Goal: Task Accomplishment & Management: Complete application form

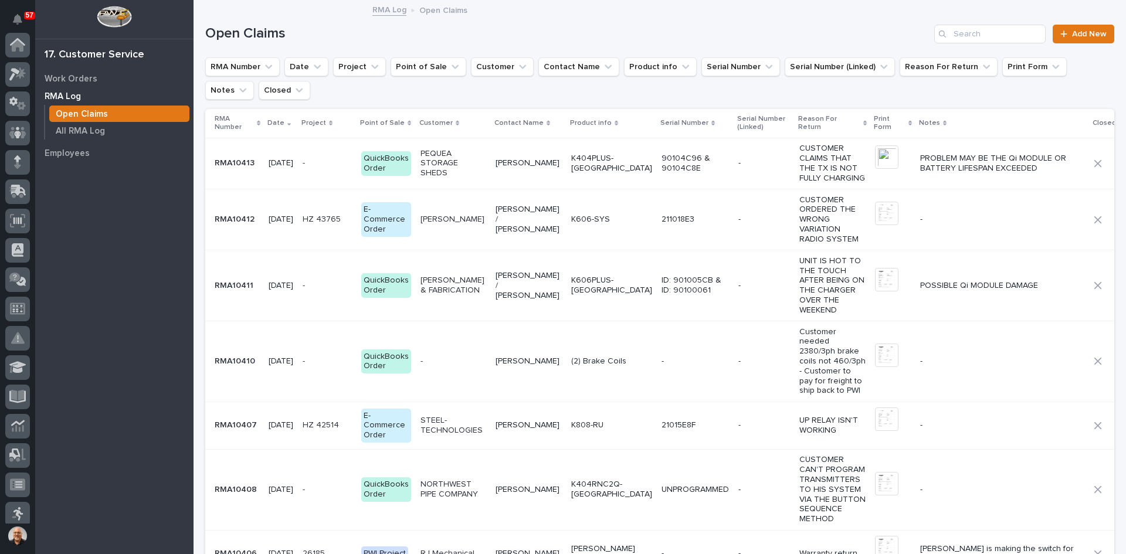
scroll to position [154, 0]
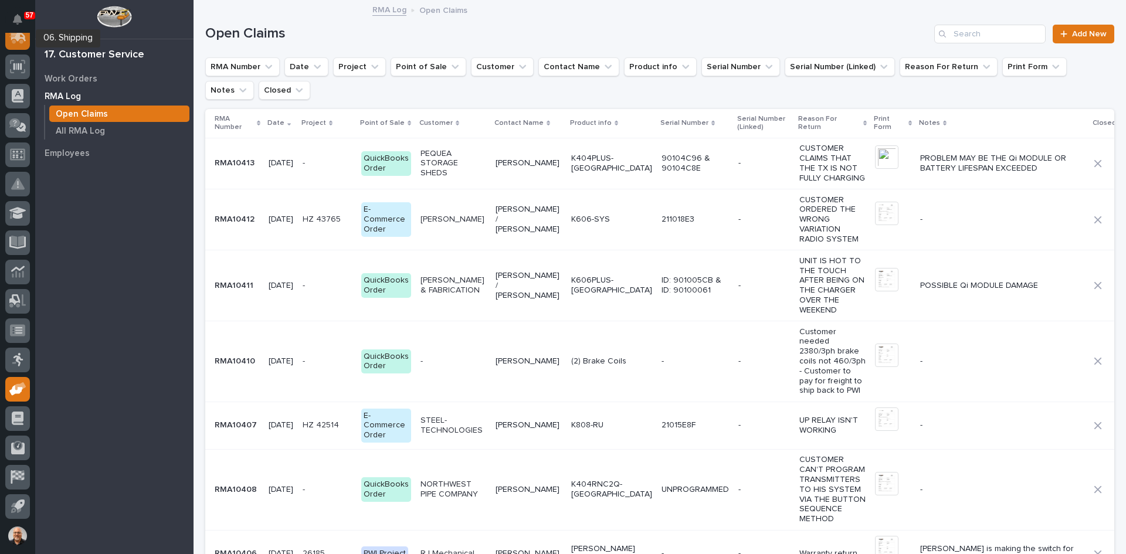
click at [21, 39] on icon at bounding box center [18, 36] width 15 height 11
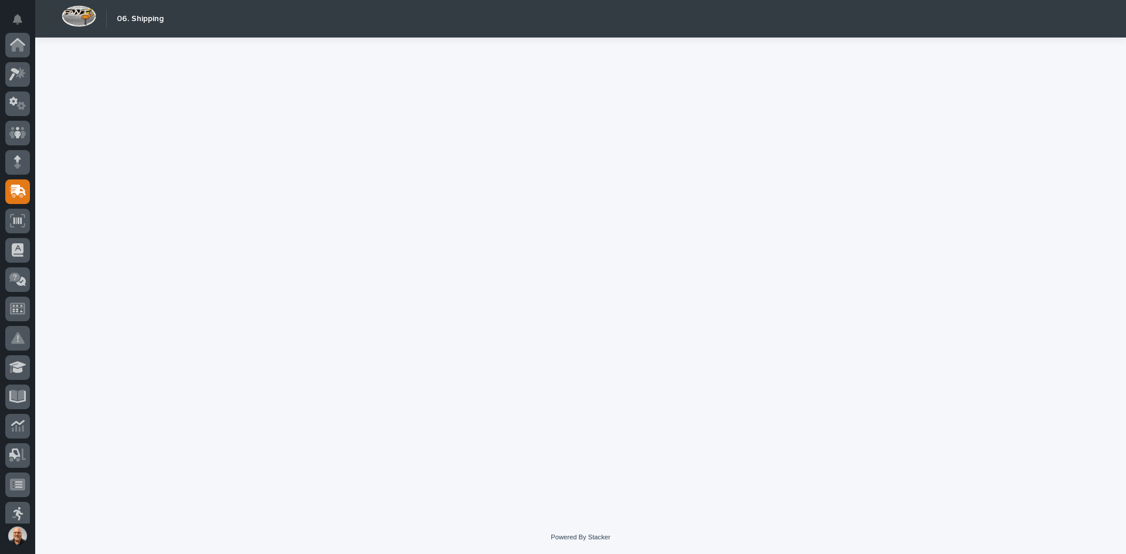
scroll to position [147, 0]
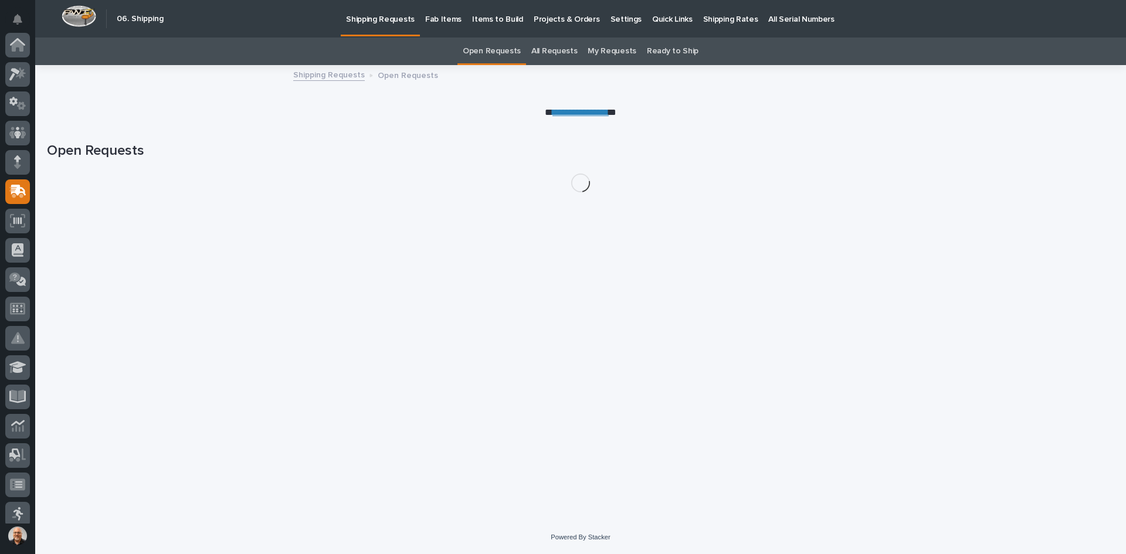
scroll to position [147, 0]
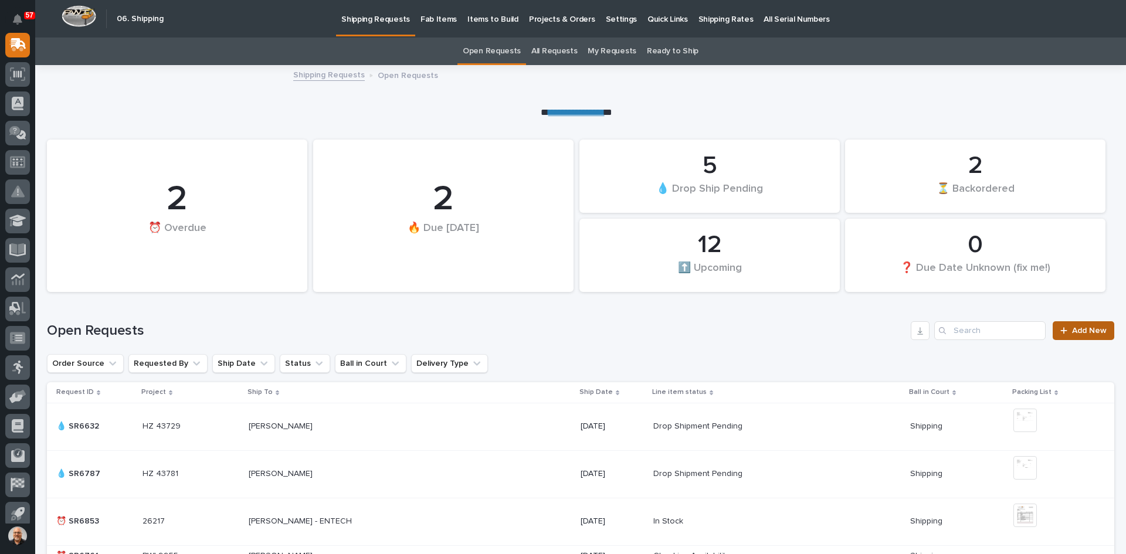
click at [1074, 329] on span "Add New" at bounding box center [1089, 331] width 35 height 8
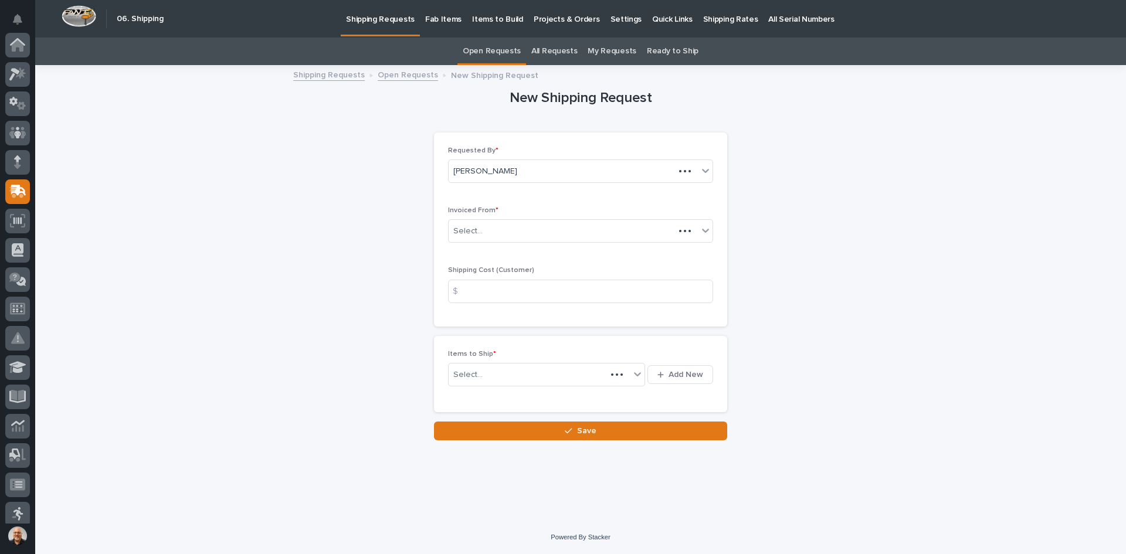
scroll to position [147, 0]
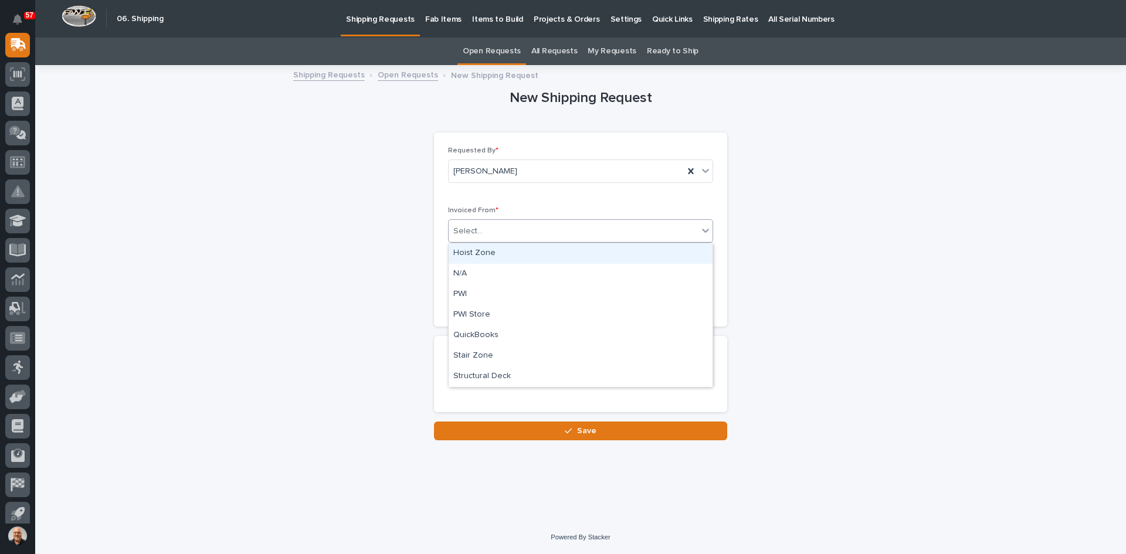
click at [487, 231] on div "Select..." at bounding box center [573, 231] width 249 height 19
click at [481, 333] on div "QuickBooks" at bounding box center [581, 336] width 264 height 21
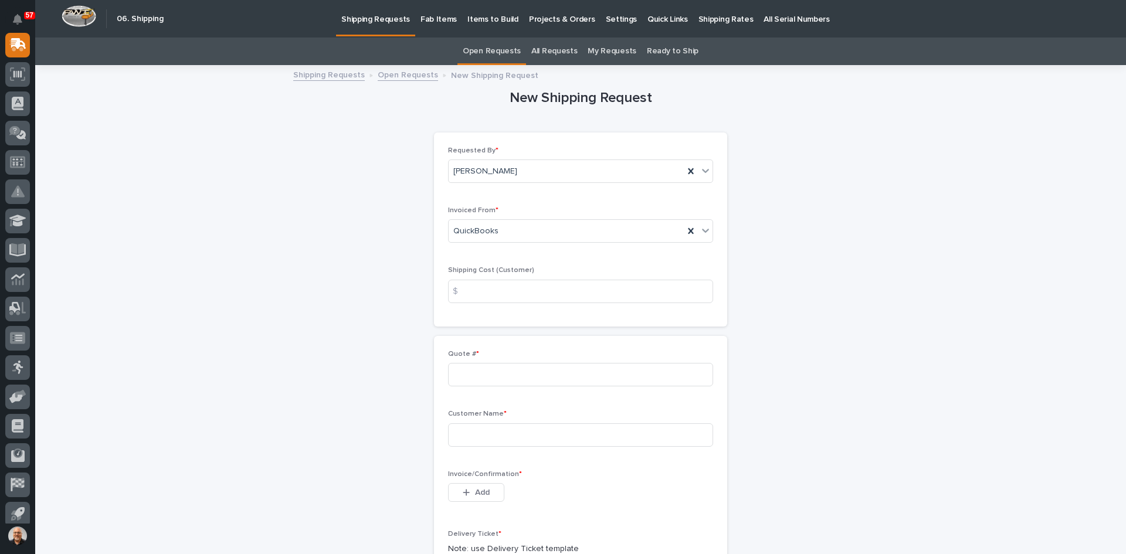
click at [465, 289] on div "$" at bounding box center [459, 291] width 23 height 23
click at [482, 290] on input at bounding box center [580, 291] width 265 height 23
type input "30.00"
click at [458, 374] on input at bounding box center [580, 374] width 265 height 23
type input "136727"
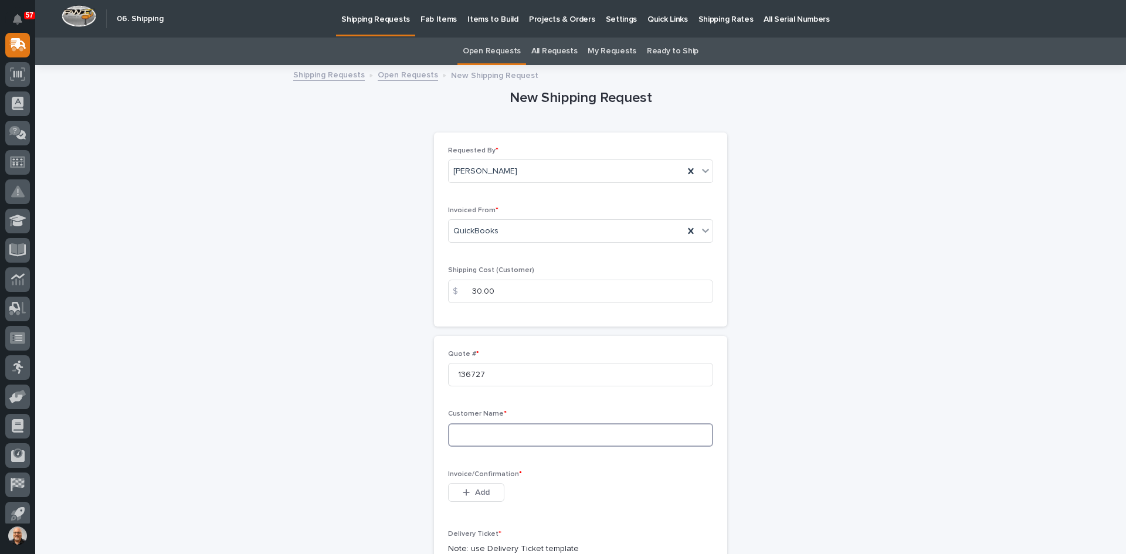
click at [459, 434] on input at bounding box center [580, 435] width 265 height 23
type input "Steel Technologies Decatur, [GEOGRAPHIC_DATA]"
click at [486, 489] on button "Add" at bounding box center [476, 492] width 56 height 19
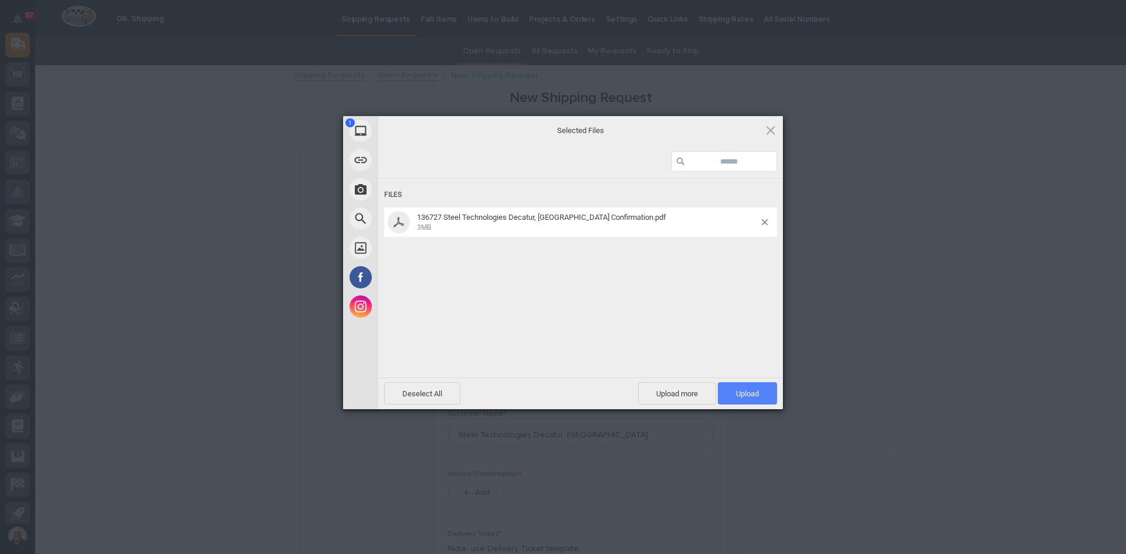
click at [753, 388] on span "Upload 1" at bounding box center [747, 393] width 59 height 22
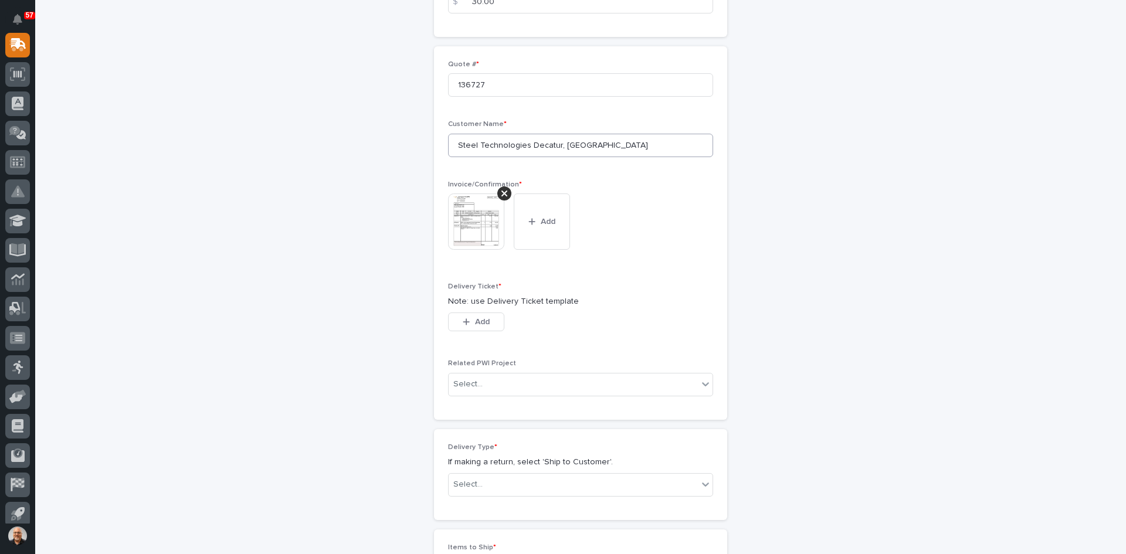
scroll to position [293, 0]
click at [469, 317] on div "button" at bounding box center [469, 318] width 12 height 8
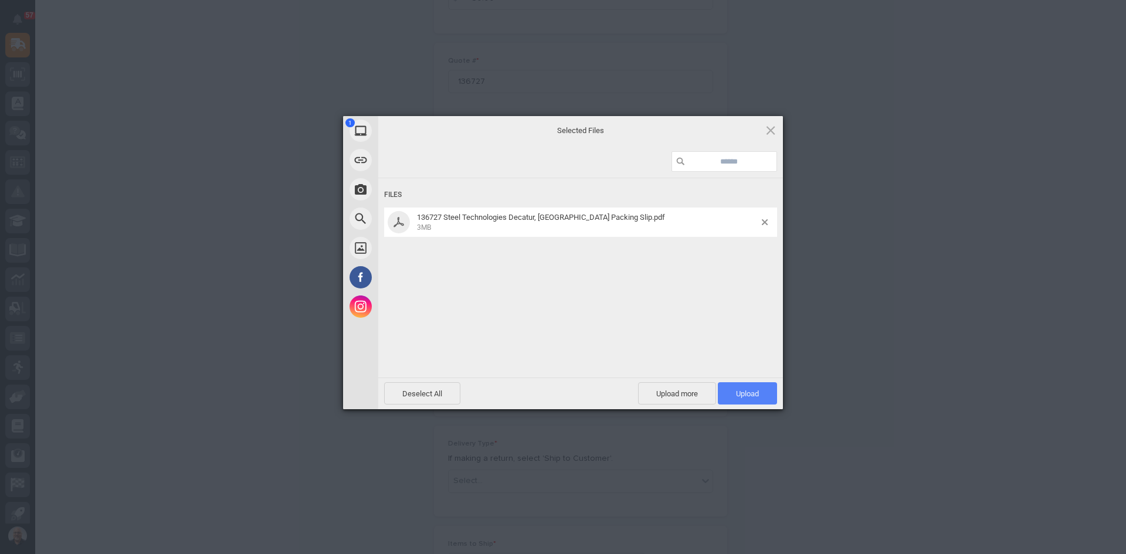
click at [748, 386] on span "Upload 1" at bounding box center [747, 393] width 59 height 22
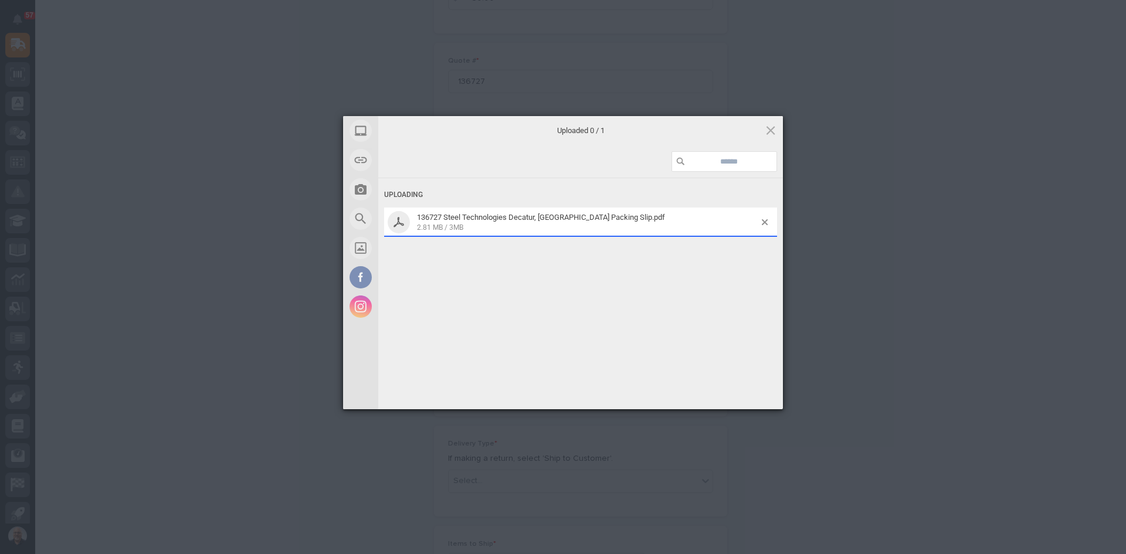
scroll to position [314, 0]
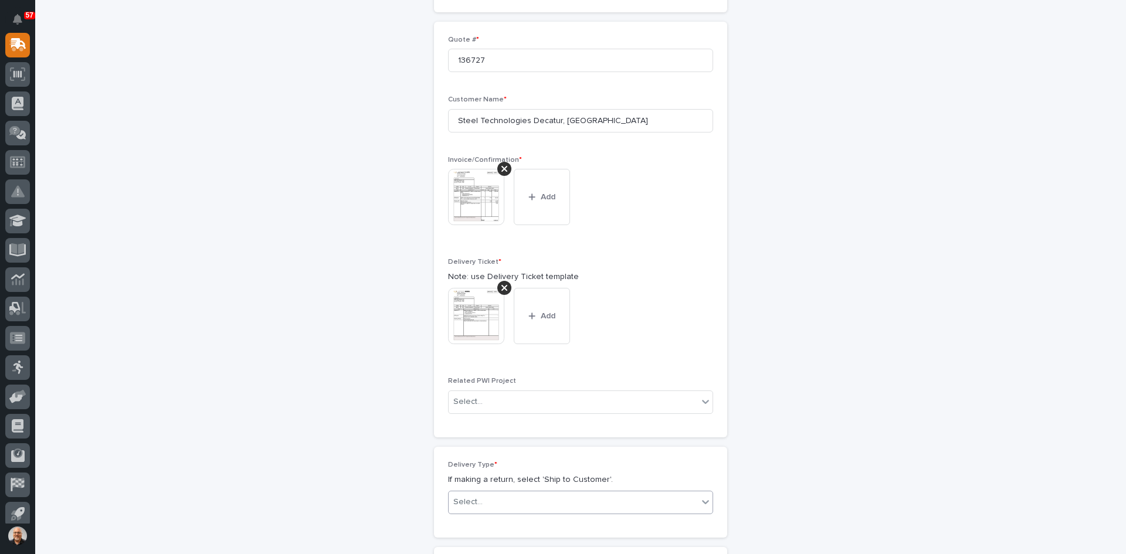
click at [526, 503] on div "Select..." at bounding box center [573, 502] width 249 height 19
click at [493, 457] on div "Ship to Customer" at bounding box center [577, 459] width 264 height 21
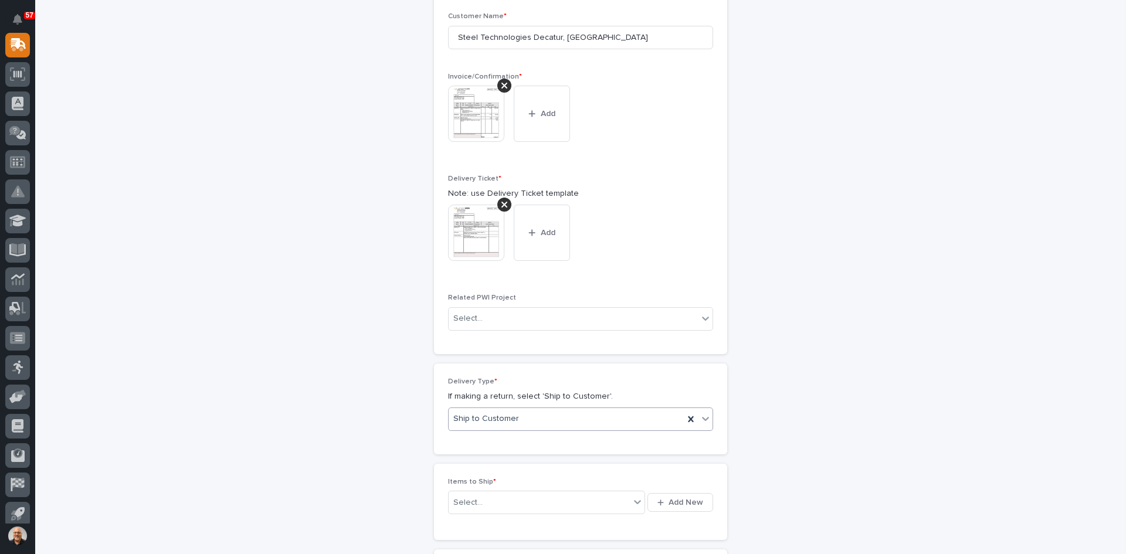
scroll to position [475, 0]
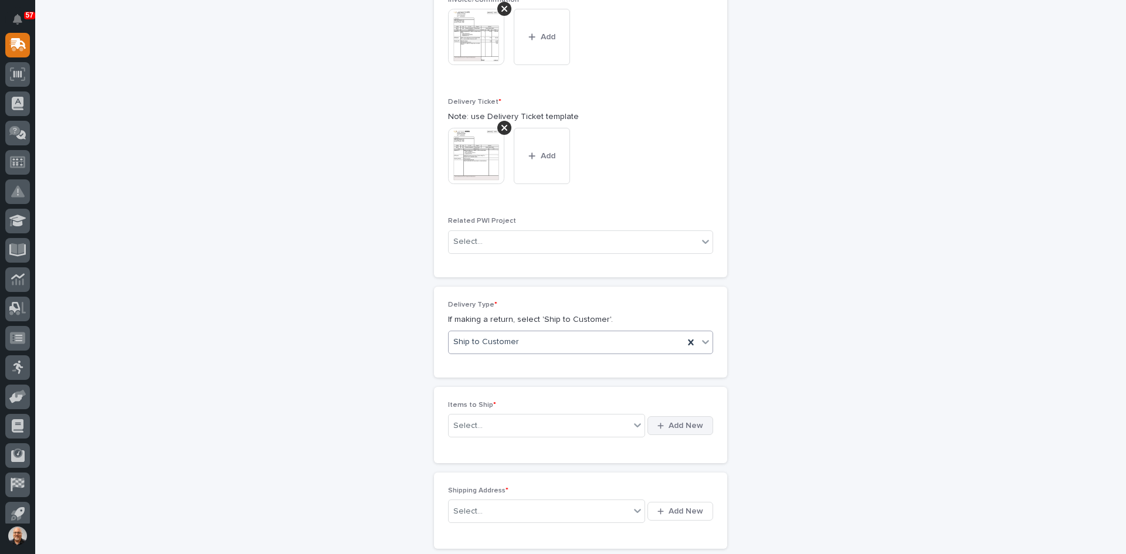
click at [686, 426] on span "Add New" at bounding box center [686, 426] width 35 height 11
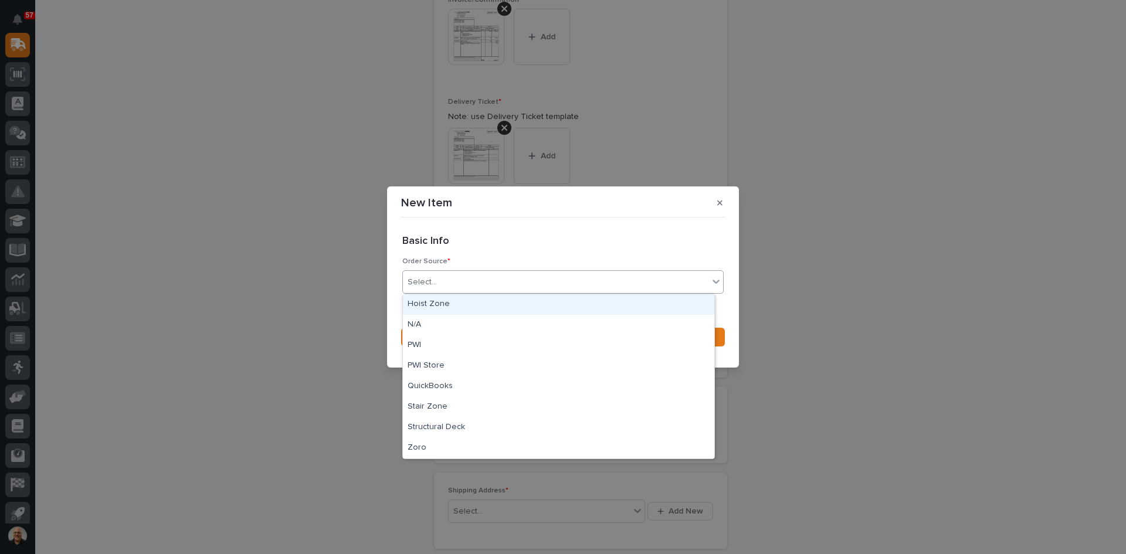
click at [459, 285] on div "Select..." at bounding box center [556, 282] width 306 height 19
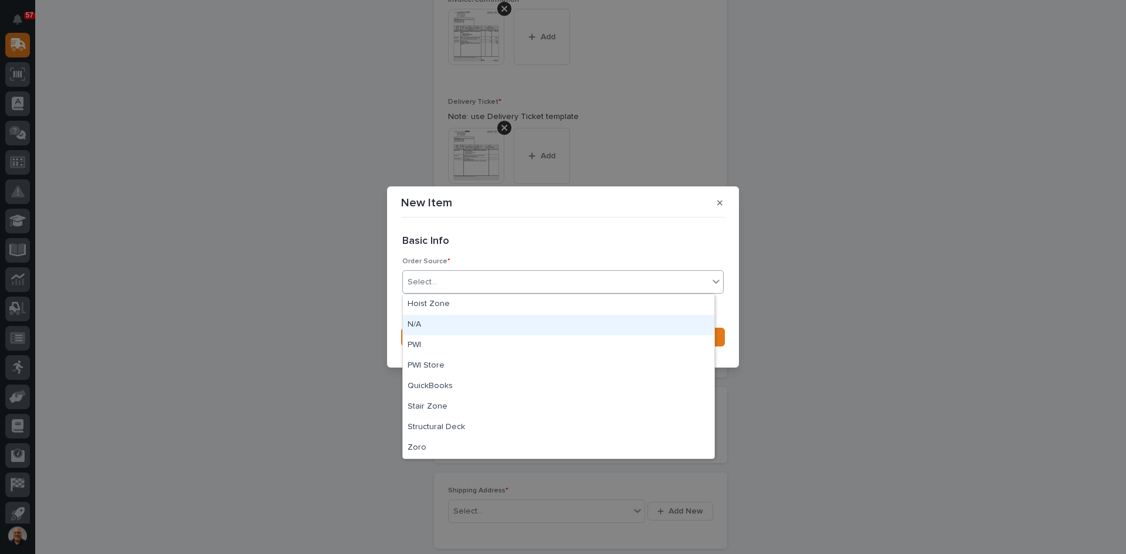
click at [420, 323] on div "N/A" at bounding box center [558, 325] width 311 height 21
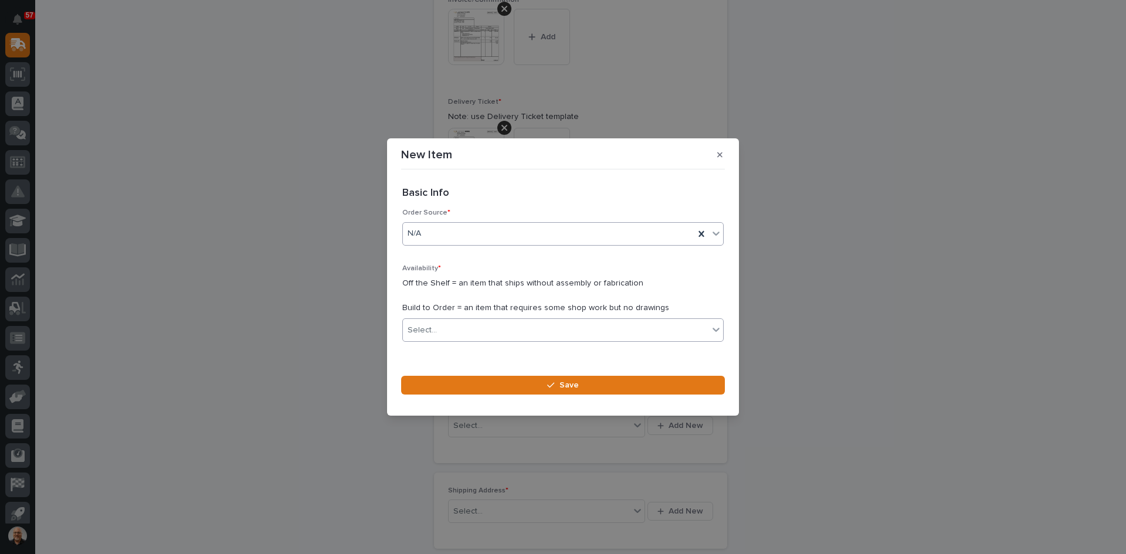
click at [448, 327] on div "Select..." at bounding box center [556, 330] width 306 height 19
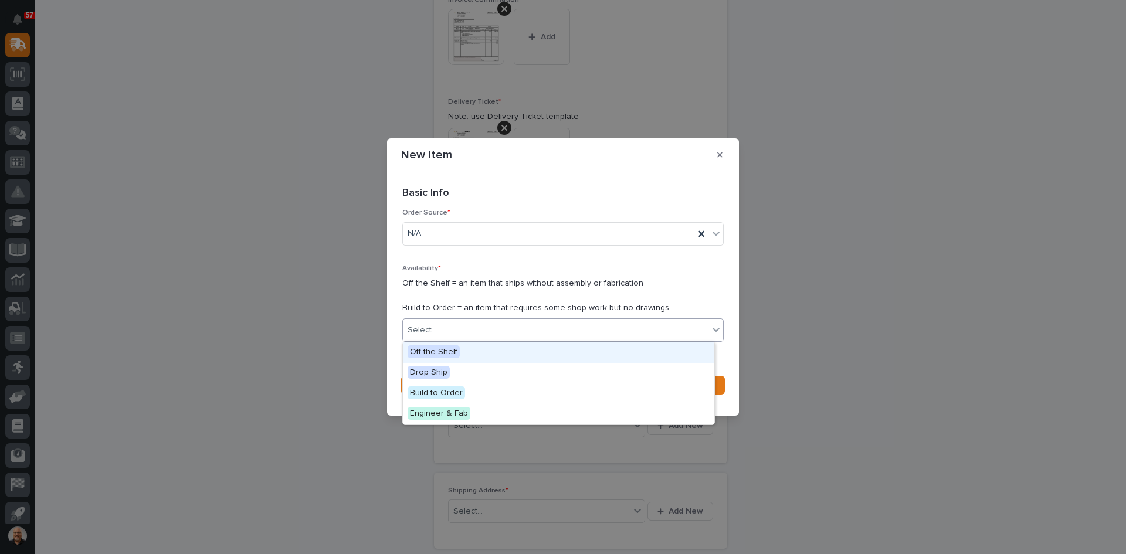
click at [431, 352] on span "Off the Shelf" at bounding box center [434, 352] width 52 height 13
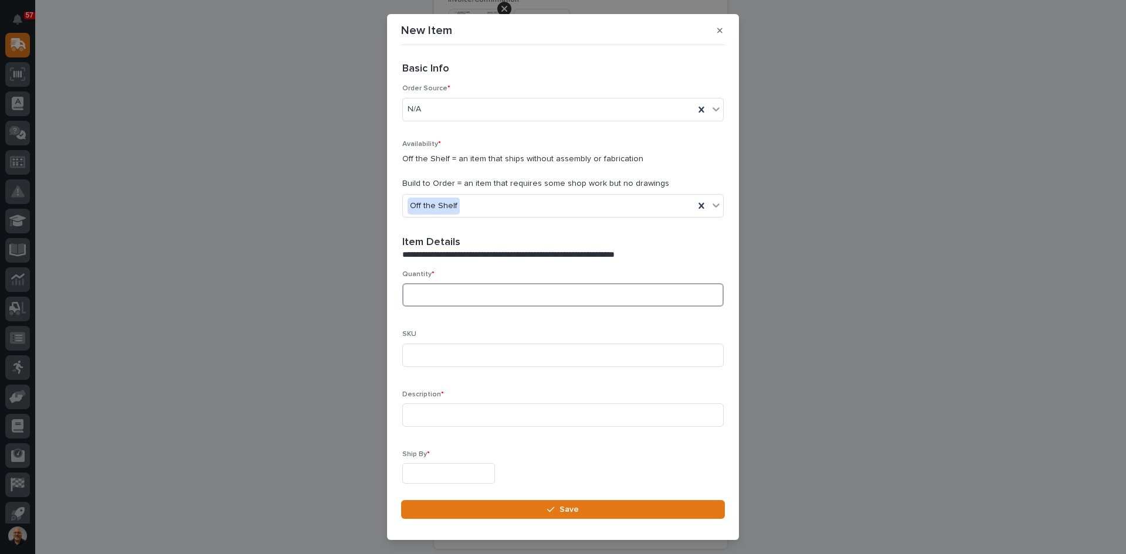
click at [448, 291] on input at bounding box center [562, 294] width 321 height 23
type input "1"
click at [429, 358] on input at bounding box center [562, 355] width 321 height 23
type input "K806-SYS"
click at [424, 413] on input at bounding box center [562, 415] width 321 height 23
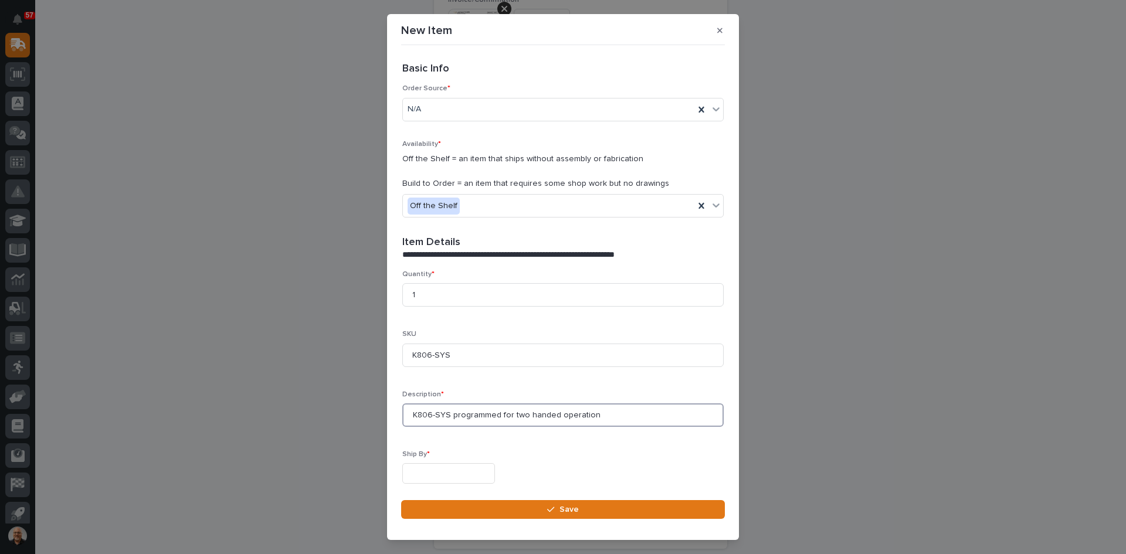
type input "K806-SYS programmed for two handed operation"
click at [452, 476] on input "text" at bounding box center [448, 473] width 93 height 21
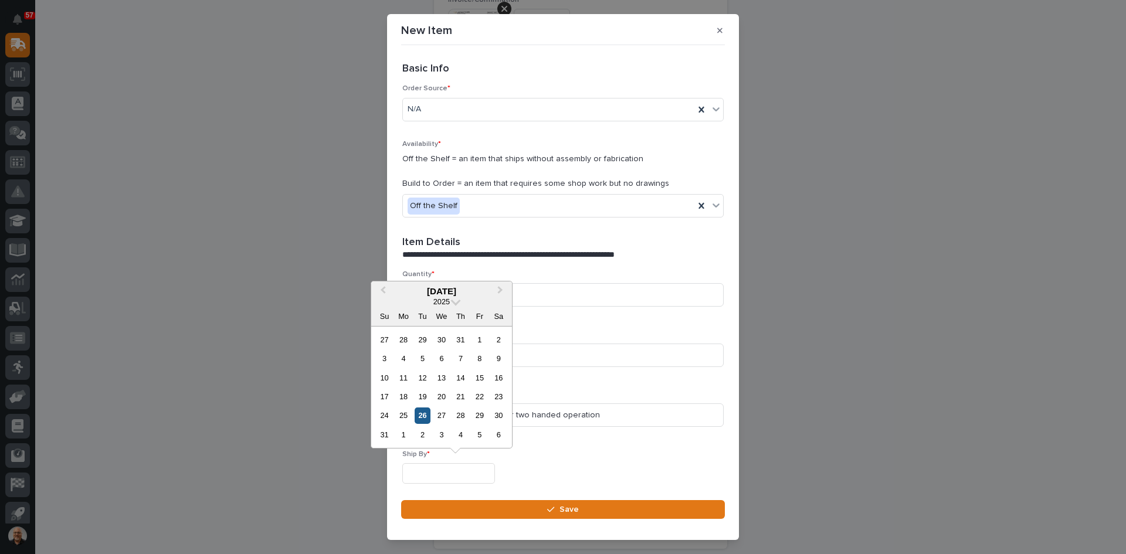
click at [424, 415] on div "26" at bounding box center [423, 416] width 16 height 16
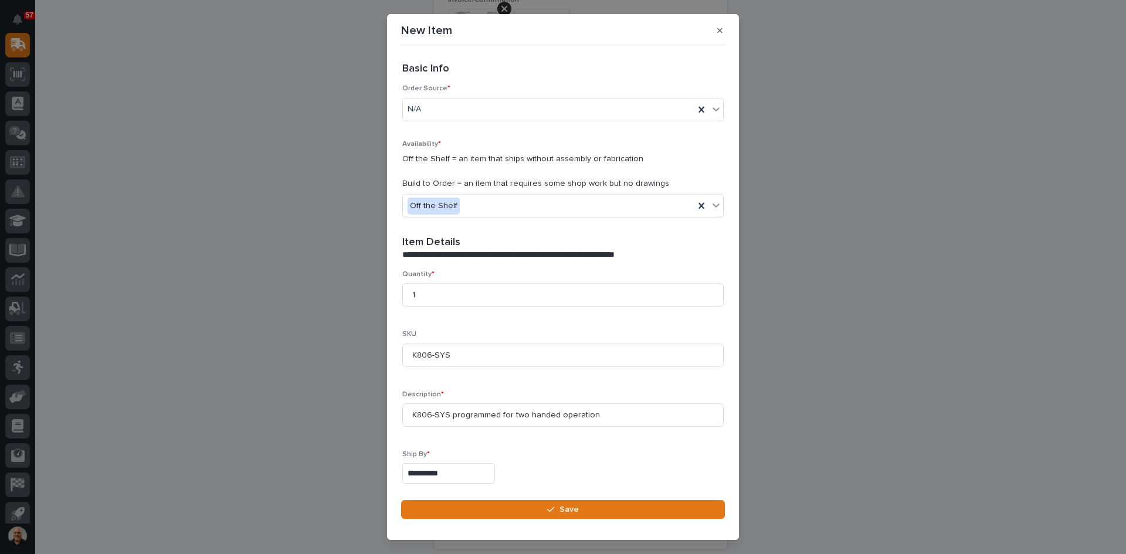
type input "**********"
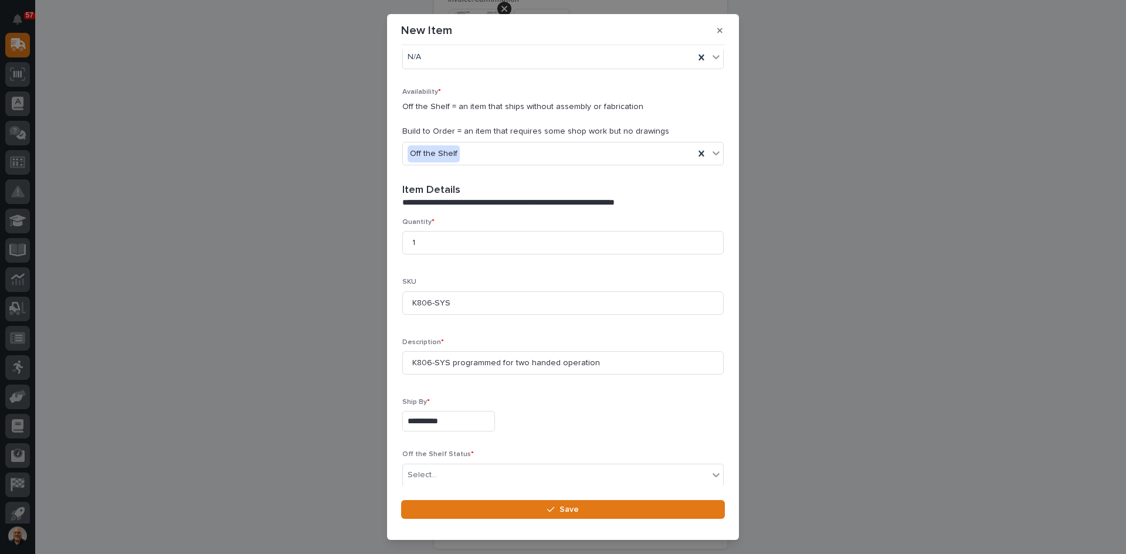
scroll to position [104, 0]
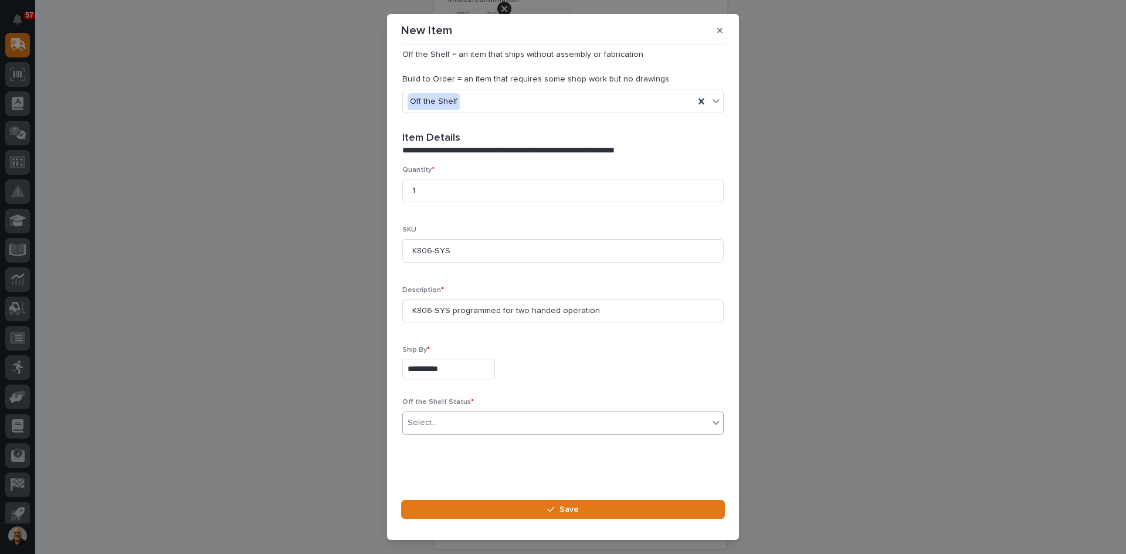
click at [472, 424] on div "Select..." at bounding box center [556, 423] width 306 height 19
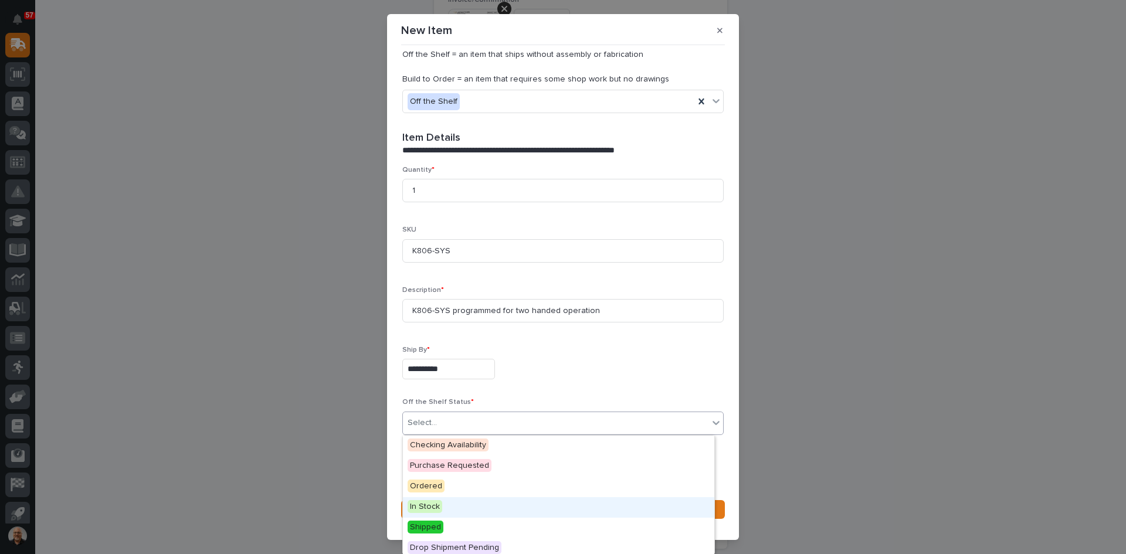
click at [434, 507] on span "In Stock" at bounding box center [425, 506] width 35 height 13
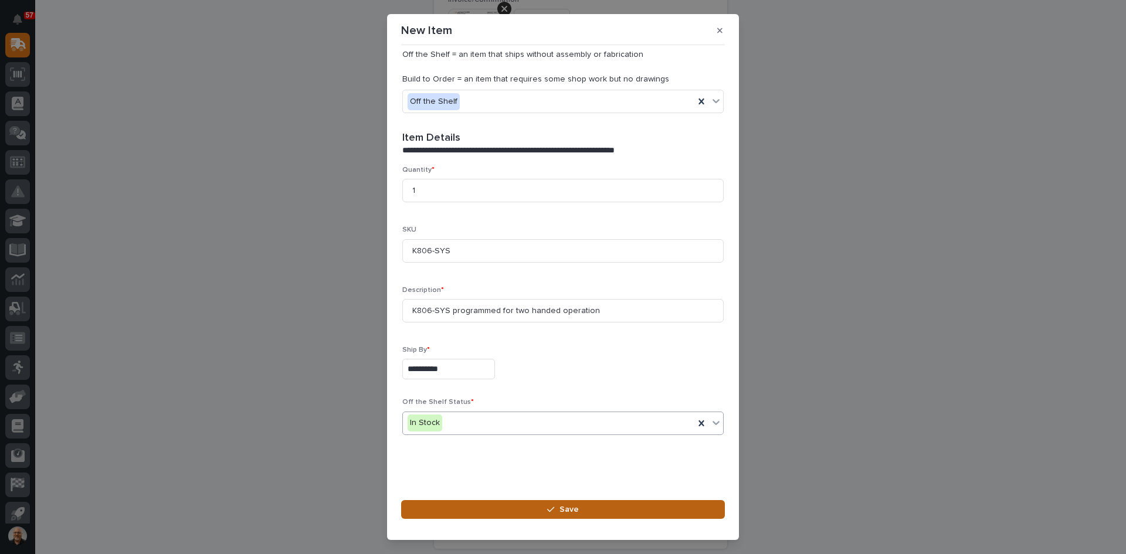
click at [560, 509] on span "Save" at bounding box center [569, 509] width 19 height 11
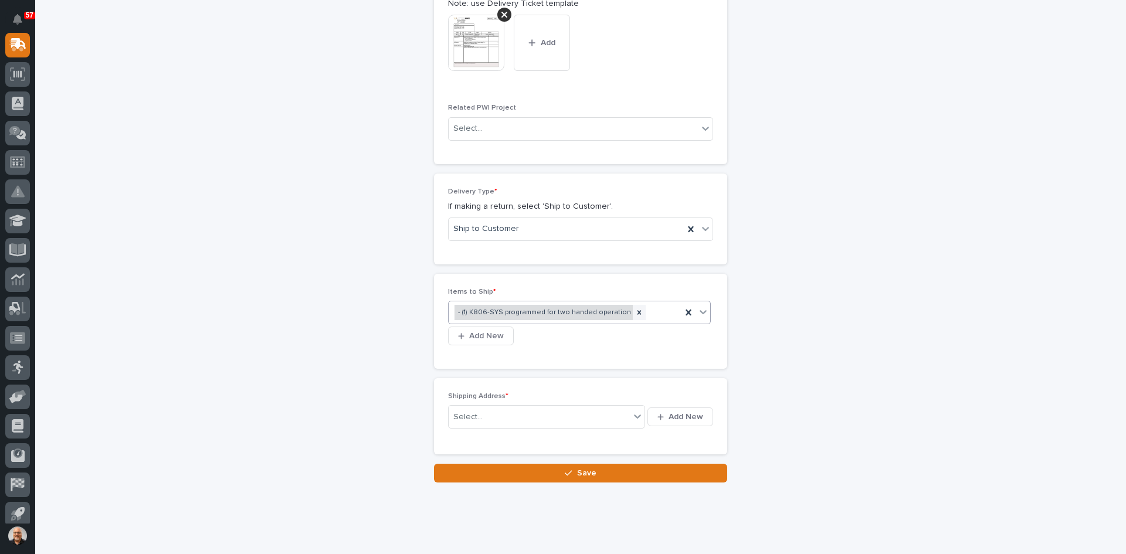
scroll to position [598, 0]
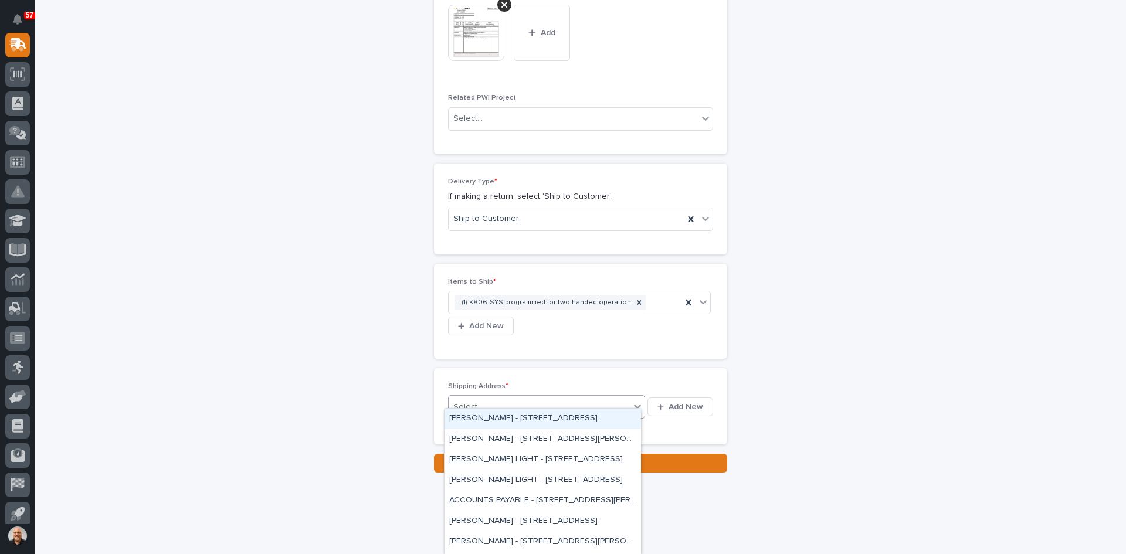
click at [501, 398] on div "Select..." at bounding box center [539, 407] width 181 height 19
type input "*******"
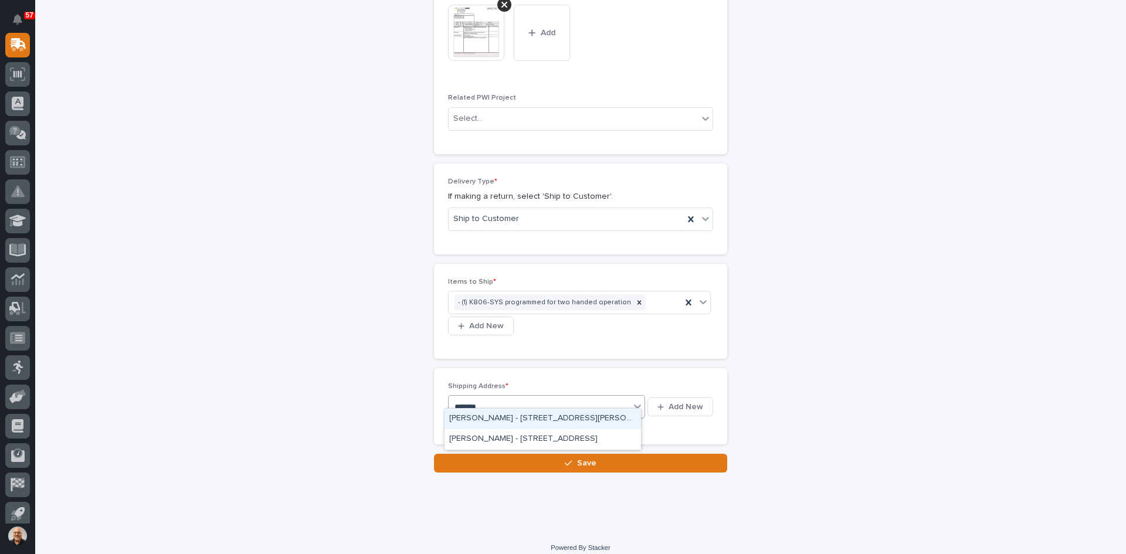
click at [530, 416] on div "[PERSON_NAME] - [STREET_ADDRESS][PERSON_NAME][PERSON_NAME]" at bounding box center [543, 419] width 197 height 21
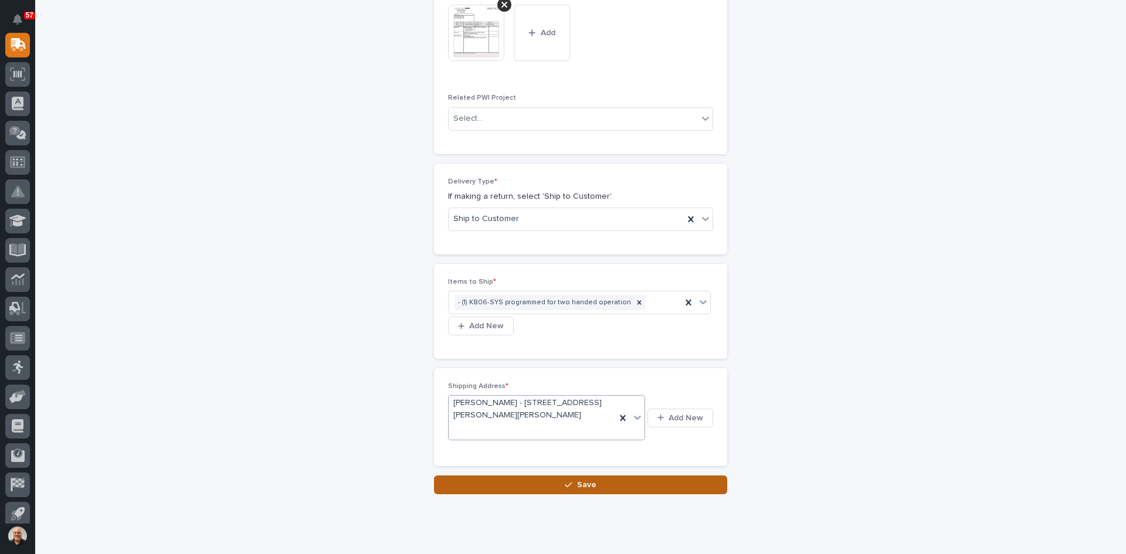
click at [579, 480] on span "Save" at bounding box center [586, 485] width 19 height 11
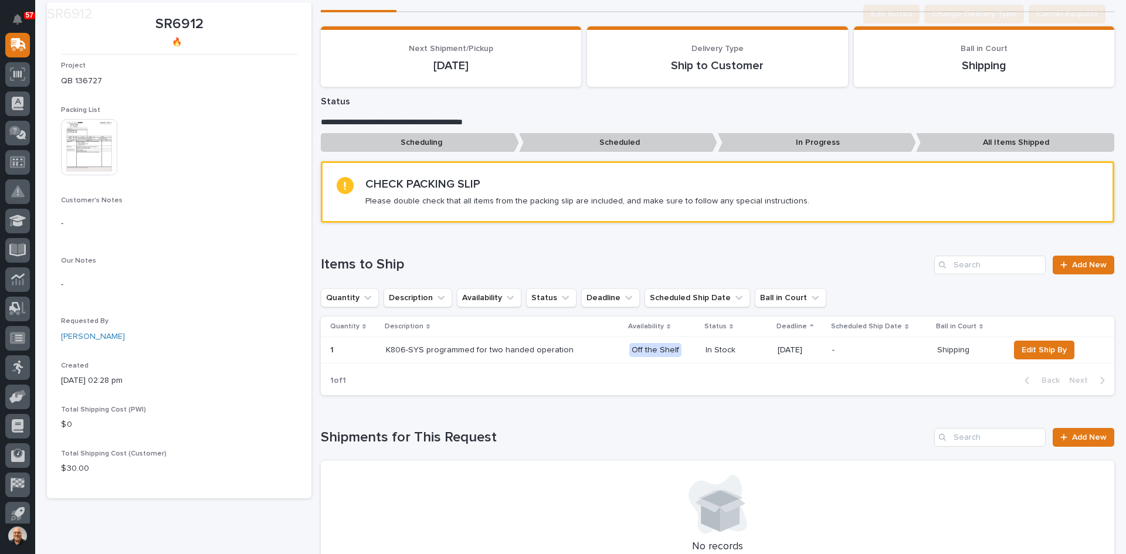
scroll to position [235, 0]
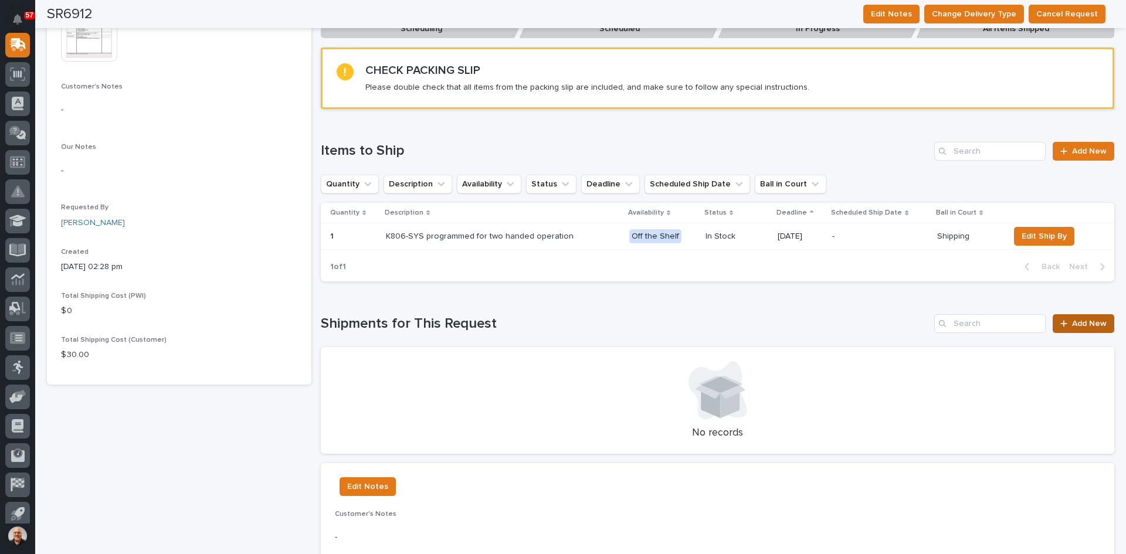
click at [1072, 319] on link "Add New" at bounding box center [1084, 323] width 62 height 19
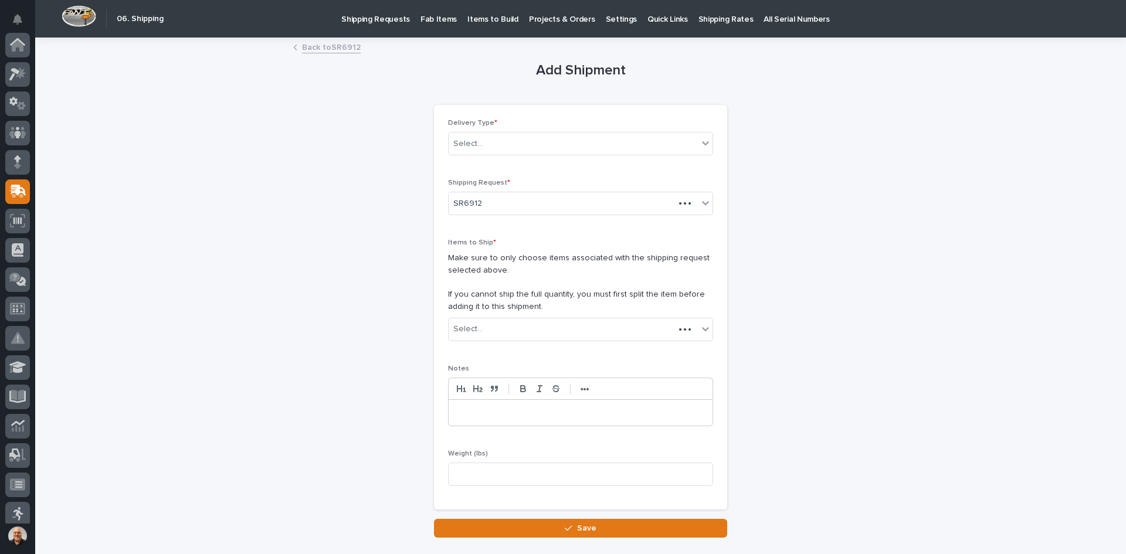
scroll to position [147, 0]
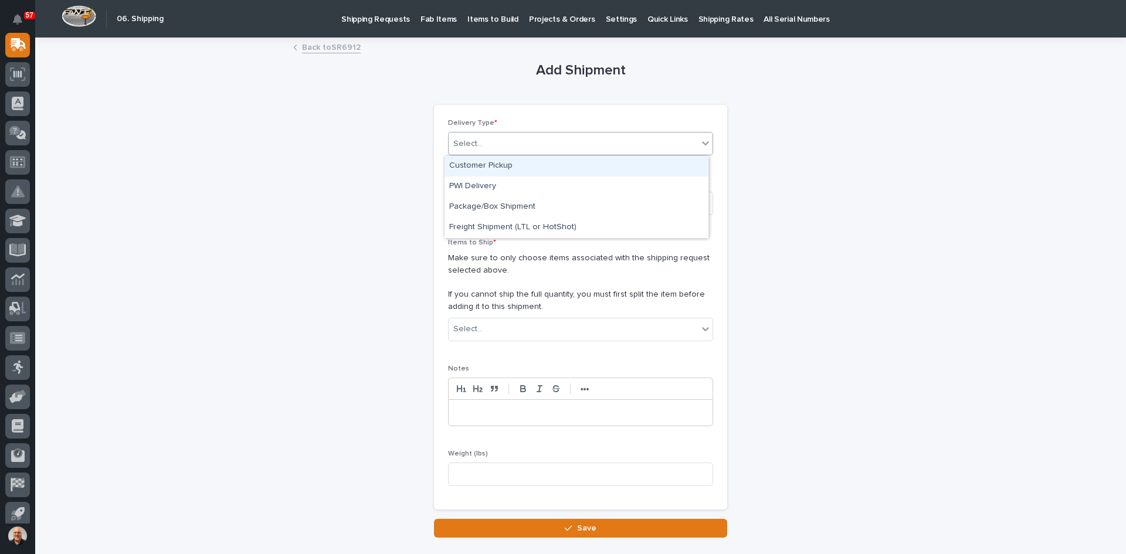
click at [499, 151] on div "Select..." at bounding box center [573, 143] width 249 height 19
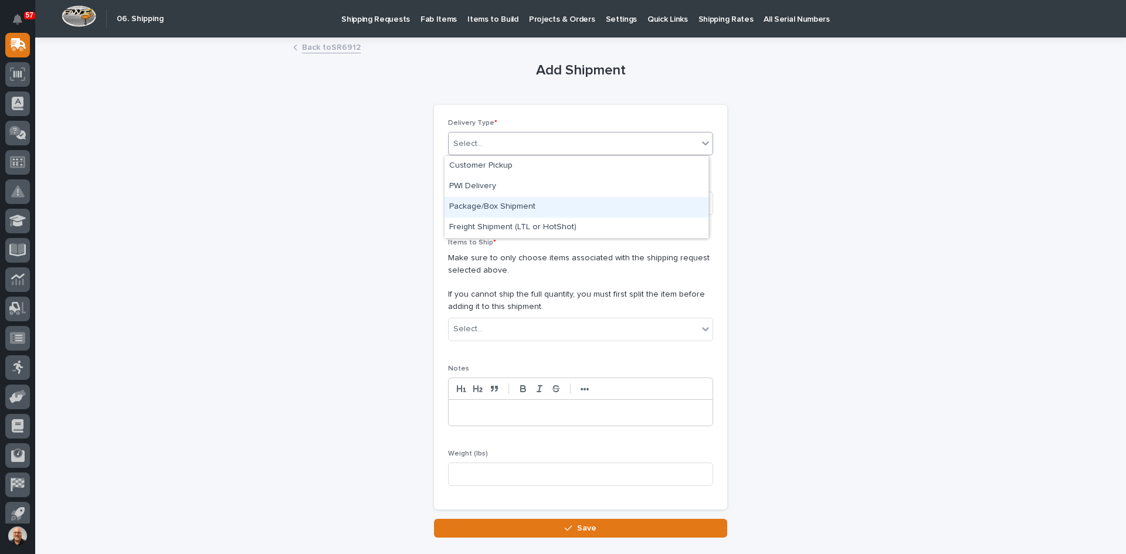
click at [493, 209] on div "Package/Box Shipment" at bounding box center [577, 207] width 264 height 21
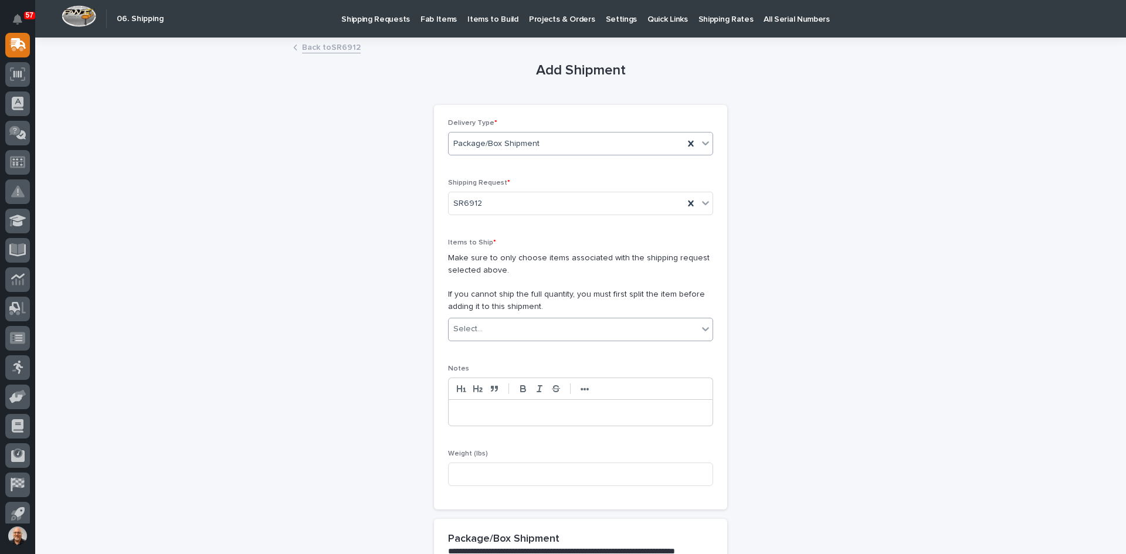
click at [492, 338] on div "Select..." at bounding box center [573, 329] width 249 height 19
type input "****"
click at [520, 349] on div "SR6912 (QB 136727) - (1) K806-SYS programmed for two handed operation" at bounding box center [577, 352] width 264 height 21
click at [466, 472] on input at bounding box center [580, 474] width 265 height 23
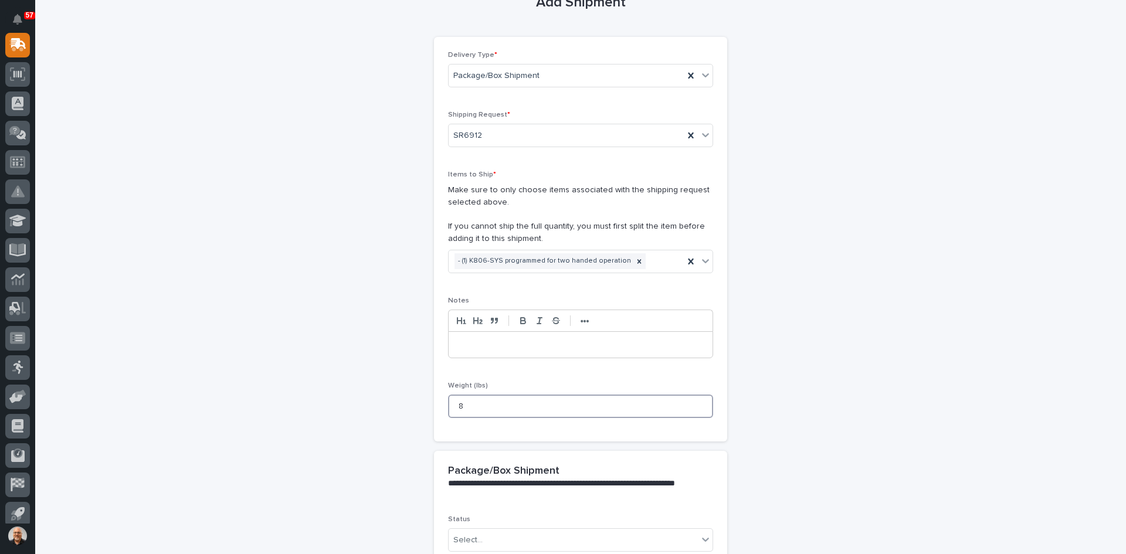
scroll to position [209, 0]
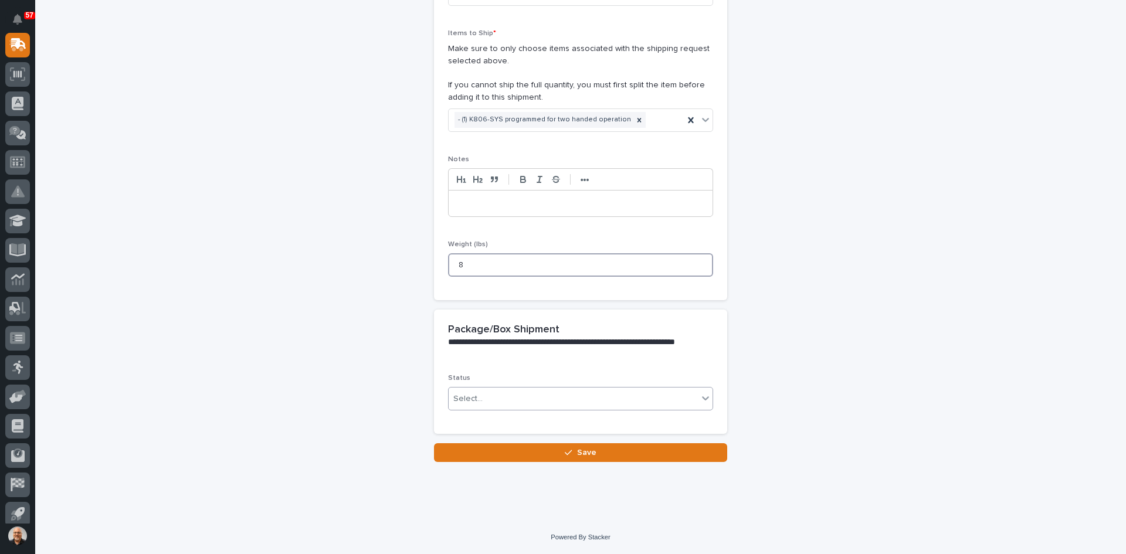
type input "8"
click at [502, 398] on div "Select..." at bounding box center [573, 399] width 249 height 19
click at [461, 442] on span "Shipped" at bounding box center [467, 441] width 36 height 13
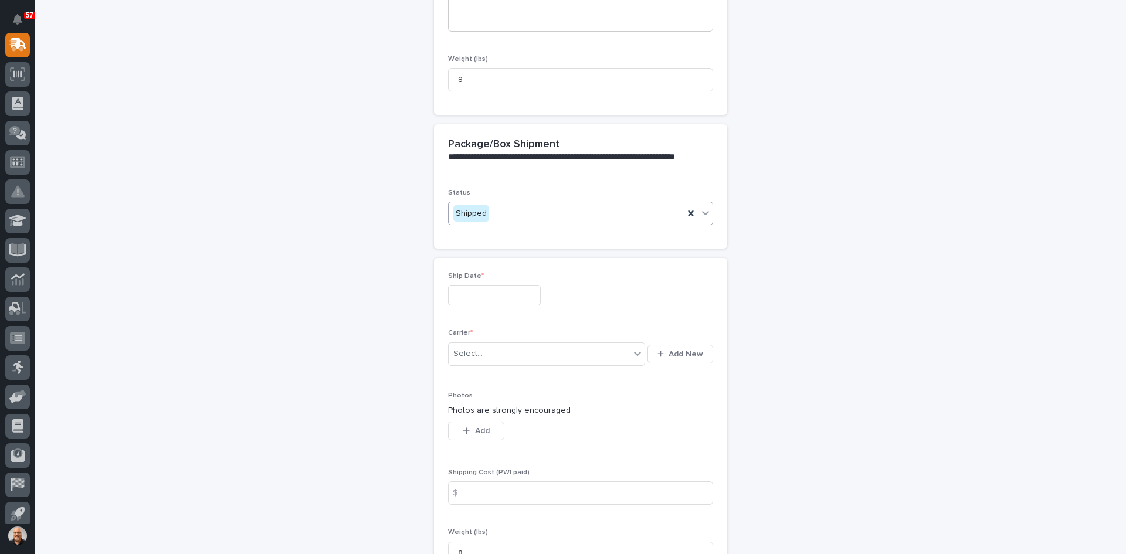
scroll to position [409, 0]
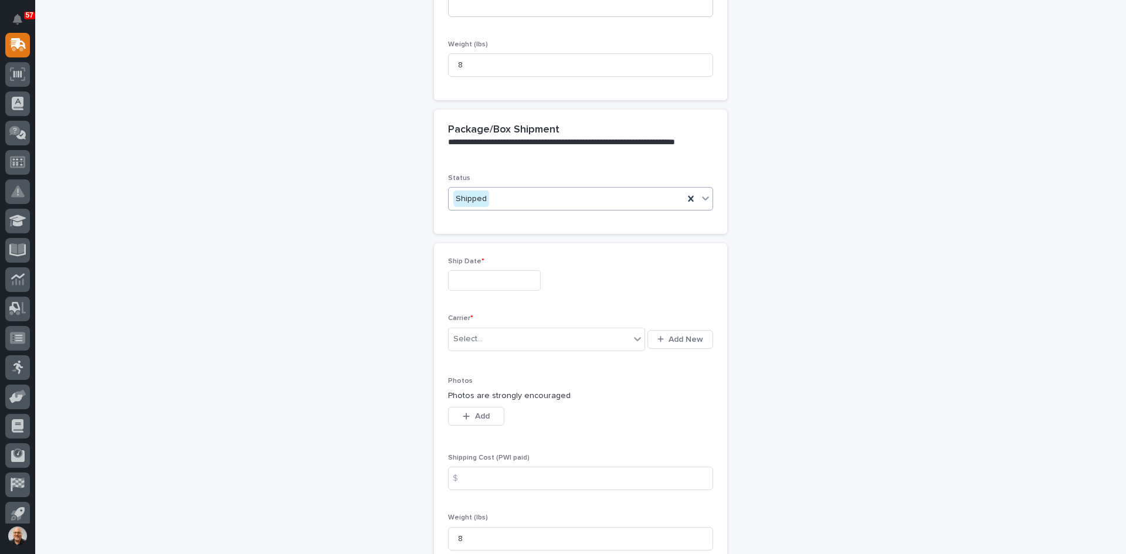
click at [477, 282] on input "text" at bounding box center [494, 280] width 93 height 21
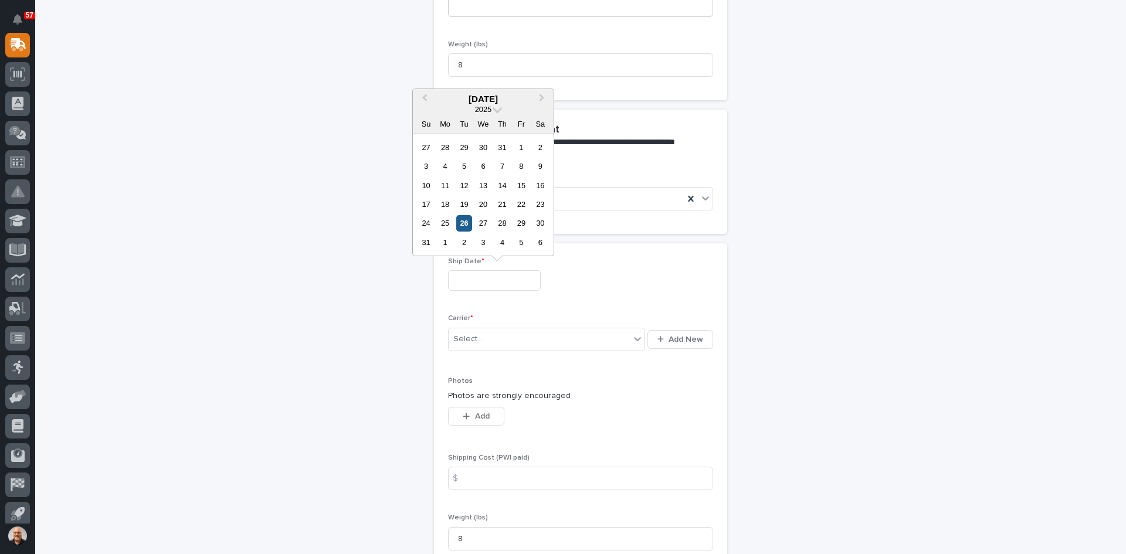
click at [460, 223] on div "26" at bounding box center [464, 223] width 16 height 16
type input "**********"
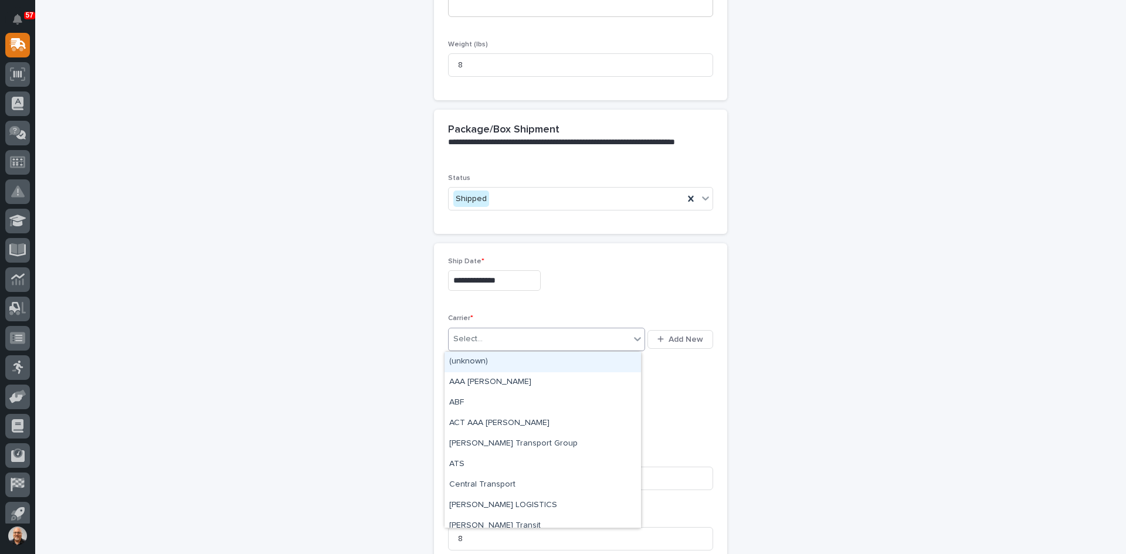
click at [485, 331] on div "Select..." at bounding box center [539, 339] width 181 height 19
type input "***"
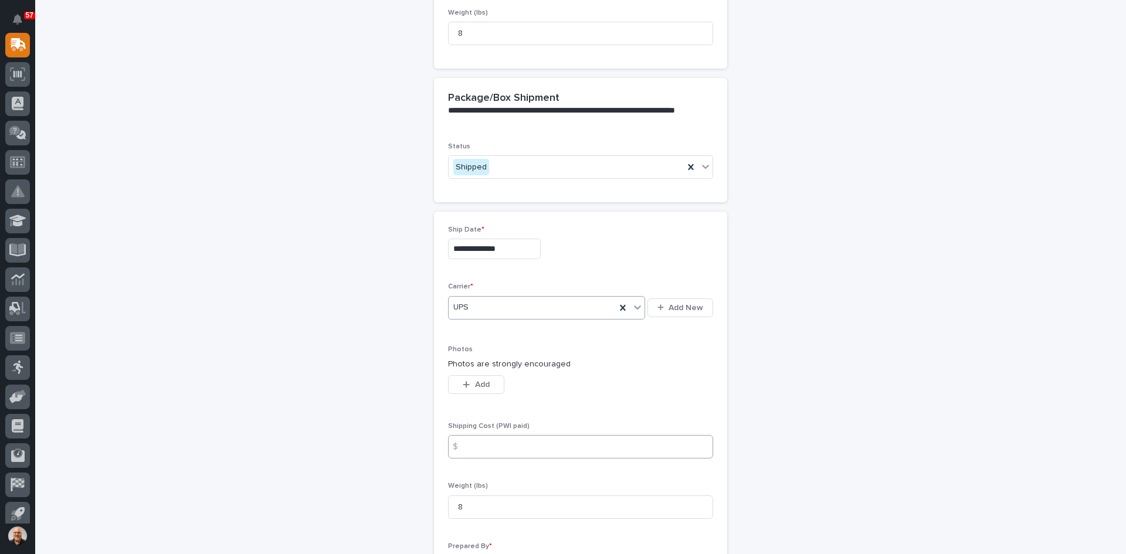
scroll to position [468, 0]
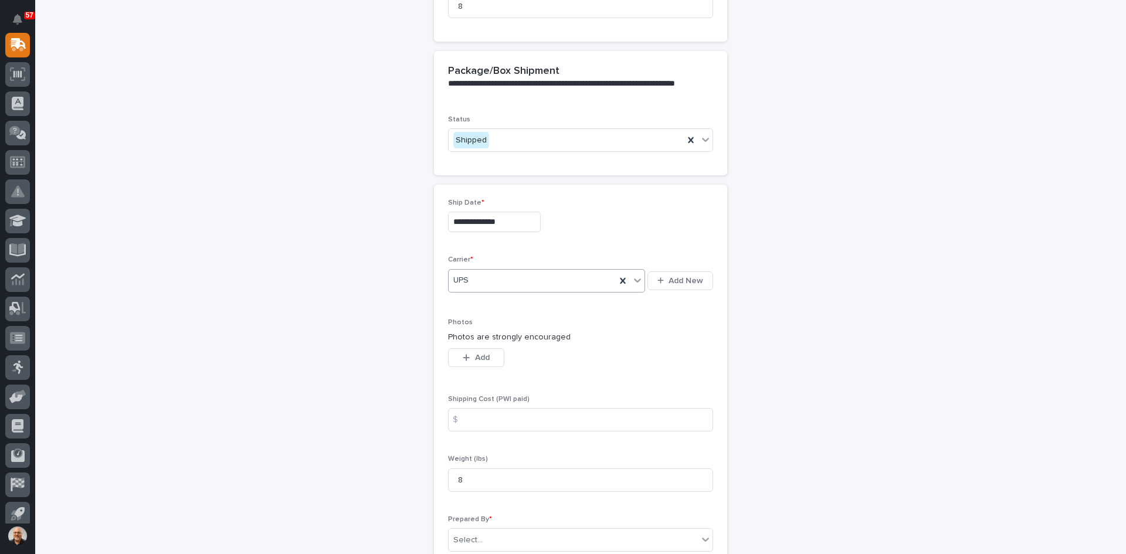
click at [463, 412] on div "$" at bounding box center [459, 419] width 23 height 23
click at [465, 416] on div "$" at bounding box center [459, 419] width 23 height 23
click at [475, 420] on input at bounding box center [580, 419] width 265 height 23
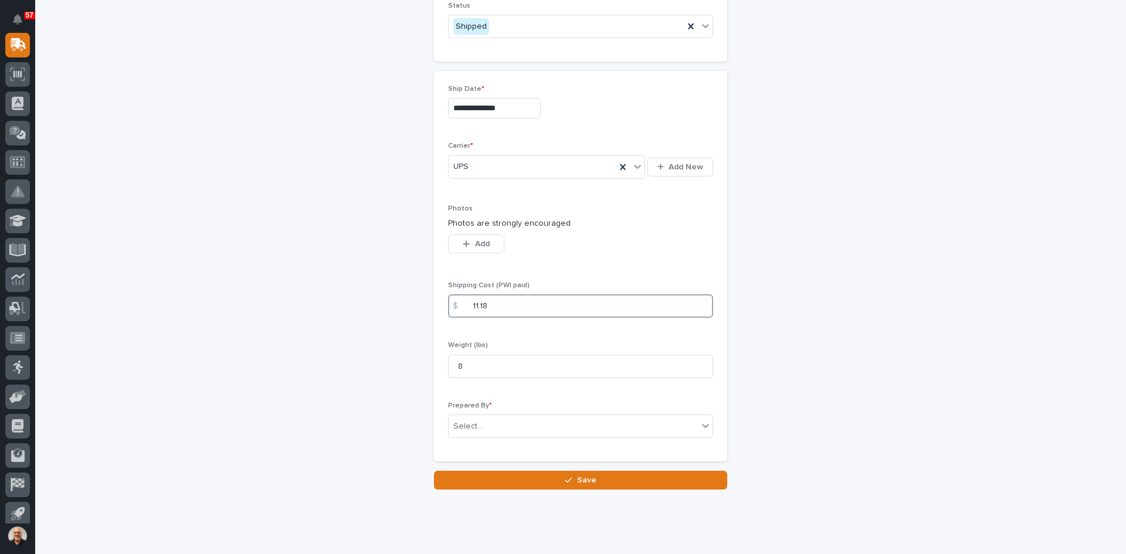
scroll to position [585, 0]
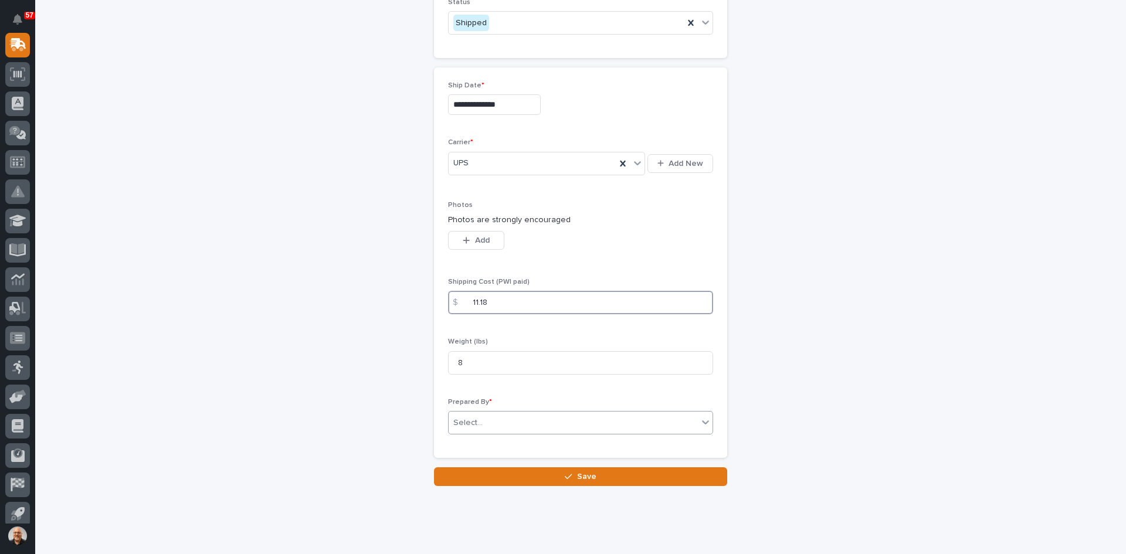
type input "11.18"
click at [475, 425] on div "Select..." at bounding box center [467, 423] width 29 height 12
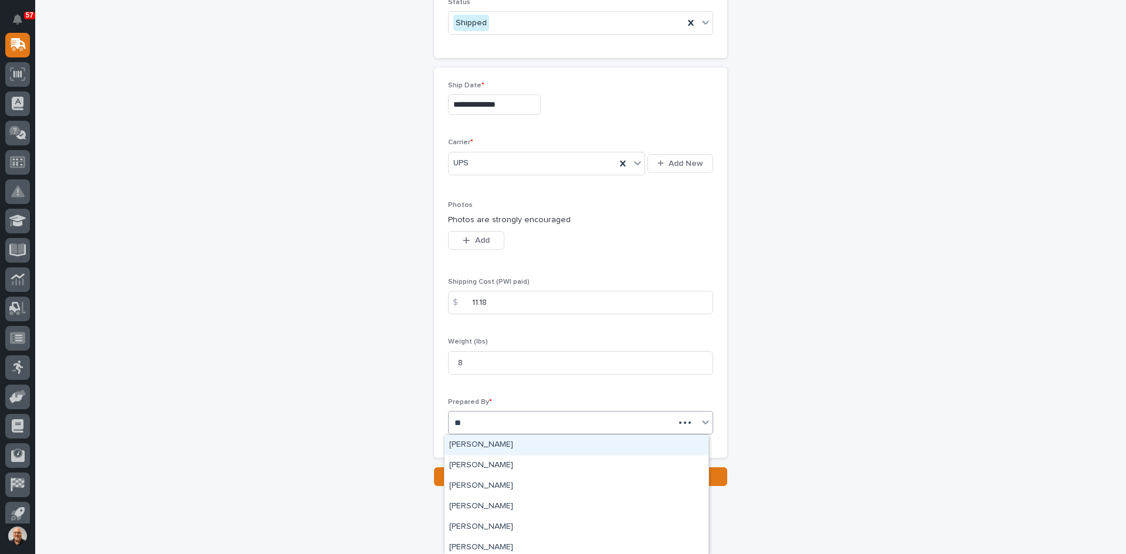
type input "***"
click at [491, 442] on div "[PERSON_NAME]" at bounding box center [577, 445] width 264 height 21
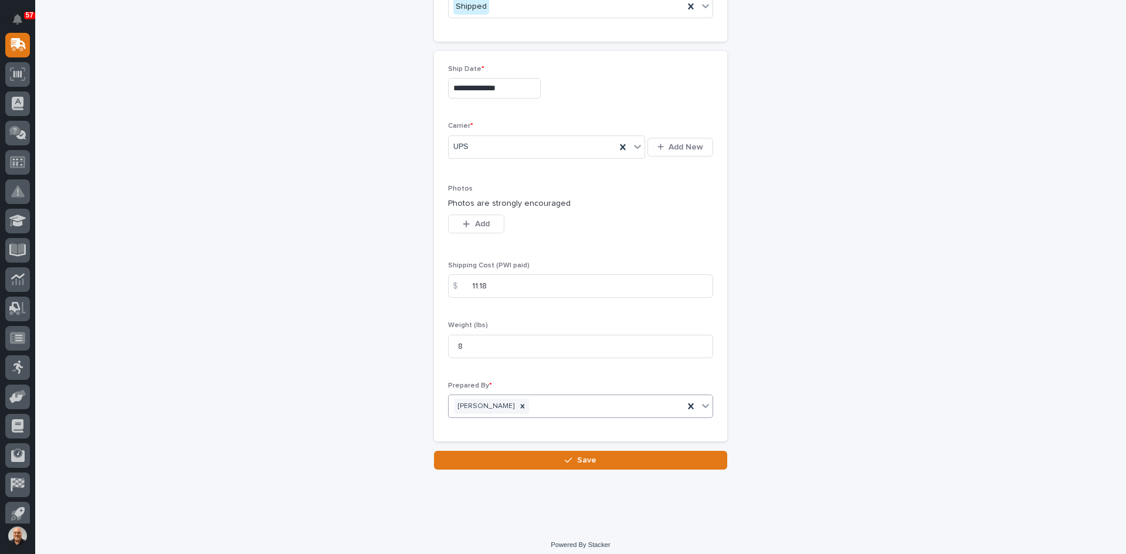
scroll to position [609, 0]
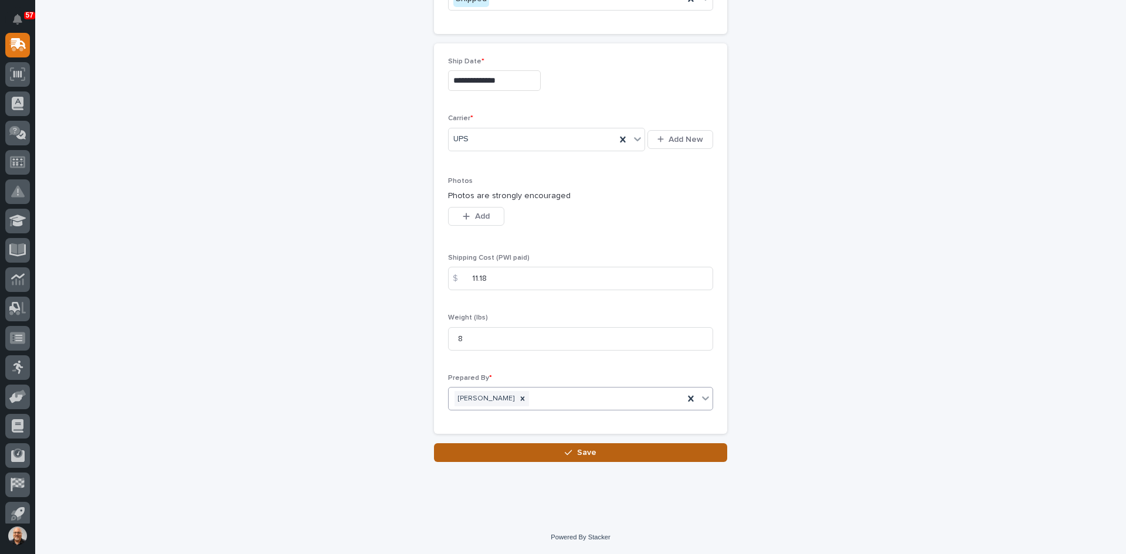
click at [583, 451] on span "Save" at bounding box center [586, 453] width 19 height 11
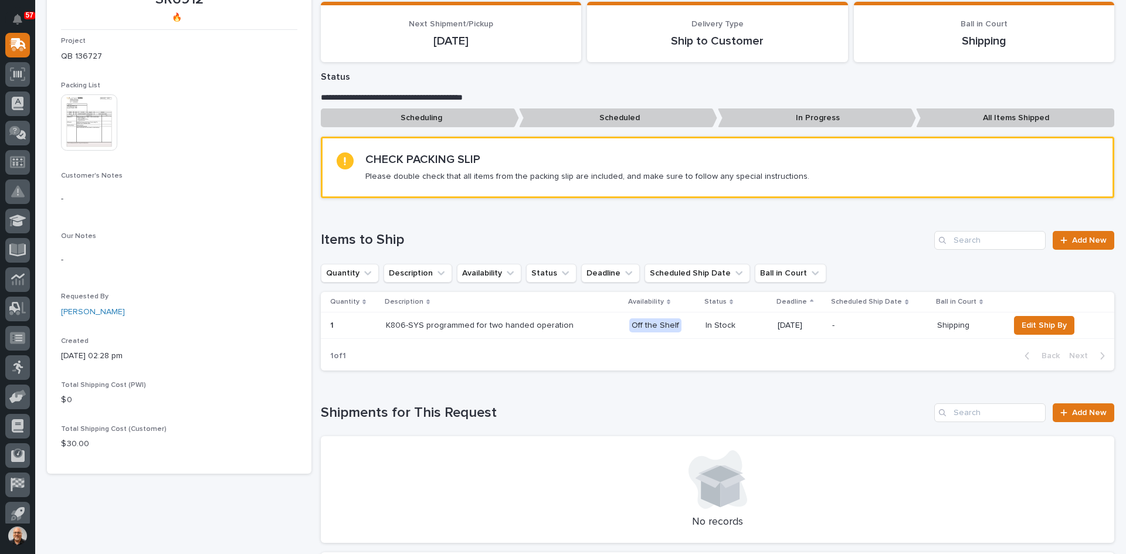
scroll to position [176, 0]
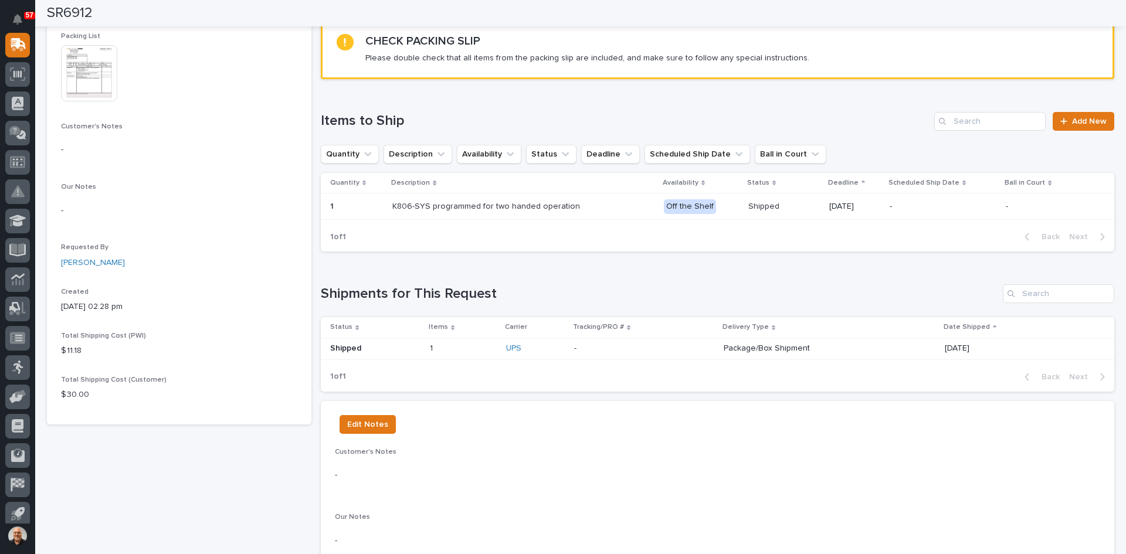
click at [741, 349] on p "Package/Box Shipment" at bounding box center [826, 349] width 205 height 10
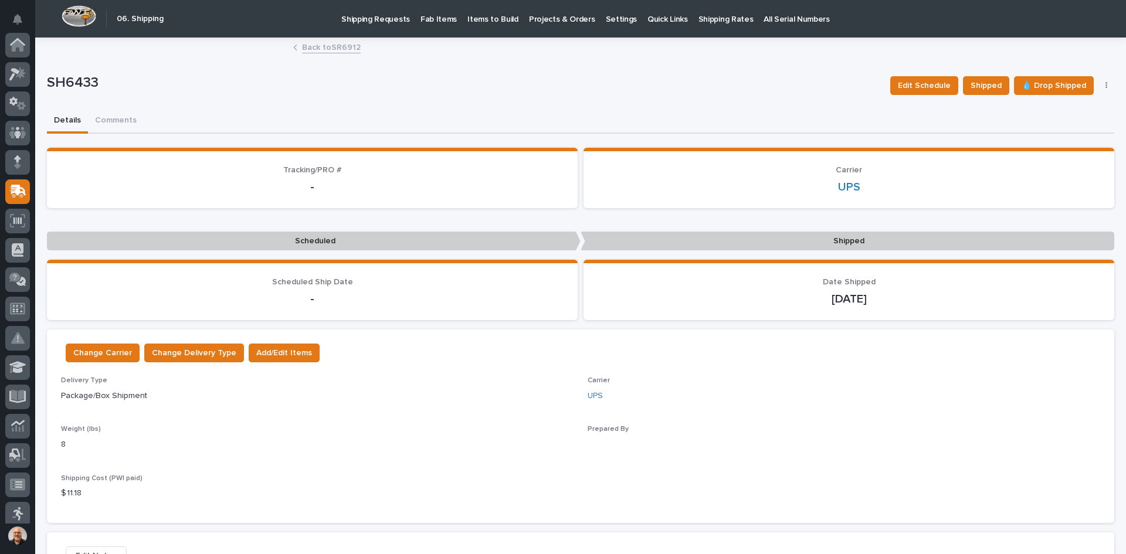
scroll to position [147, 0]
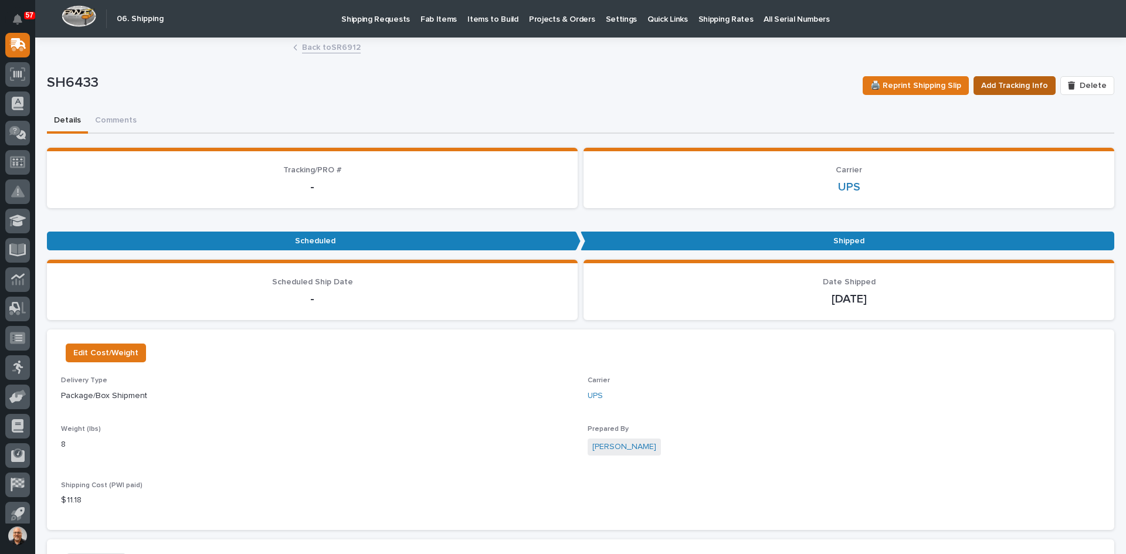
click at [1020, 82] on span "Add Tracking Info" at bounding box center [1014, 86] width 67 height 14
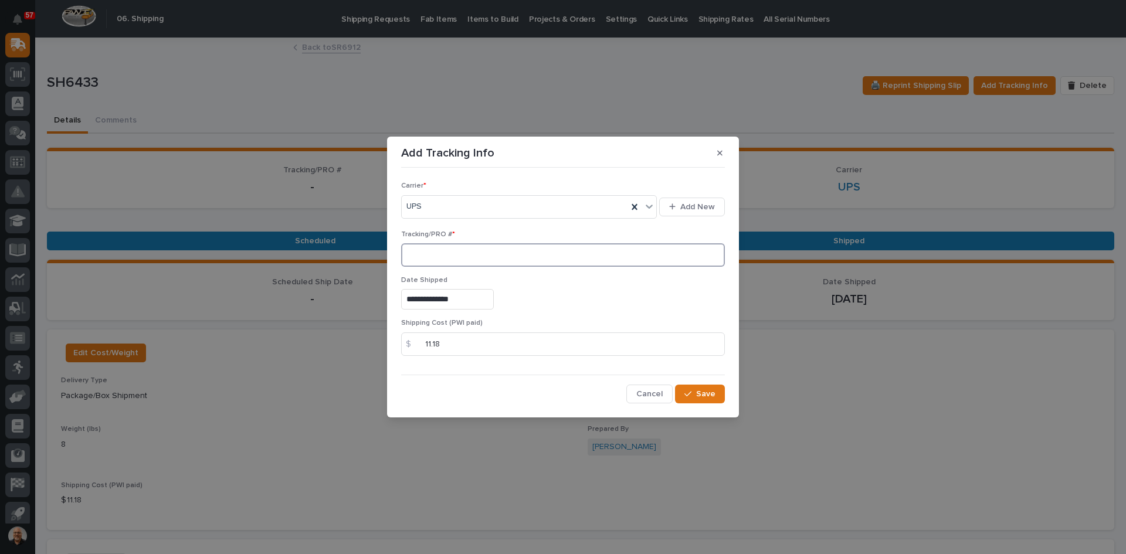
paste input "1Z831R2E0394179319"
type input "1Z831R2E0394179319"
click at [707, 391] on span "Save" at bounding box center [705, 394] width 19 height 11
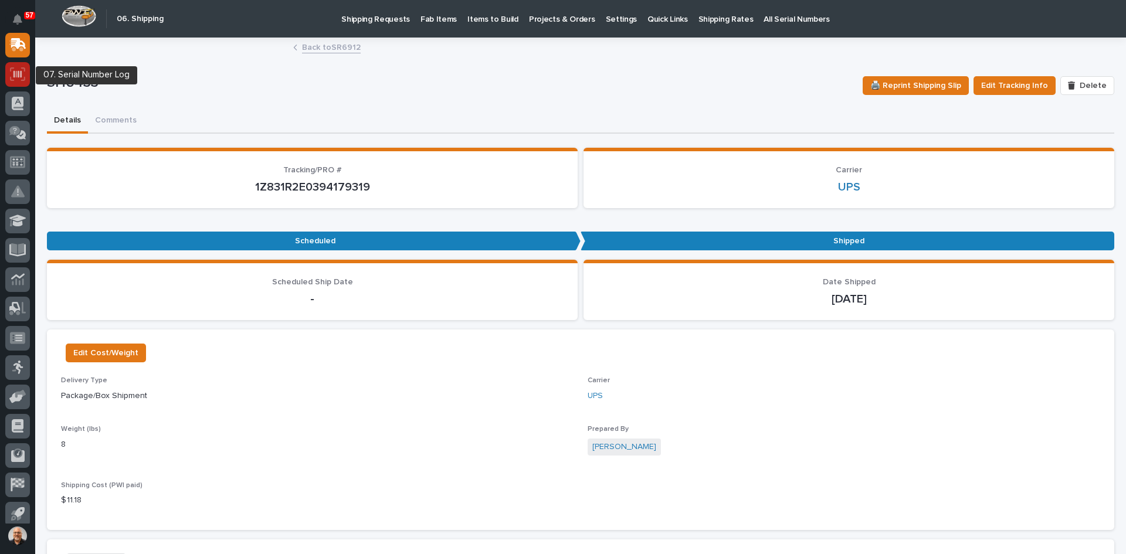
click at [16, 75] on icon at bounding box center [17, 73] width 8 height 7
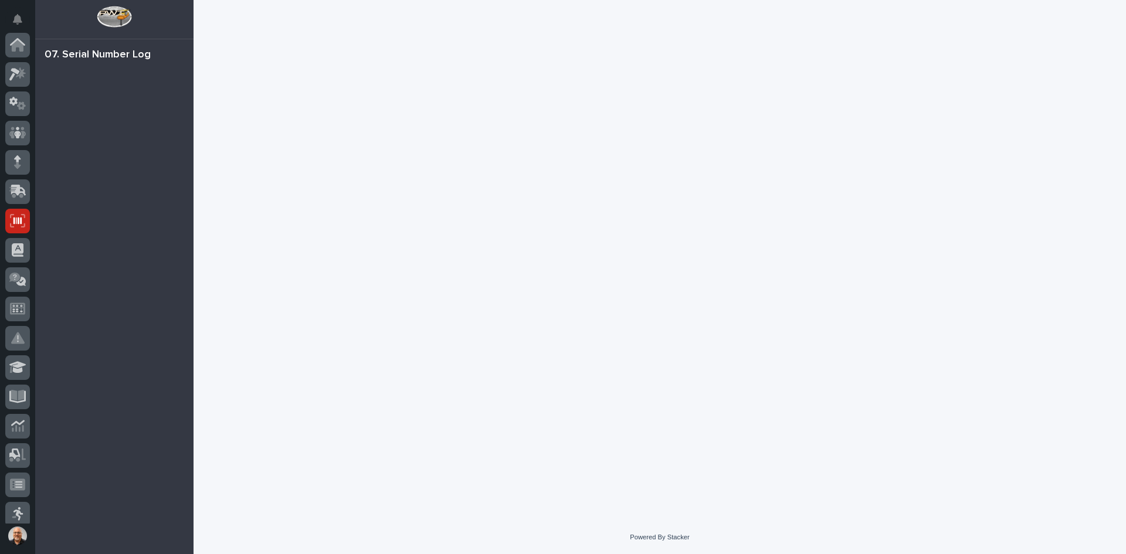
scroll to position [154, 0]
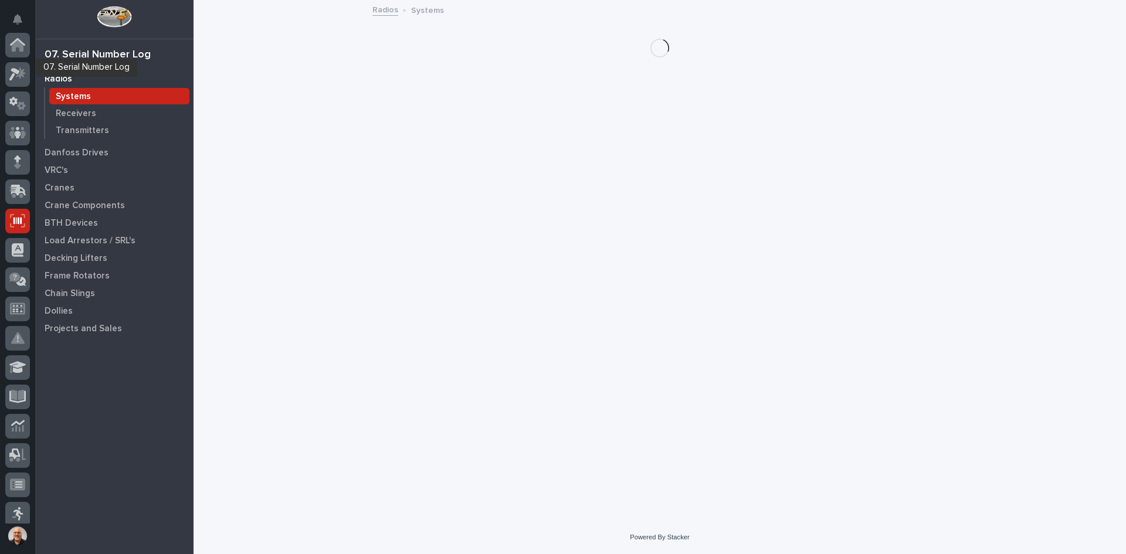
scroll to position [154, 0]
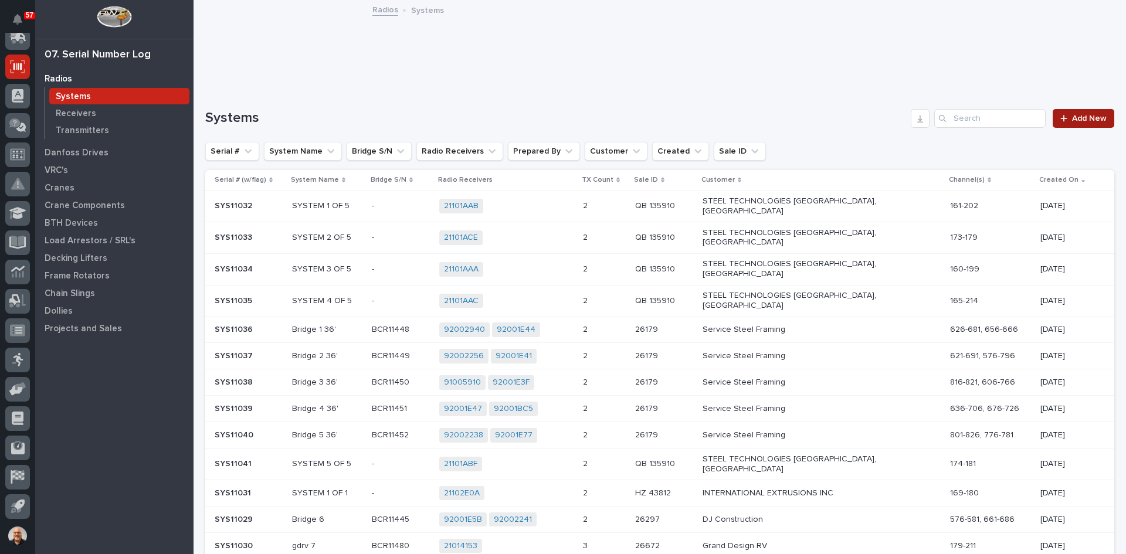
click at [1077, 113] on link "Add New" at bounding box center [1084, 118] width 62 height 19
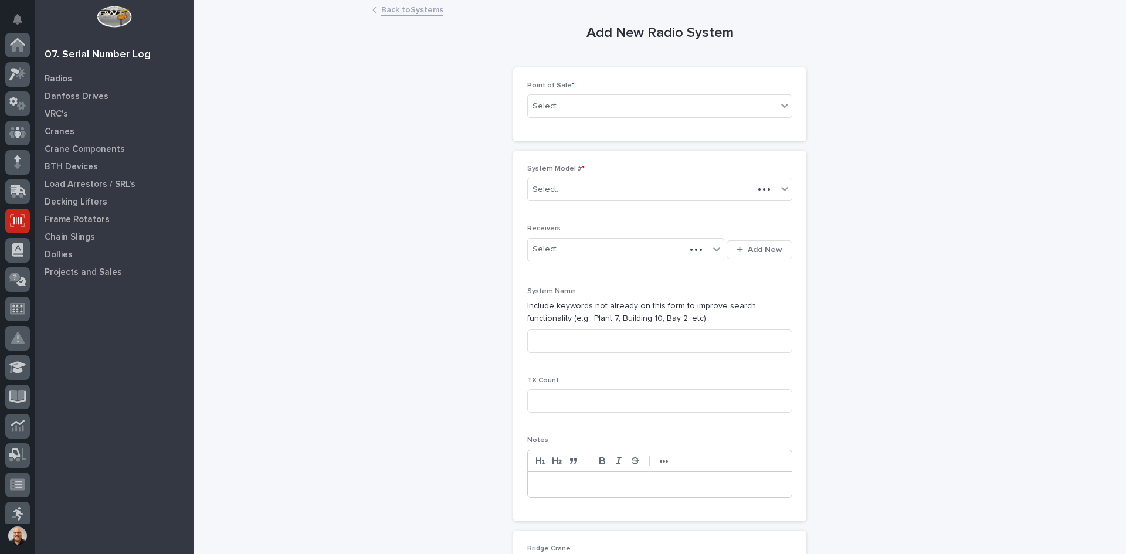
scroll to position [154, 0]
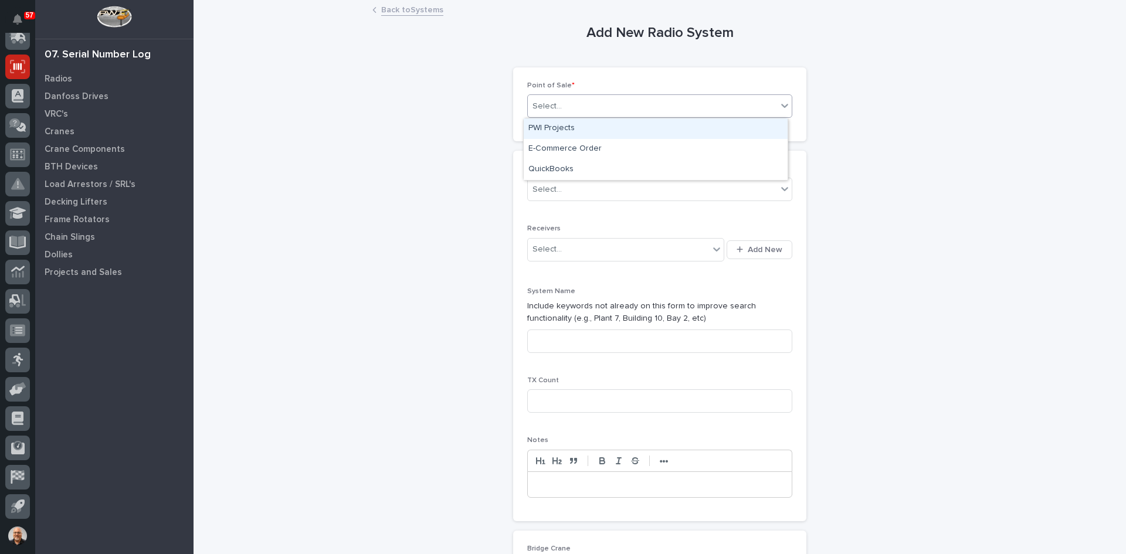
click at [566, 101] on div "Select..." at bounding box center [652, 106] width 249 height 19
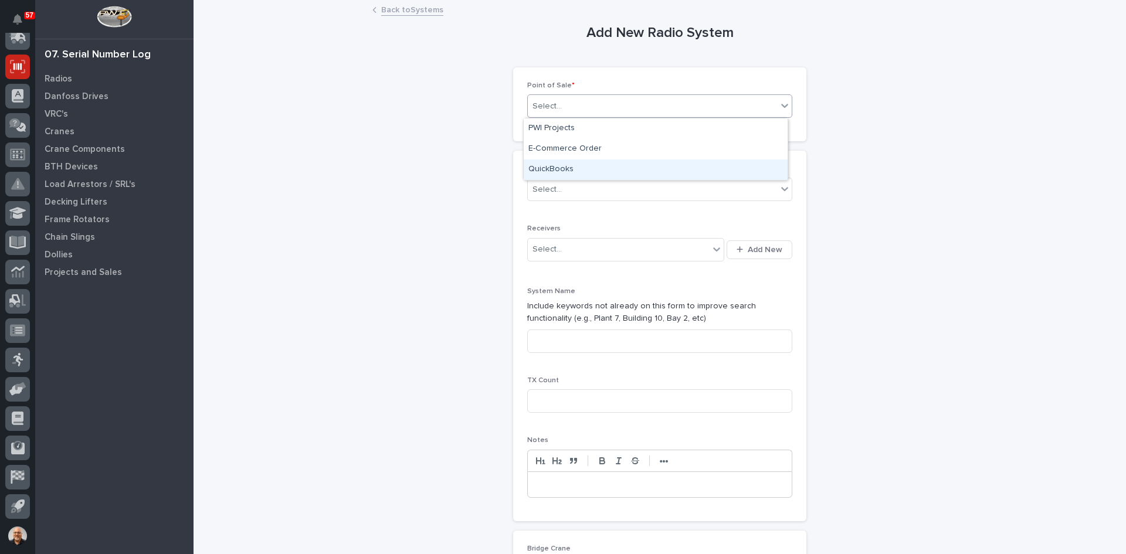
click at [558, 165] on div "QuickBooks" at bounding box center [656, 170] width 264 height 21
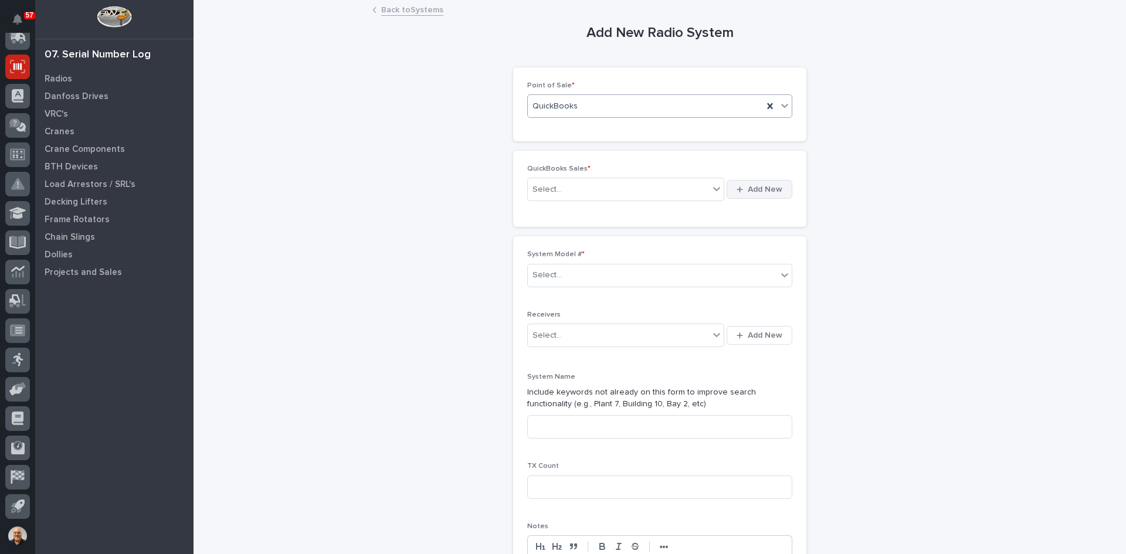
click at [769, 188] on span "Add New" at bounding box center [765, 189] width 35 height 11
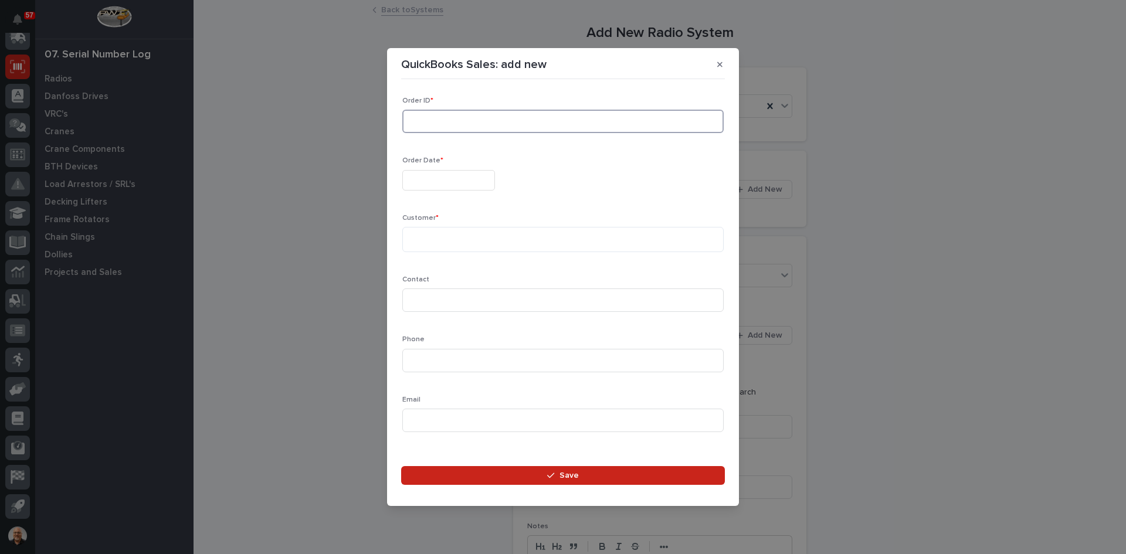
click at [423, 130] on input at bounding box center [562, 121] width 321 height 23
type input "136727"
click at [430, 178] on input "text" at bounding box center [448, 180] width 93 height 21
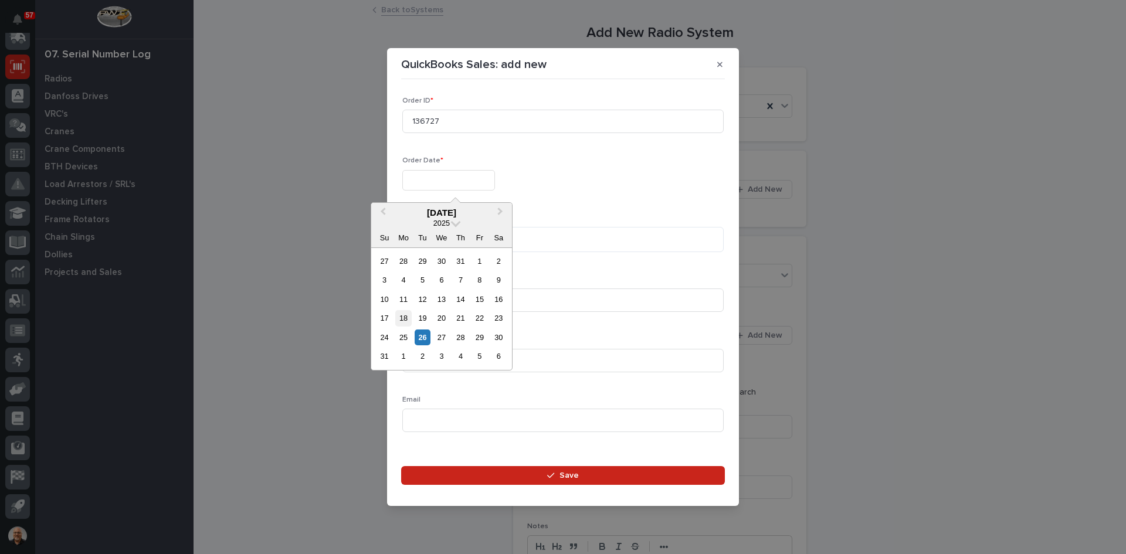
click at [404, 316] on div "18" at bounding box center [403, 318] width 16 height 16
type input "**********"
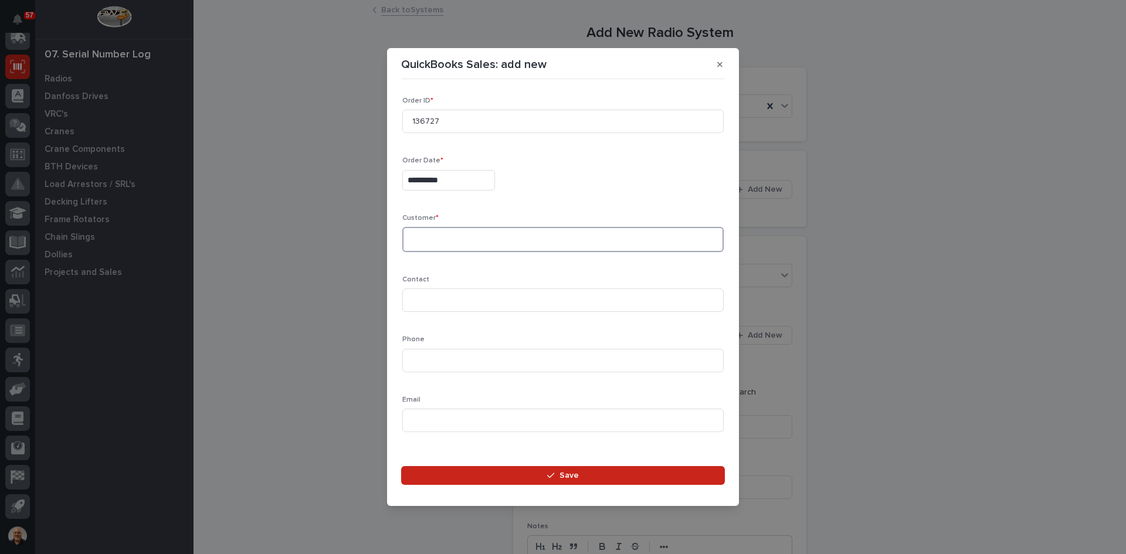
click at [415, 235] on textarea at bounding box center [562, 239] width 321 height 25
type textarea "*"
type textarea "**********"
click at [419, 298] on input at bounding box center [562, 300] width 321 height 23
type input "[PERSON_NAME]"
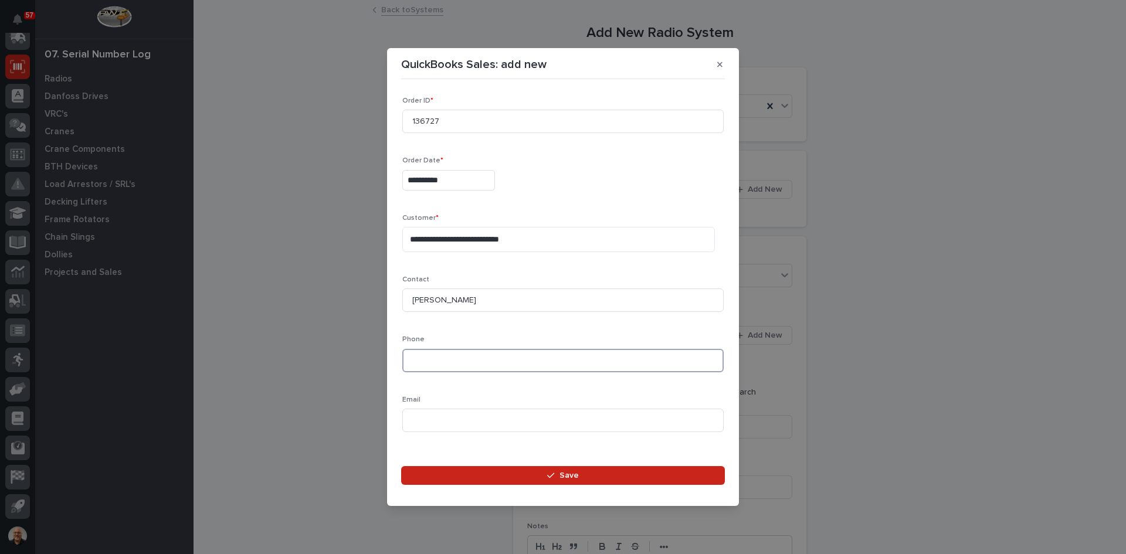
paste input "[PHONE_NUMBER]"
type input "[PHONE_NUMBER]"
click at [418, 414] on input at bounding box center [562, 420] width 321 height 23
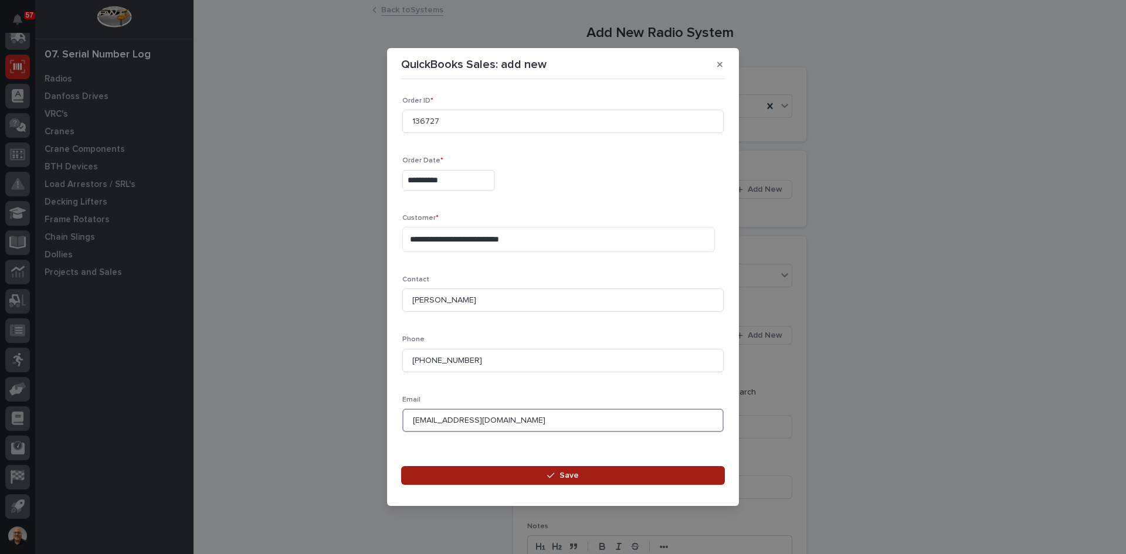
type input "[EMAIL_ADDRESS][DOMAIN_NAME]"
click at [564, 473] on span "Save" at bounding box center [569, 475] width 19 height 11
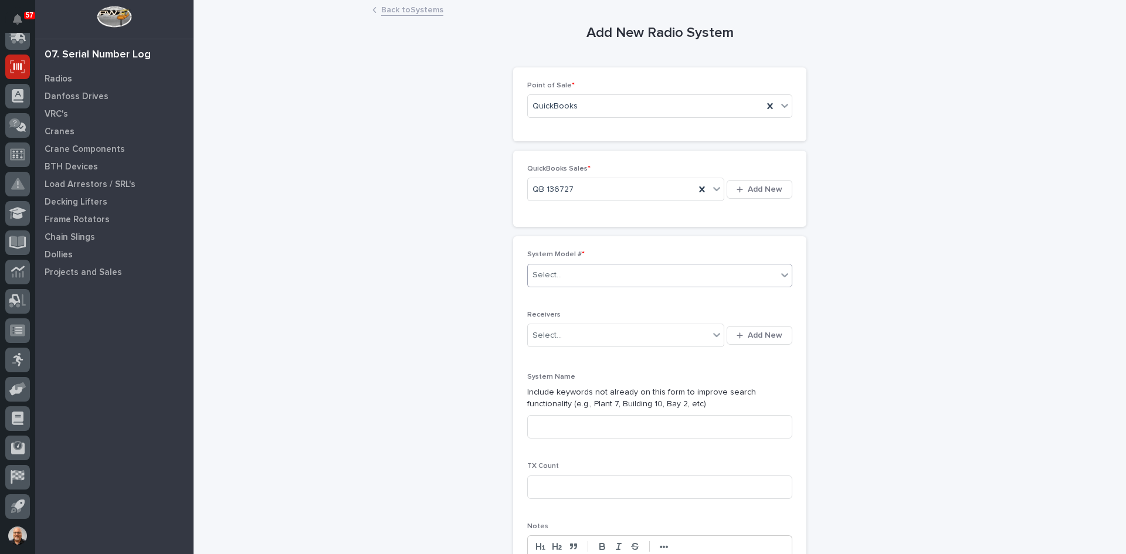
click at [568, 270] on div "Select..." at bounding box center [652, 275] width 249 height 19
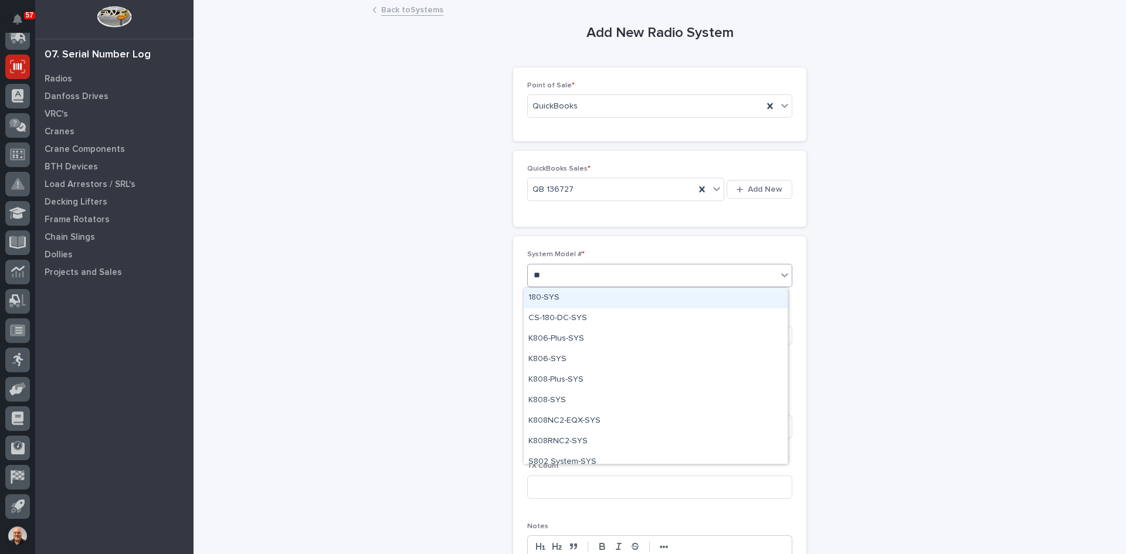
type input "***"
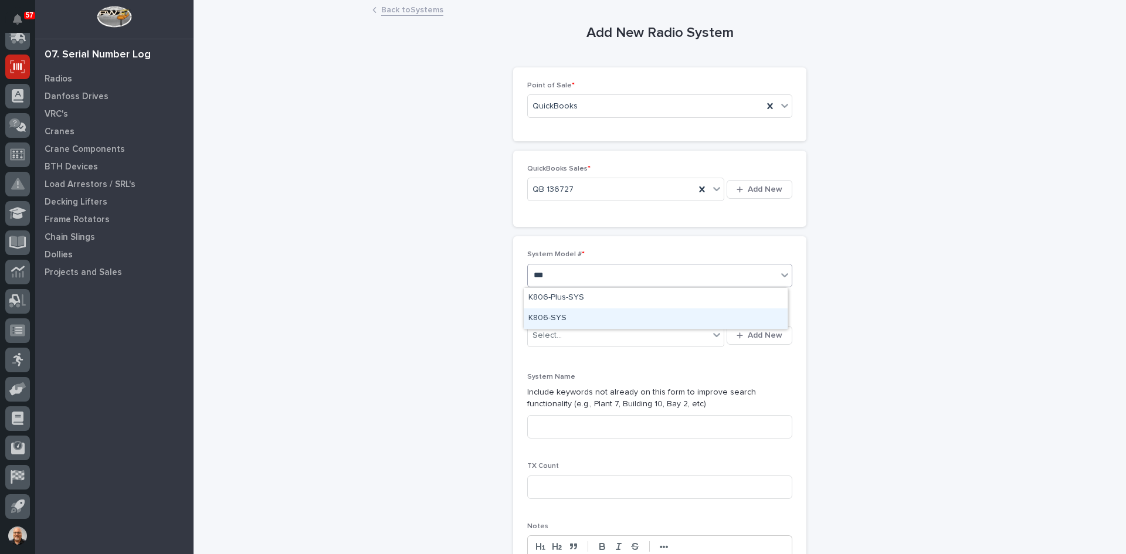
click at [548, 316] on div "K806-SYS" at bounding box center [656, 319] width 264 height 21
click at [757, 333] on span "Add New" at bounding box center [765, 335] width 35 height 11
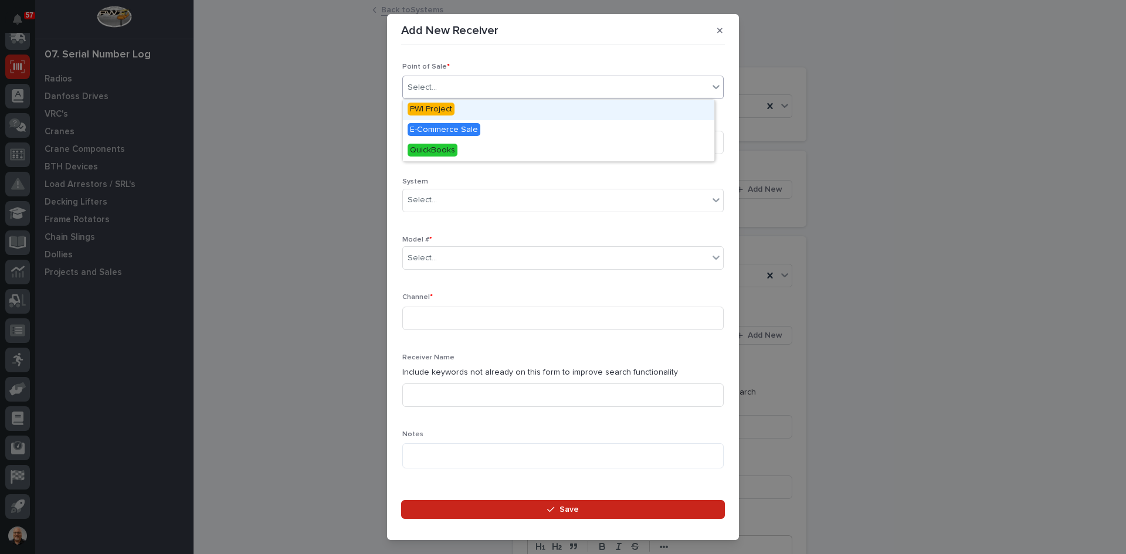
click at [457, 87] on div "Select..." at bounding box center [556, 87] width 306 height 19
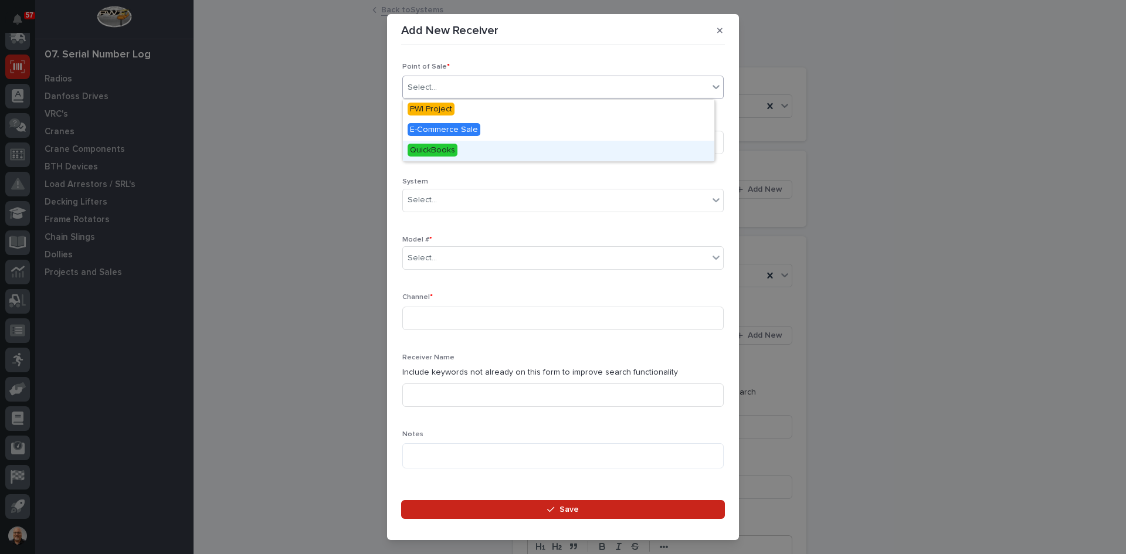
drag, startPoint x: 441, startPoint y: 140, endPoint x: 438, endPoint y: 149, distance: 9.8
click at [438, 149] on span "QuickBooks" at bounding box center [433, 150] width 50 height 13
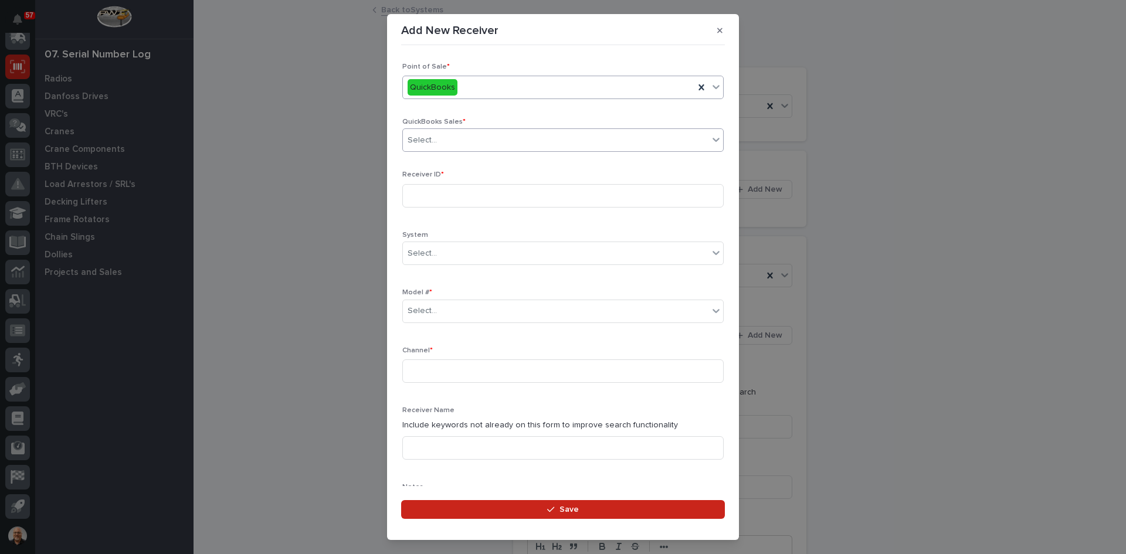
click at [454, 136] on div "Select..." at bounding box center [556, 140] width 306 height 19
type input "******"
click at [453, 162] on div "QB 136727" at bounding box center [558, 163] width 311 height 21
click at [415, 197] on input at bounding box center [562, 195] width 321 height 23
type input "21101A97"
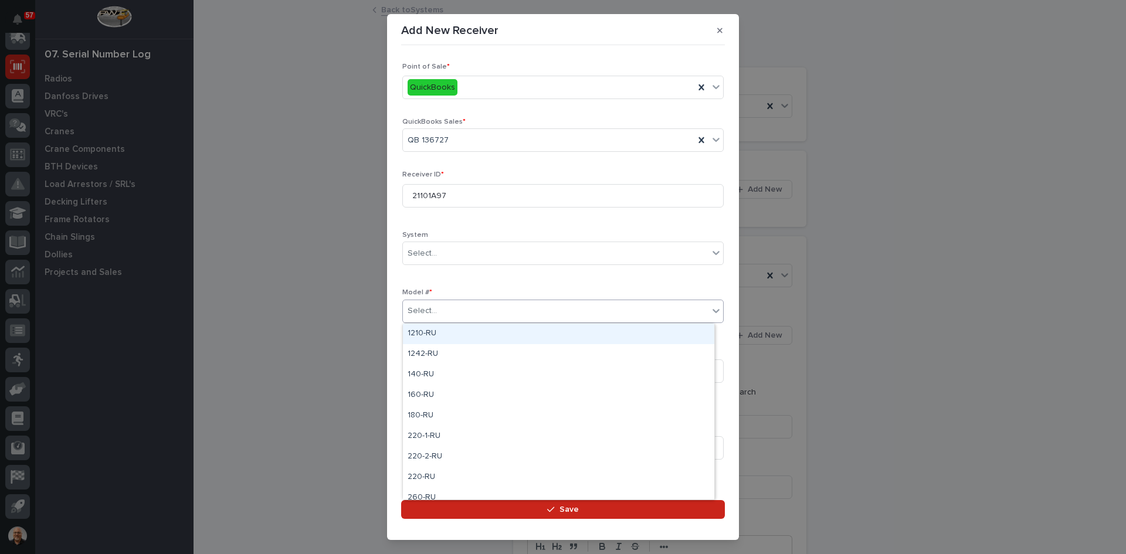
click at [440, 305] on div "Select..." at bounding box center [556, 311] width 306 height 19
type input "***"
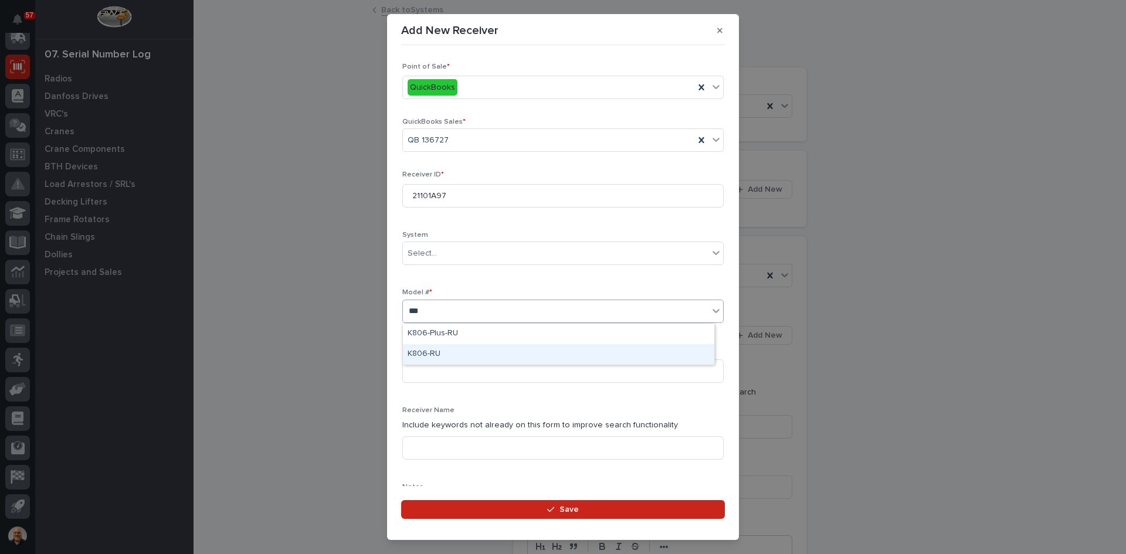
click at [432, 350] on div "K806-RU" at bounding box center [558, 354] width 311 height 21
click at [421, 372] on input at bounding box center [562, 371] width 321 height 23
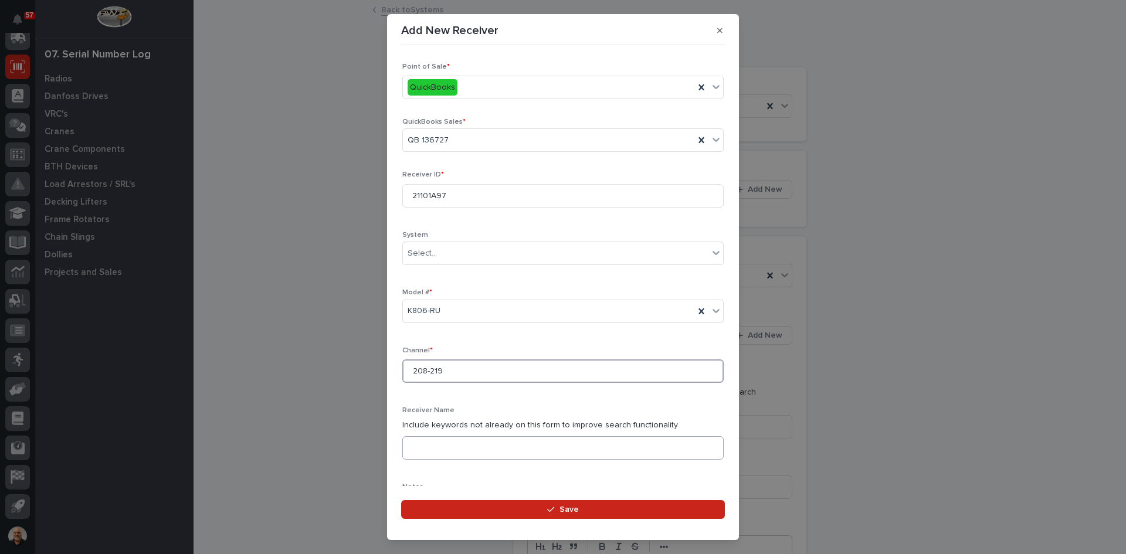
type input "208-219"
click at [418, 448] on input at bounding box center [562, 447] width 321 height 23
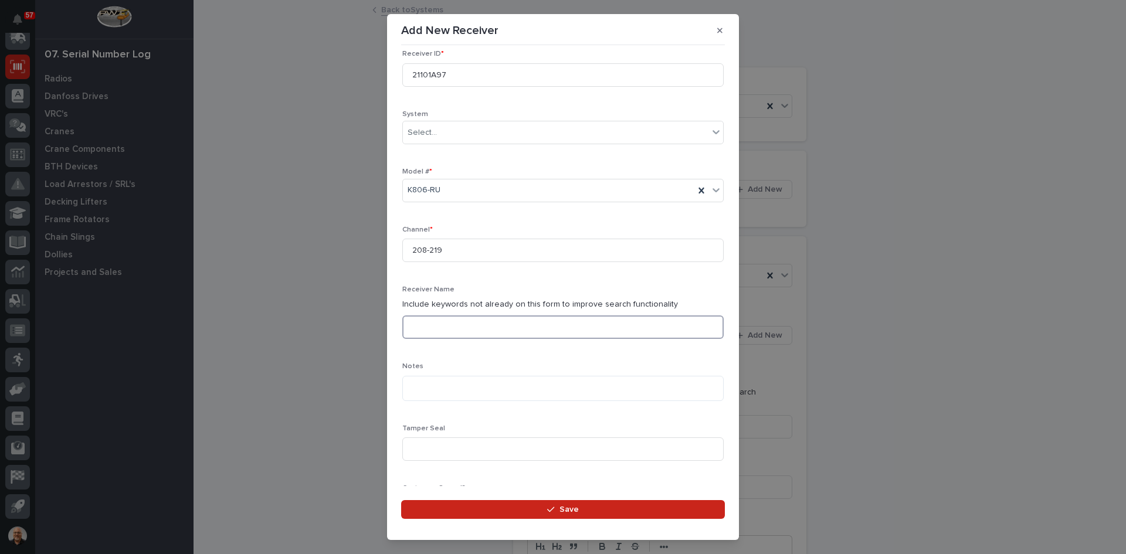
scroll to position [176, 0]
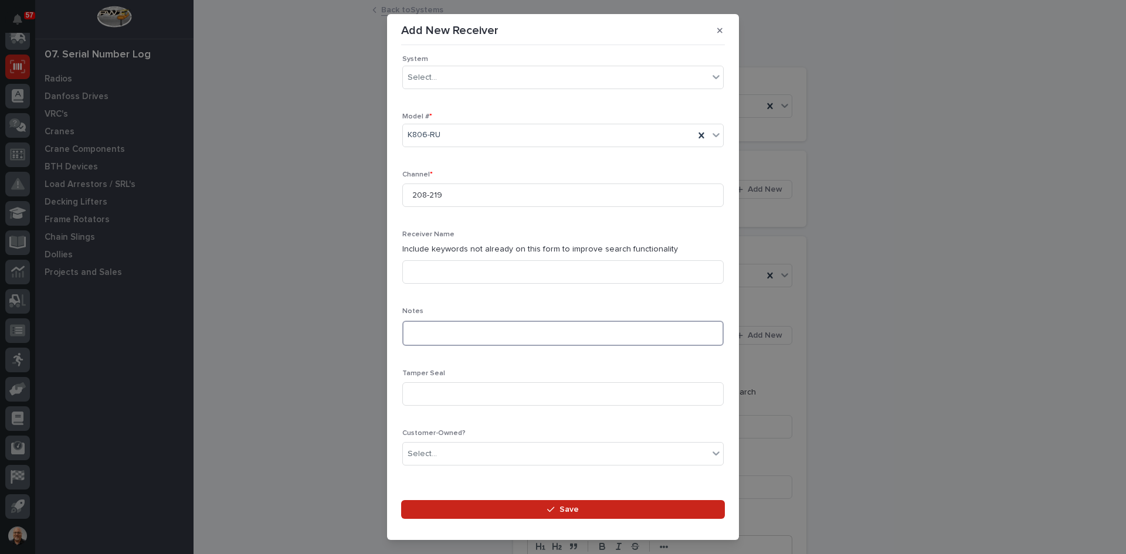
click at [411, 332] on textarea at bounding box center [562, 333] width 321 height 25
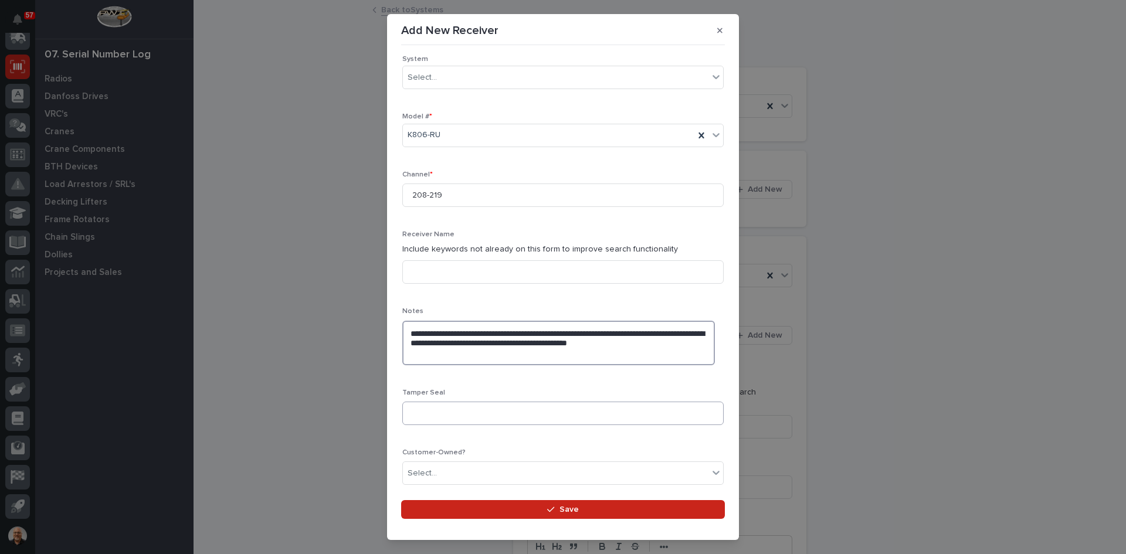
type textarea "**********"
click at [413, 412] on input at bounding box center [562, 413] width 321 height 23
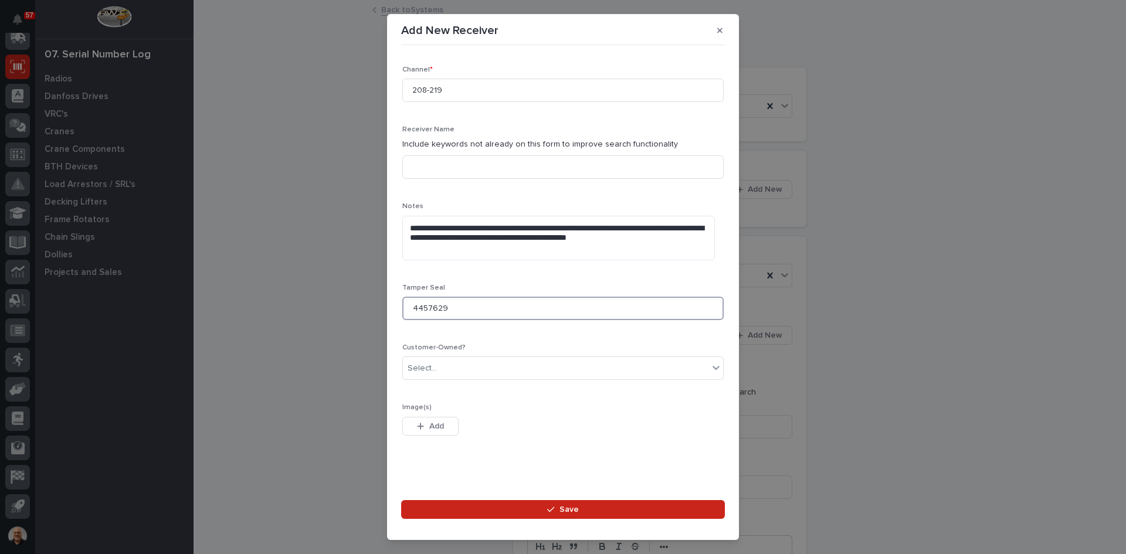
scroll to position [287, 0]
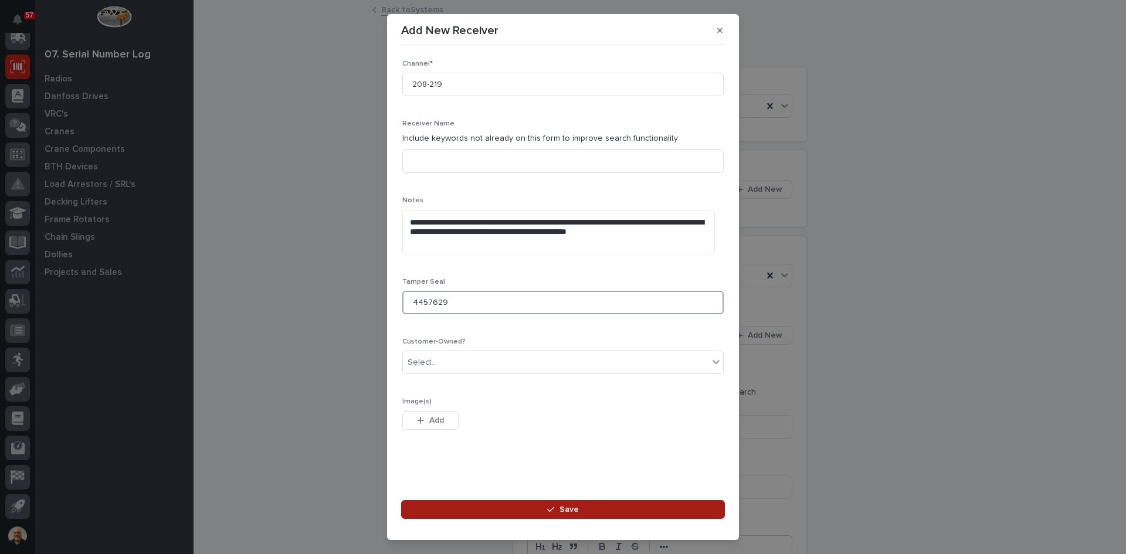
type input "4457629"
click at [573, 509] on span "Save" at bounding box center [569, 509] width 19 height 11
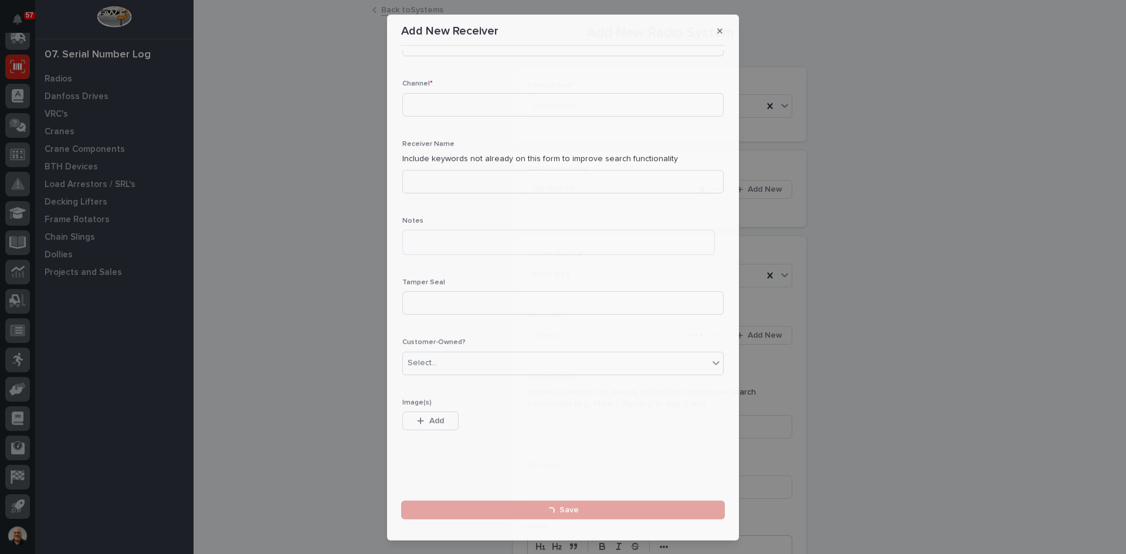
scroll to position [0, 0]
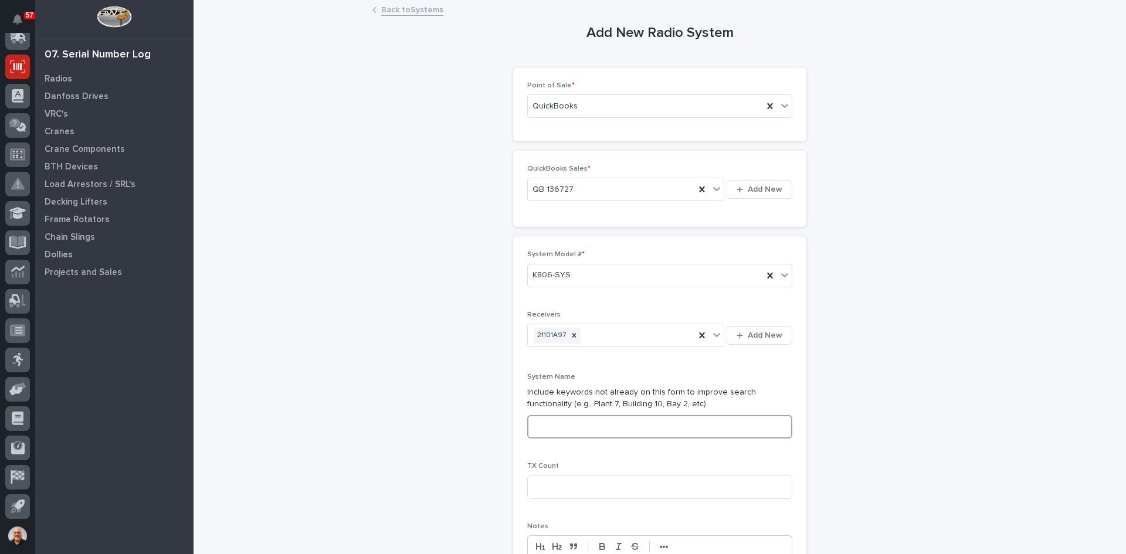
click at [543, 426] on input at bounding box center [659, 426] width 265 height 23
type input "SYSTEM 1 OF 1"
click at [564, 486] on input at bounding box center [659, 487] width 265 height 23
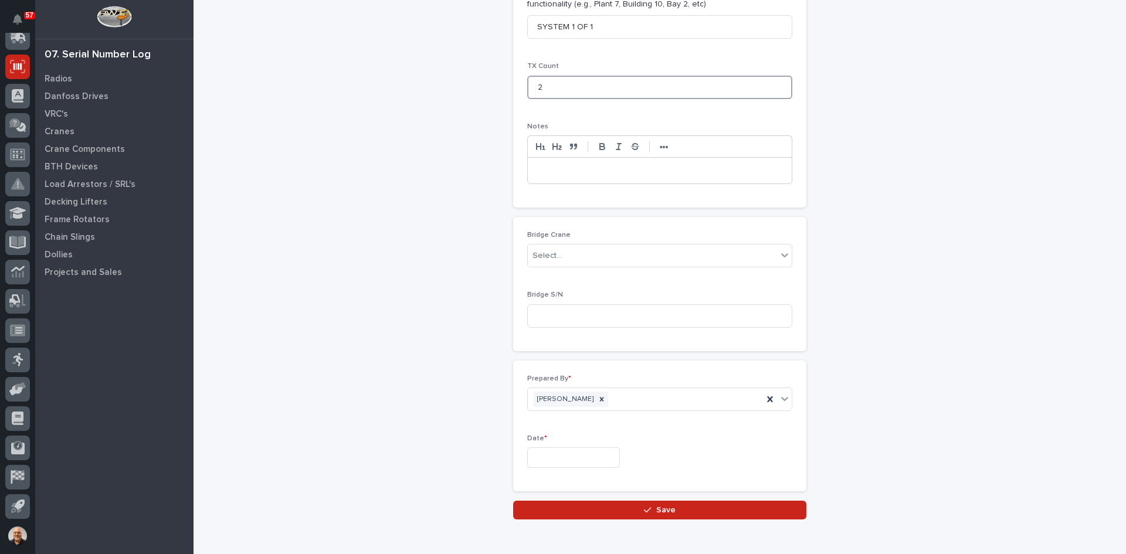
scroll to position [458, 0]
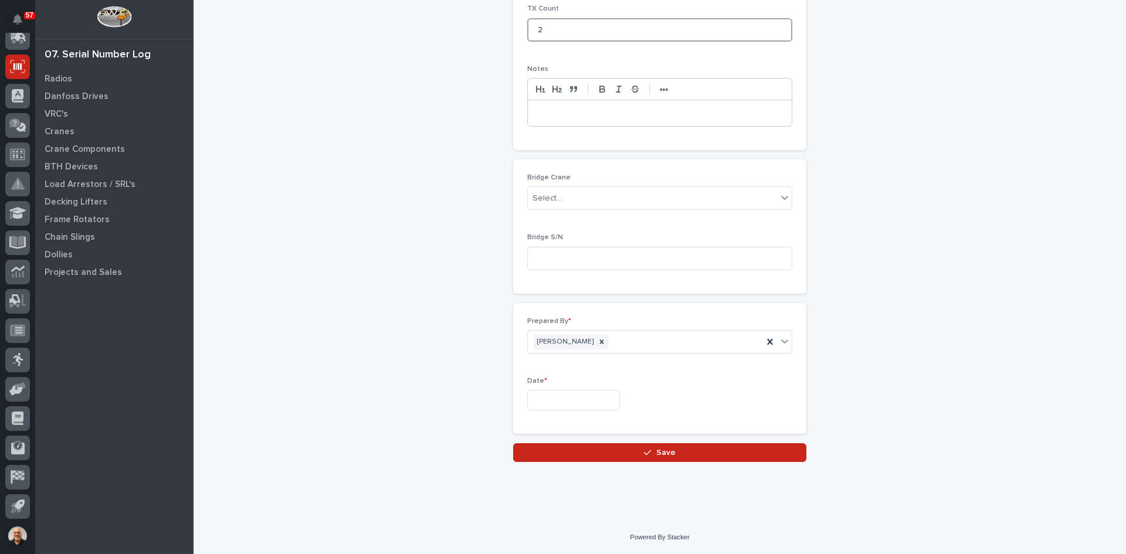
type input "2"
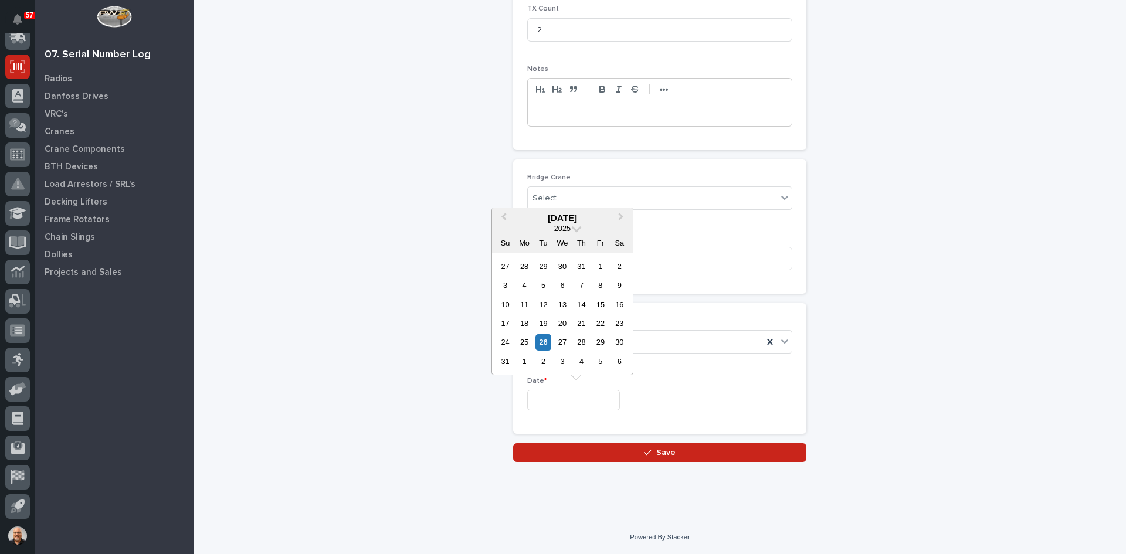
click at [556, 394] on input "text" at bounding box center [573, 400] width 93 height 21
click at [544, 338] on div "26" at bounding box center [544, 342] width 16 height 16
type input "**********"
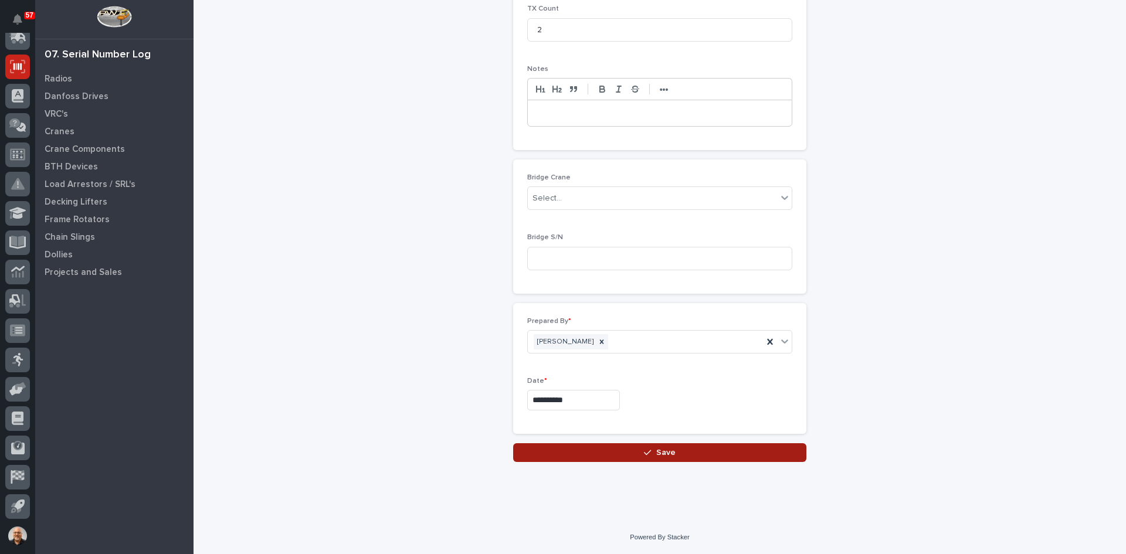
click at [666, 452] on span "Save" at bounding box center [665, 453] width 19 height 11
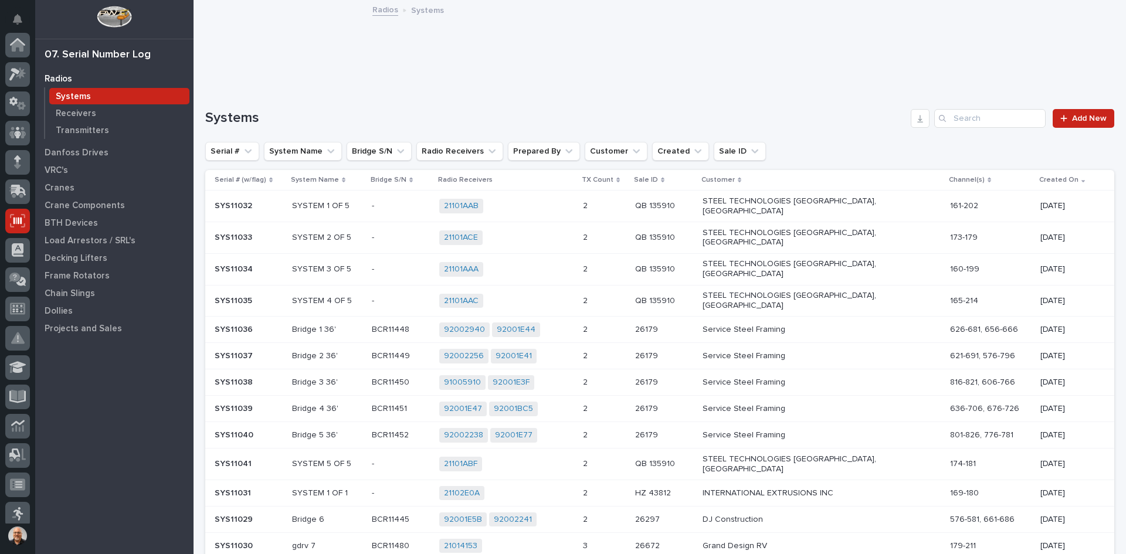
scroll to position [154, 0]
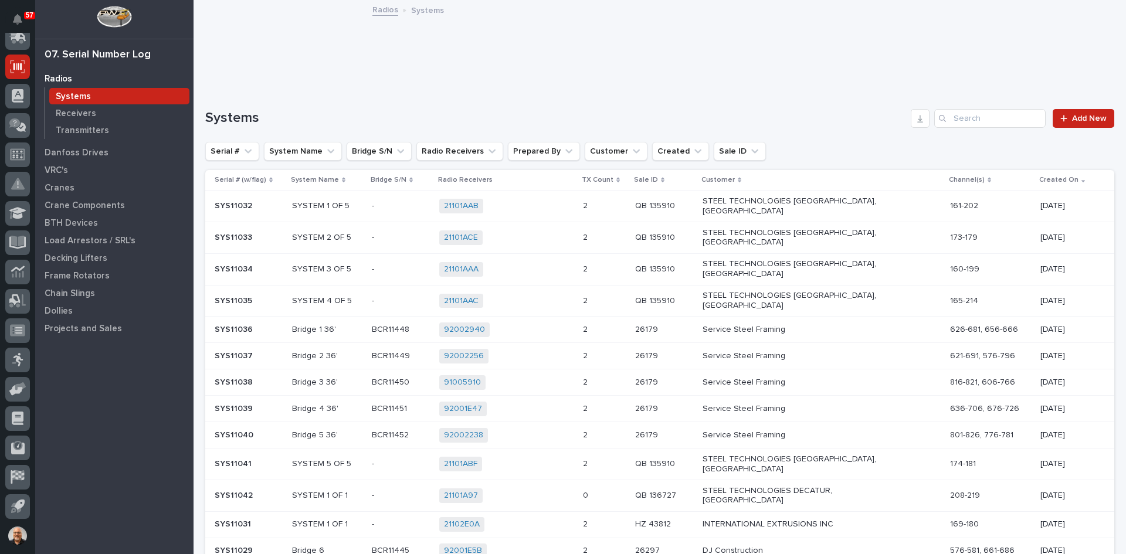
click at [557, 489] on div "21101A97 + 0" at bounding box center [506, 496] width 134 height 15
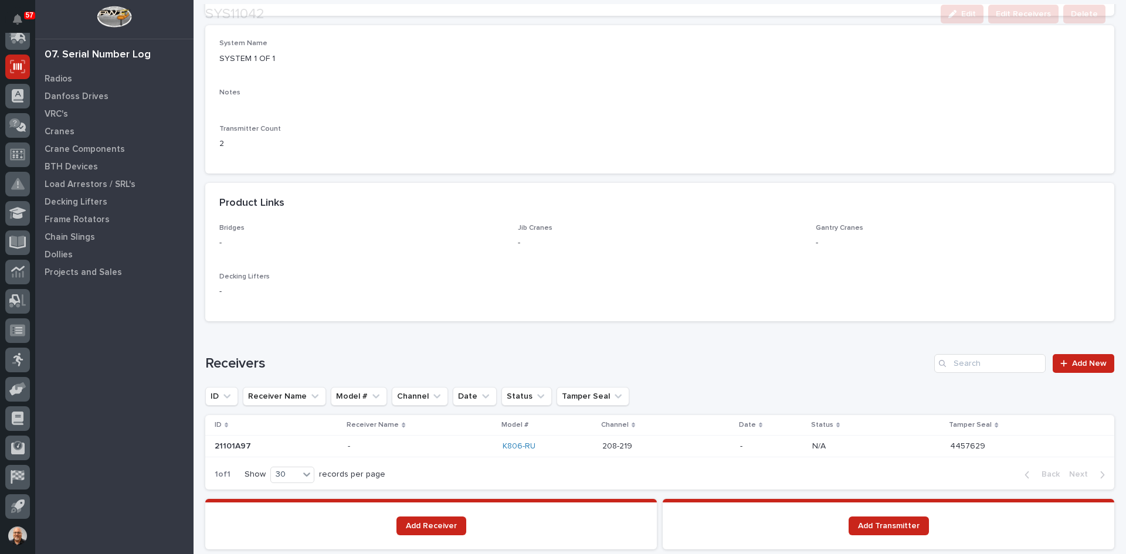
scroll to position [469, 0]
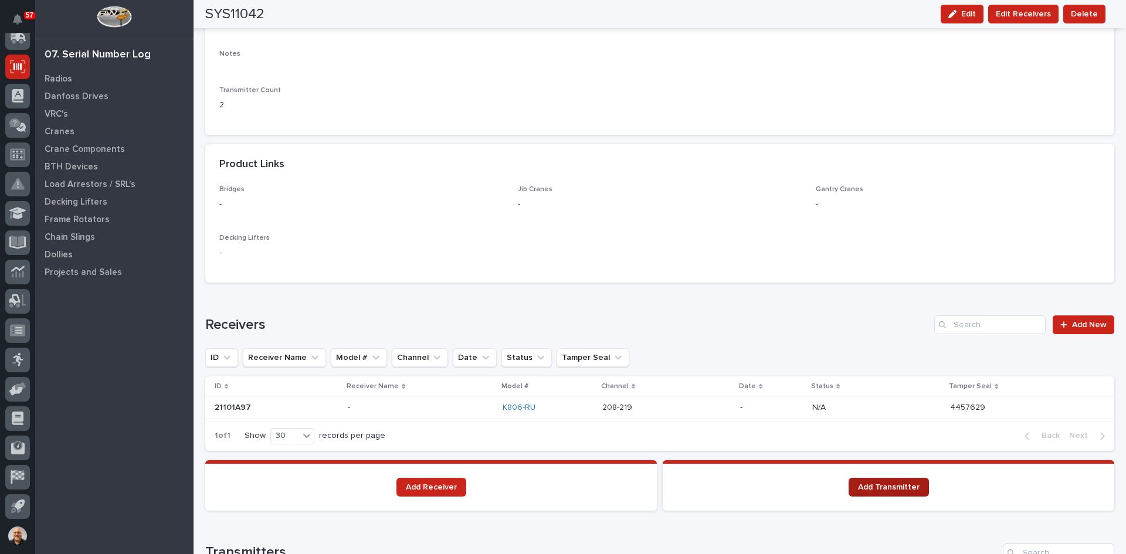
click at [898, 490] on span "Add Transmitter" at bounding box center [889, 487] width 62 height 8
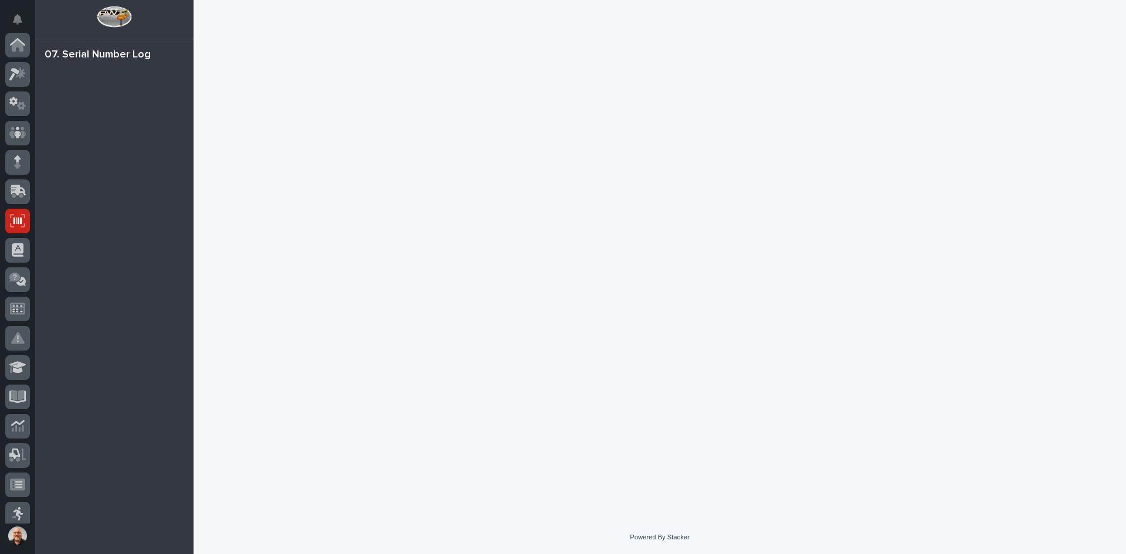
scroll to position [154, 0]
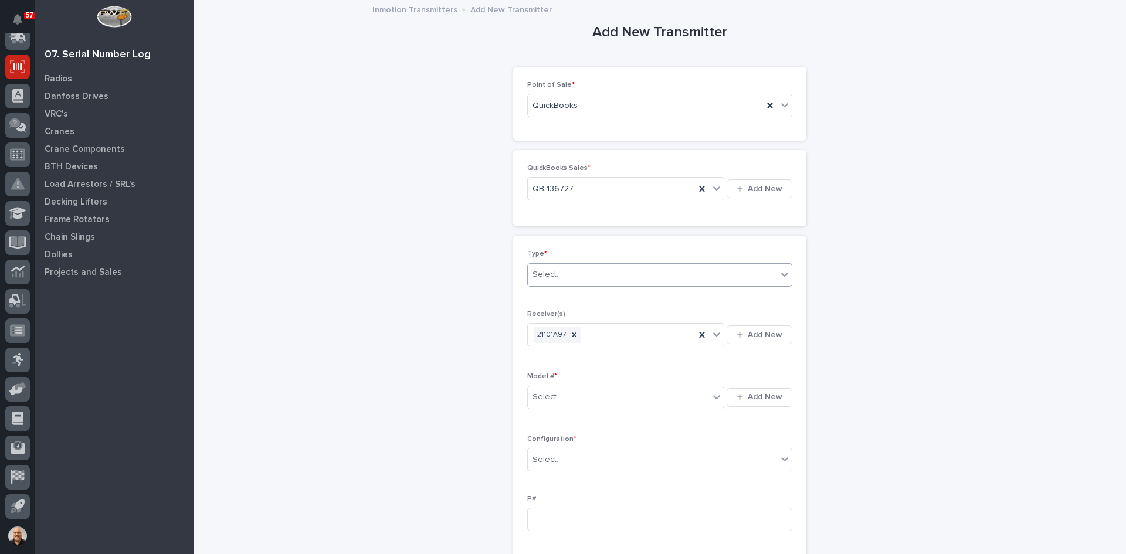
click at [567, 270] on div "Select..." at bounding box center [652, 274] width 249 height 19
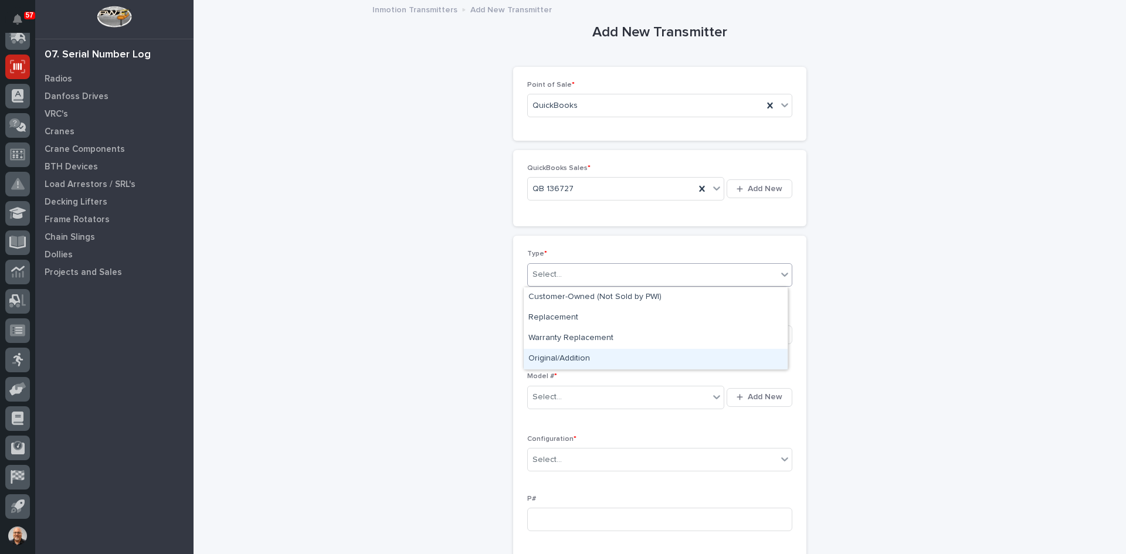
click at [570, 361] on div "Original/Addition" at bounding box center [656, 359] width 264 height 21
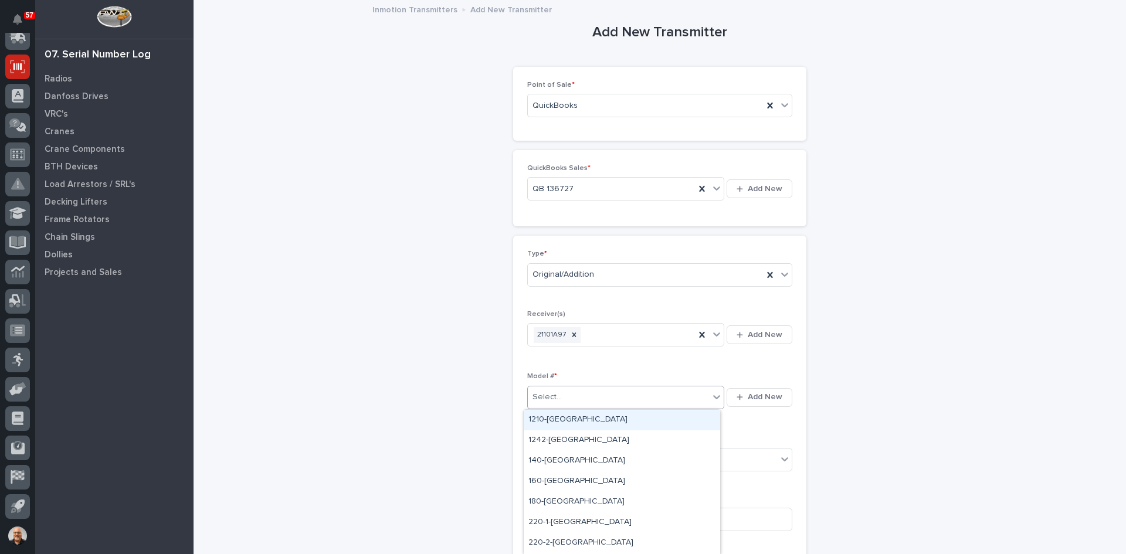
click at [557, 397] on div "Select..." at bounding box center [618, 397] width 181 height 19
type input "***"
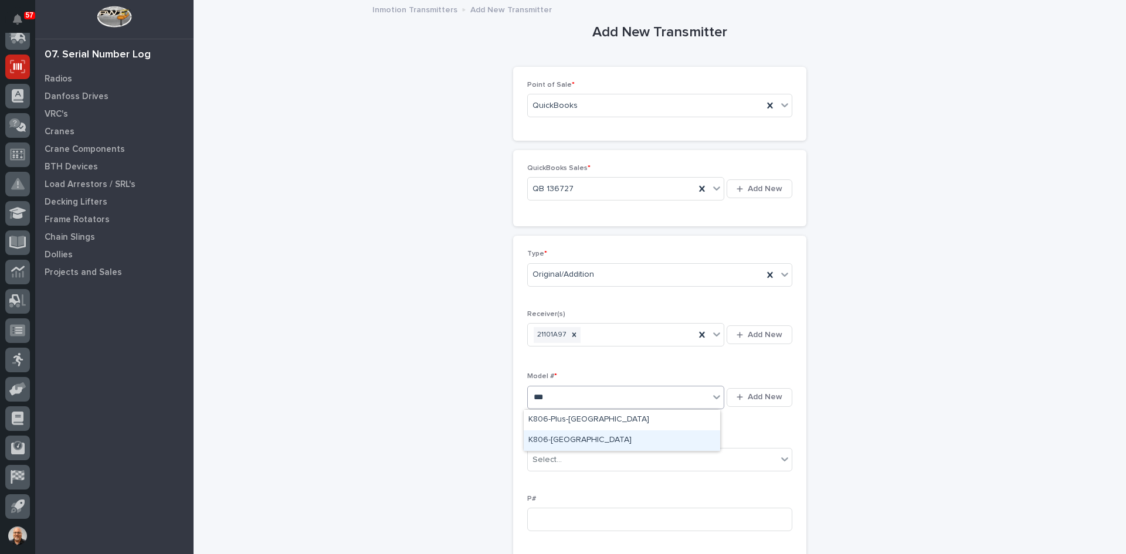
click at [553, 438] on div "K806-[GEOGRAPHIC_DATA]" at bounding box center [622, 441] width 197 height 21
click at [563, 452] on div "Select..." at bounding box center [652, 460] width 249 height 19
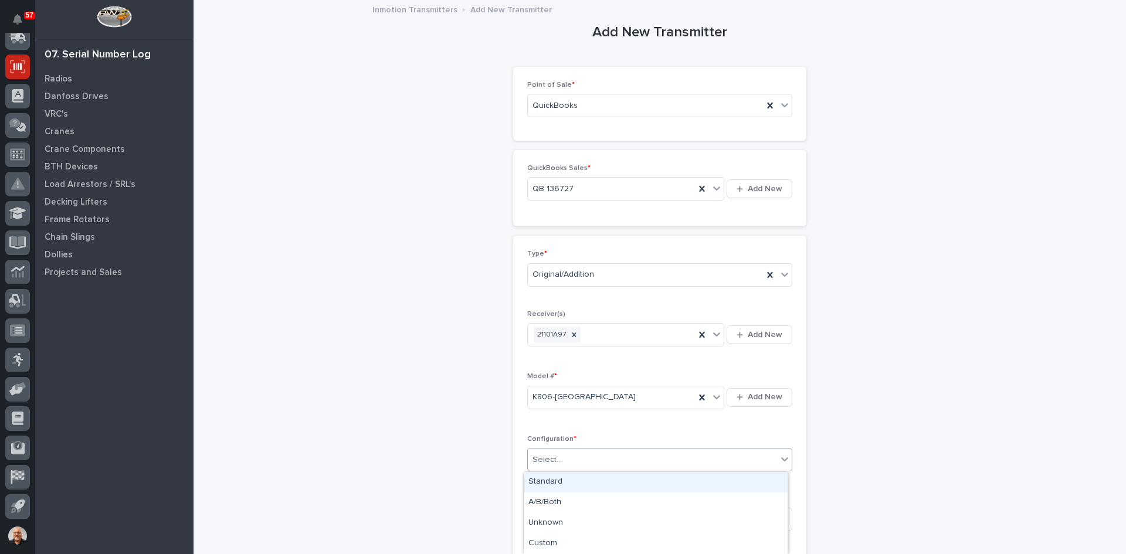
click at [554, 481] on div "Standard" at bounding box center [656, 482] width 264 height 21
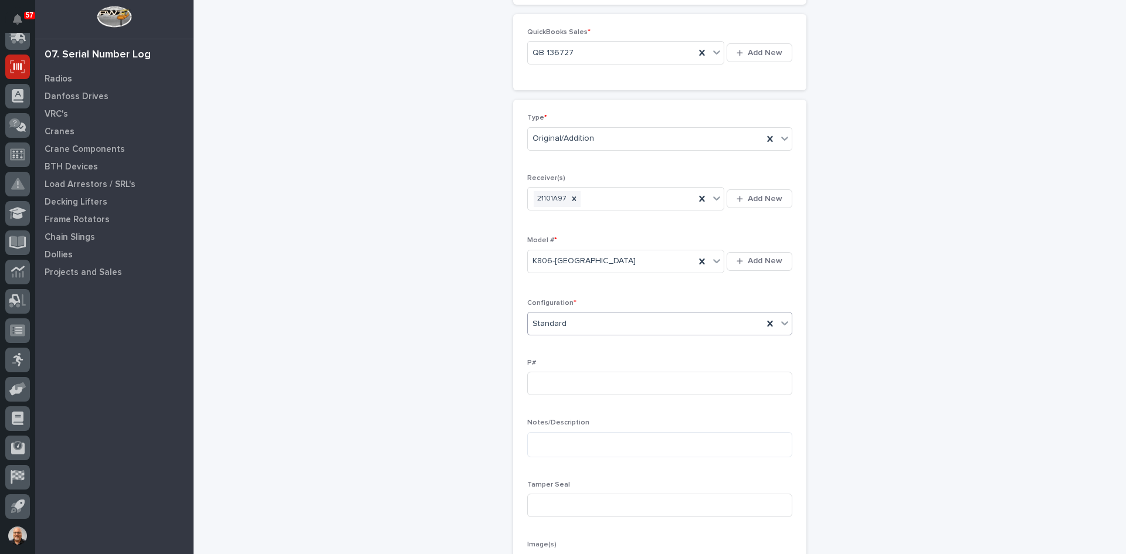
scroll to position [176, 0]
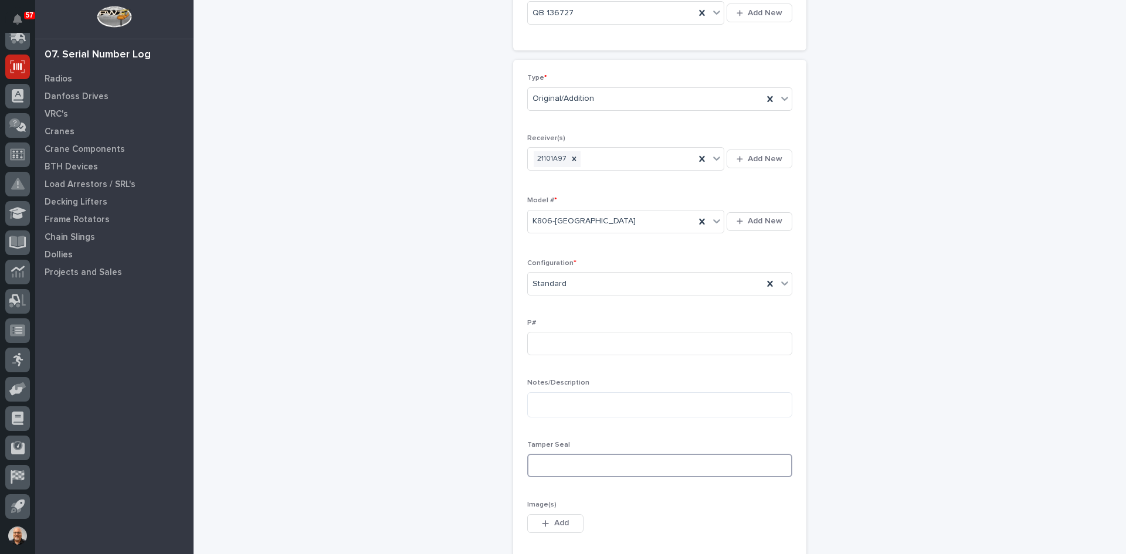
click at [541, 465] on input at bounding box center [659, 465] width 265 height 23
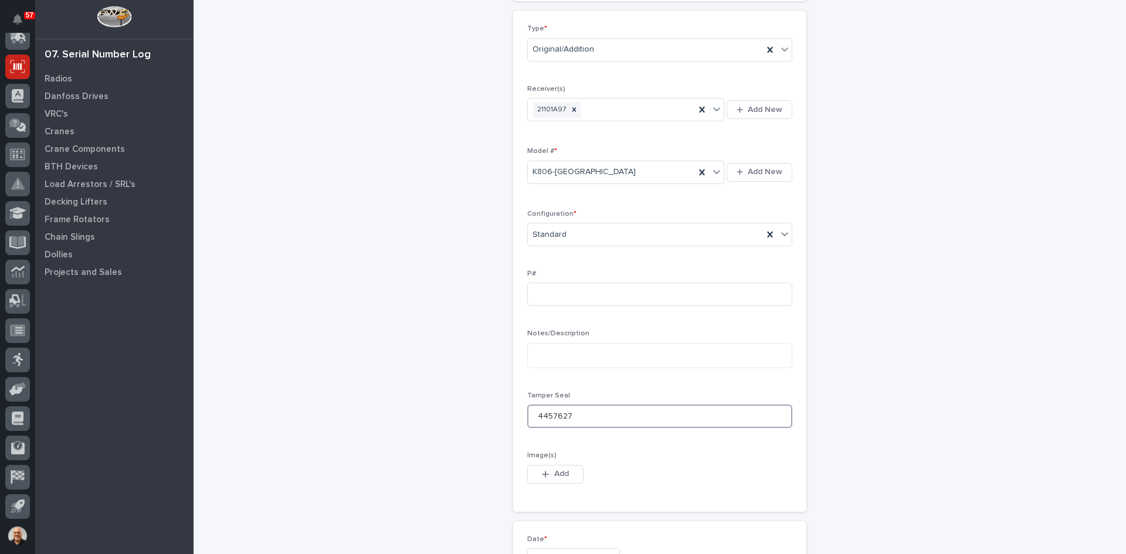
scroll to position [411, 0]
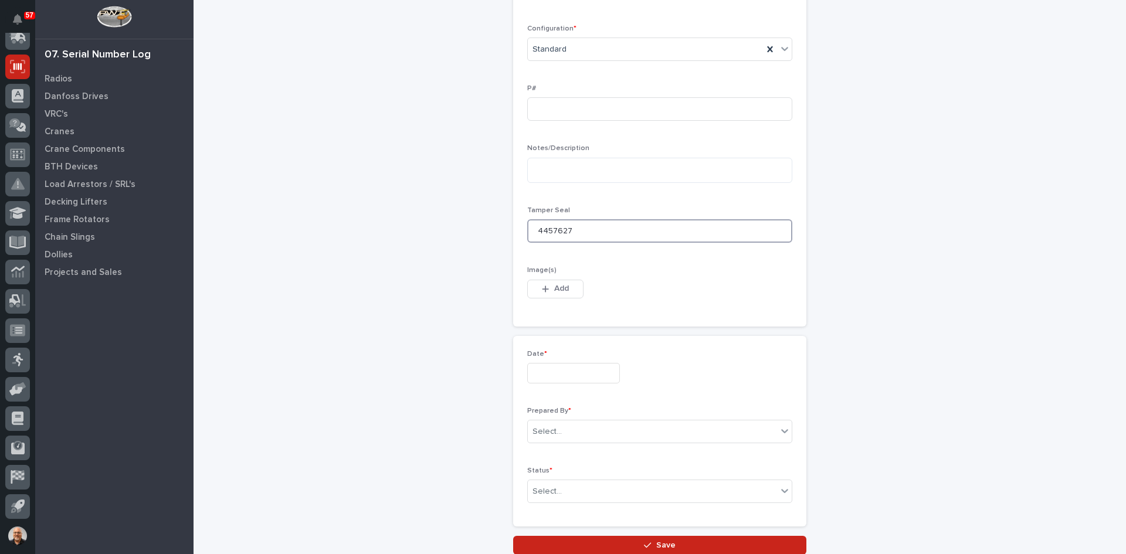
type input "4457627"
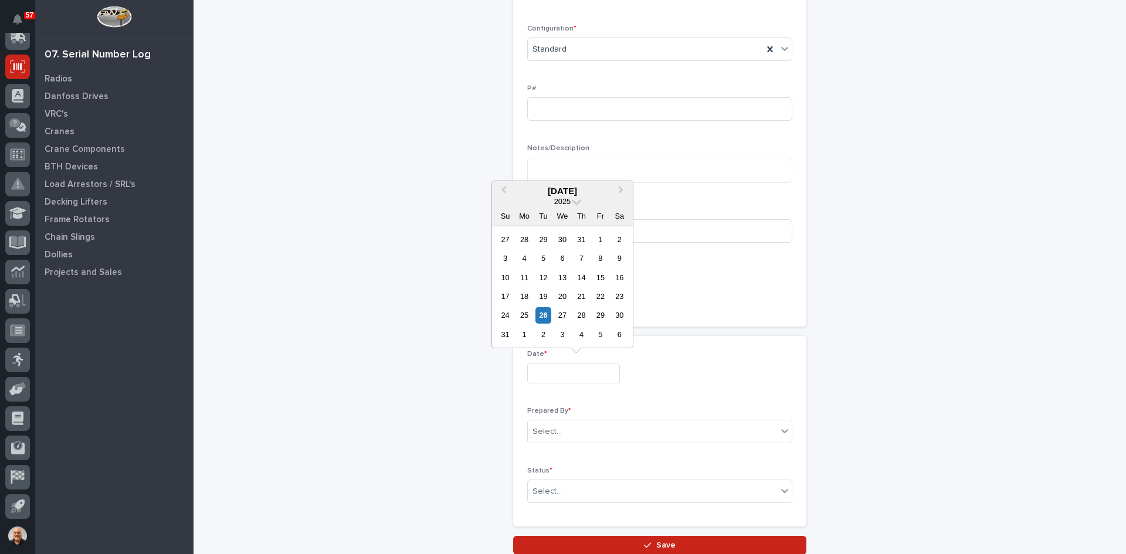
click at [550, 369] on input "text" at bounding box center [573, 373] width 93 height 21
click at [545, 316] on div "26" at bounding box center [544, 315] width 16 height 16
type input "**********"
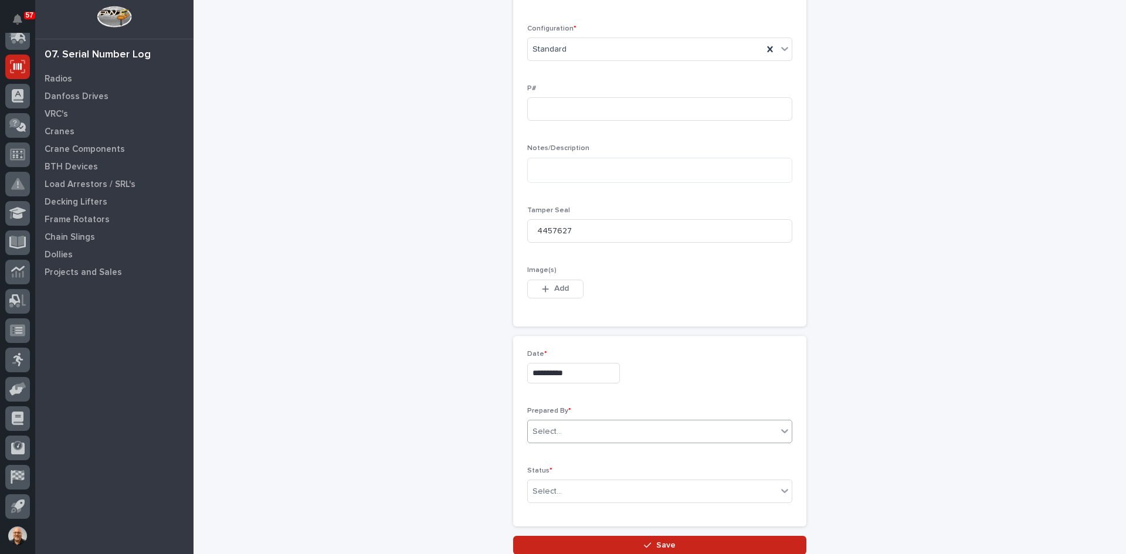
click at [563, 428] on input "text" at bounding box center [563, 432] width 1 height 10
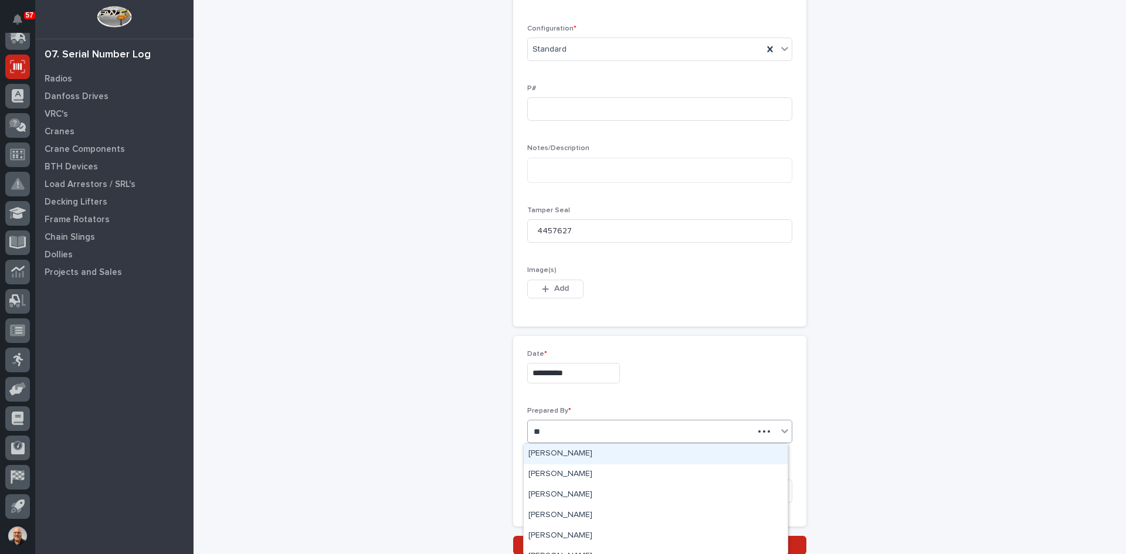
type input "***"
click at [573, 476] on div "[PERSON_NAME]" at bounding box center [656, 475] width 264 height 21
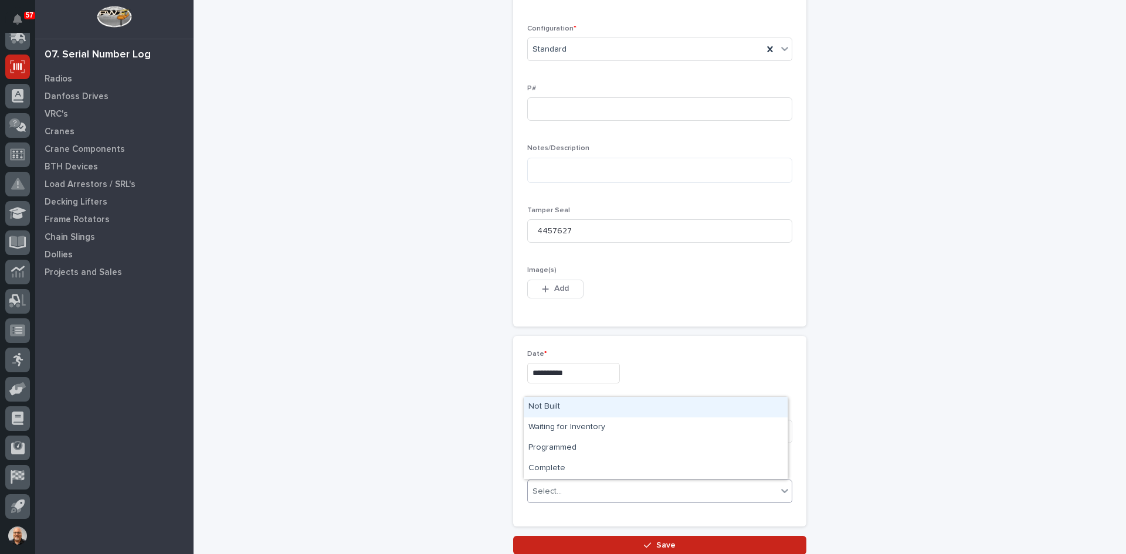
click at [565, 491] on div "Select..." at bounding box center [652, 491] width 249 height 19
click at [545, 467] on div "Complete" at bounding box center [656, 469] width 264 height 21
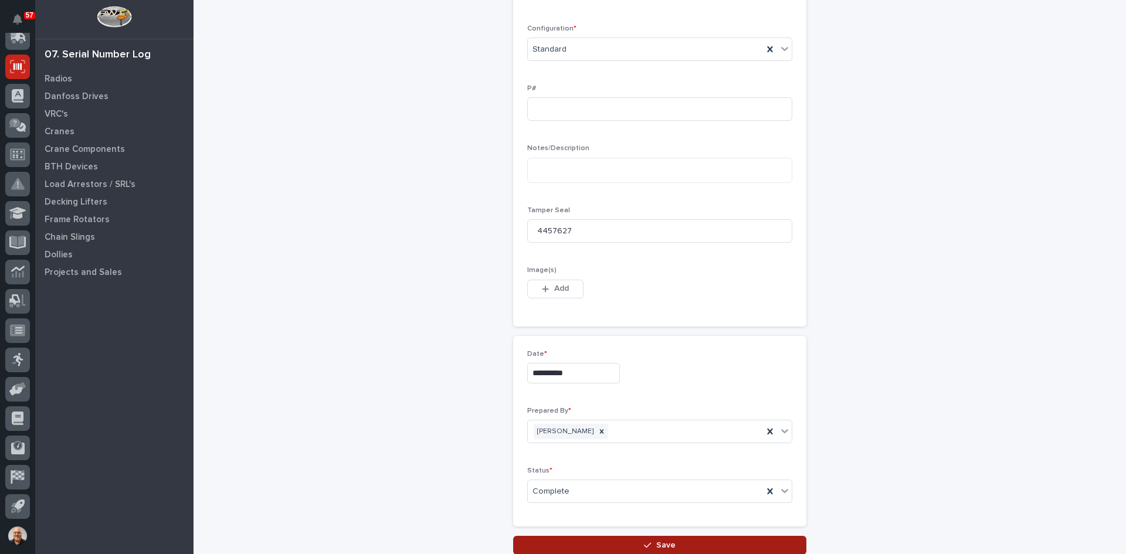
click at [656, 546] on span "Save" at bounding box center [665, 545] width 19 height 11
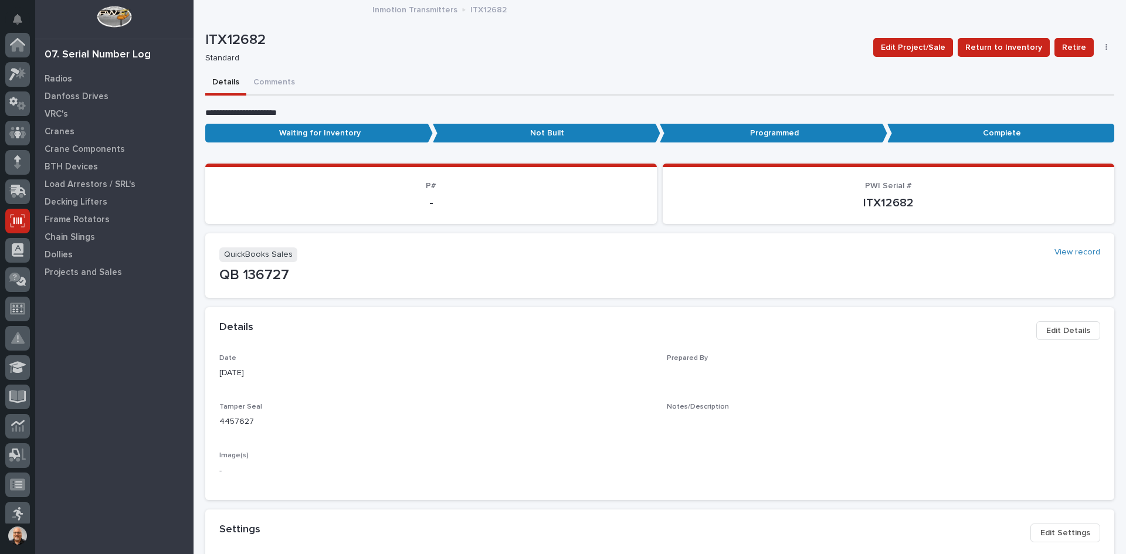
scroll to position [154, 0]
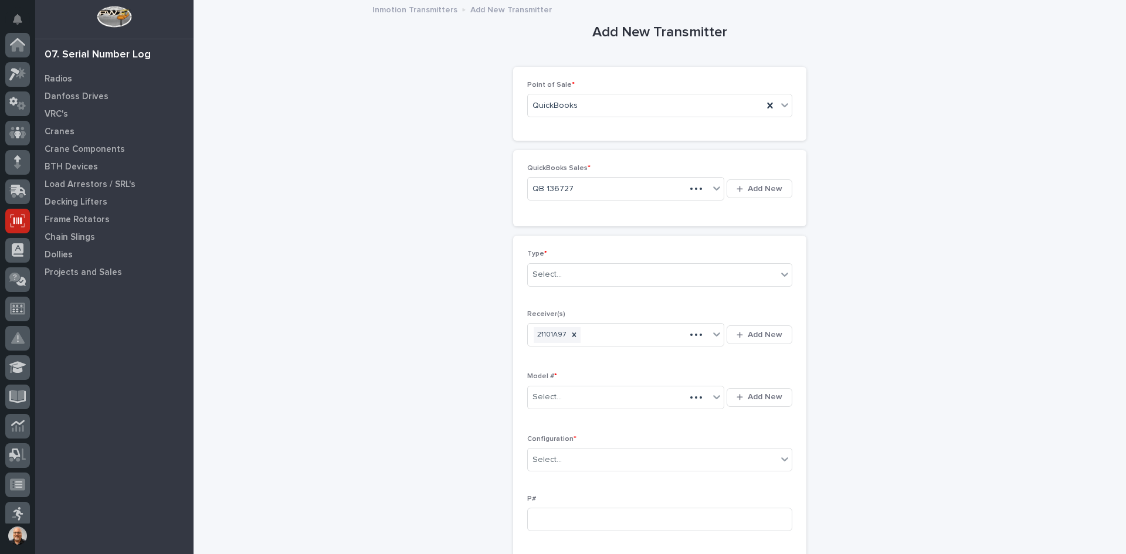
scroll to position [154, 0]
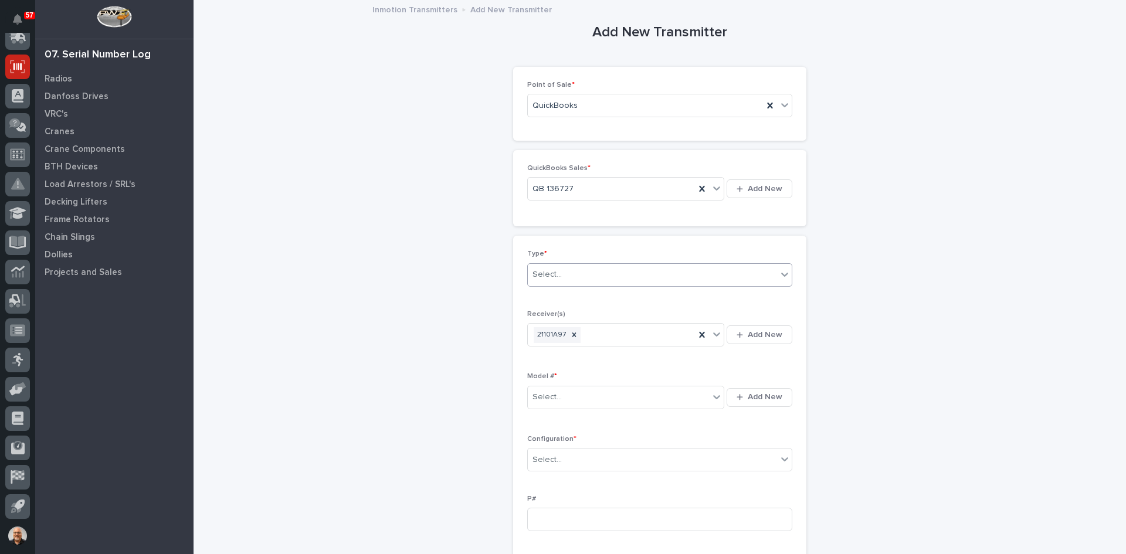
click at [594, 267] on div "Select..." at bounding box center [652, 274] width 249 height 19
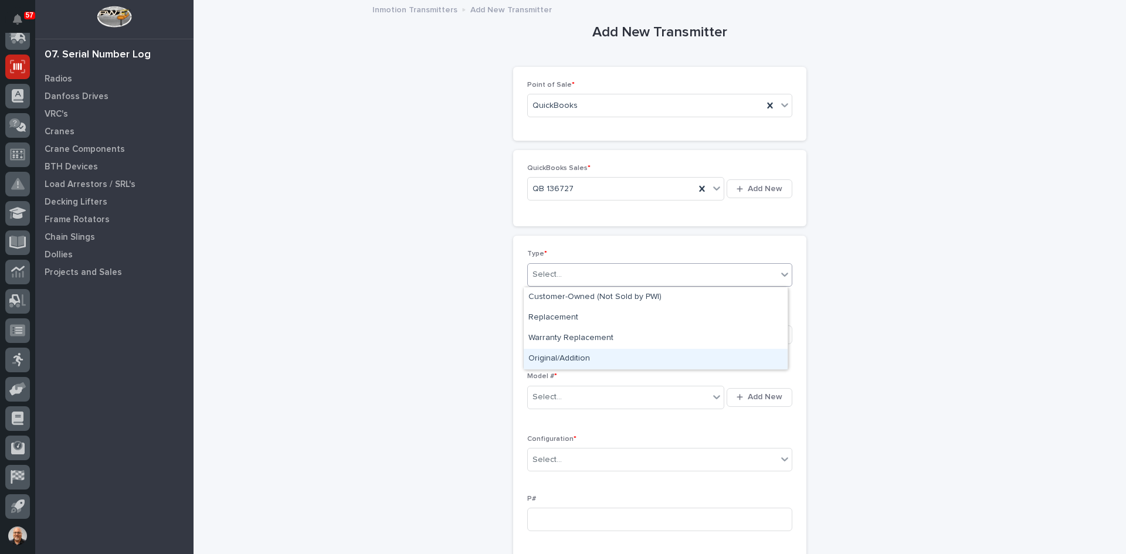
click at [572, 360] on div "Original/Addition" at bounding box center [656, 359] width 264 height 21
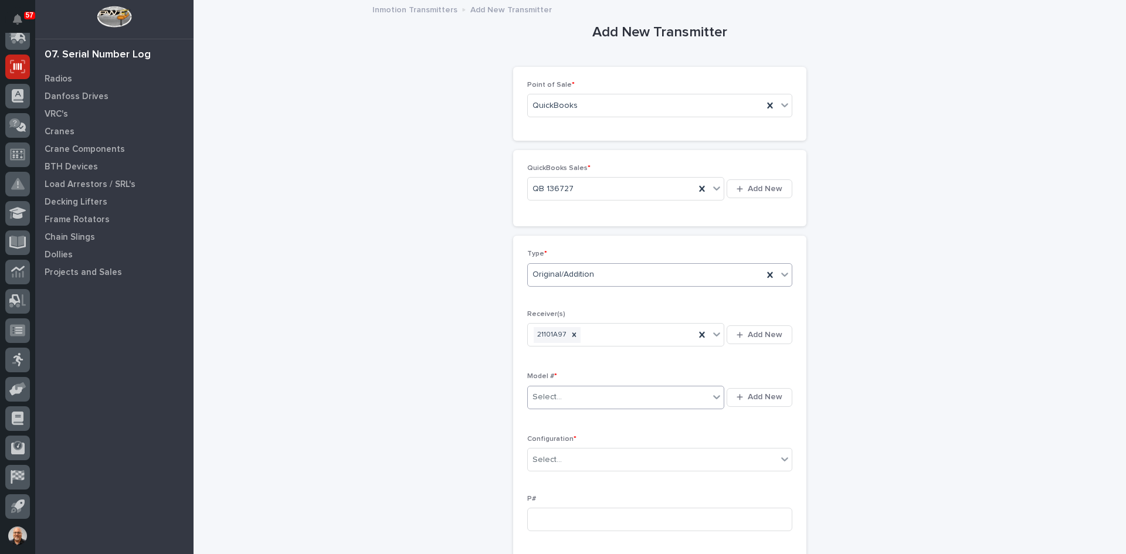
click at [564, 397] on div "Select..." at bounding box center [618, 397] width 181 height 19
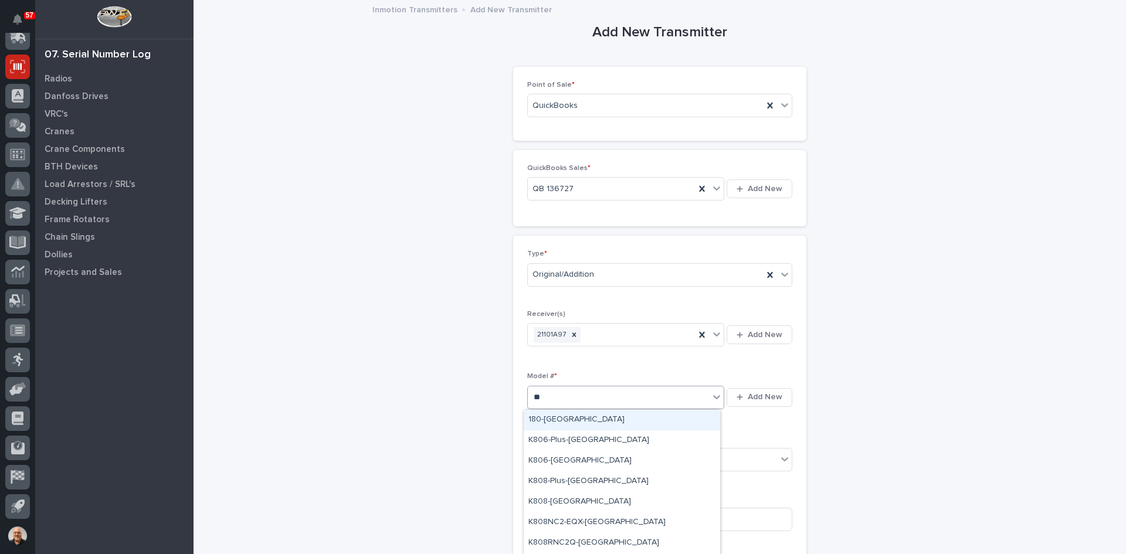
type input "***"
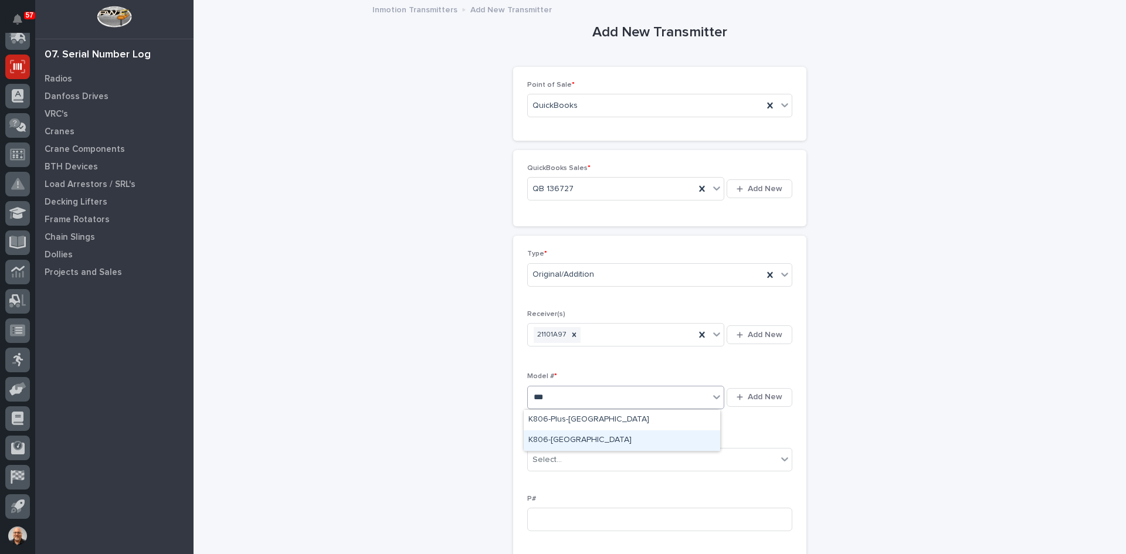
click at [554, 445] on div "K806-[GEOGRAPHIC_DATA]" at bounding box center [622, 441] width 197 height 21
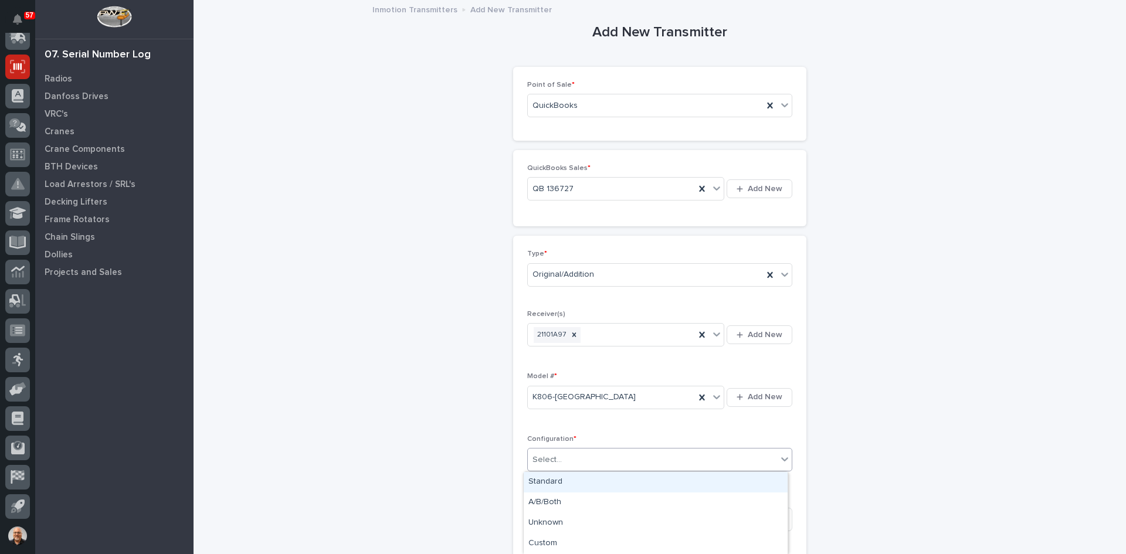
click at [564, 458] on div "Select..." at bounding box center [652, 460] width 249 height 19
click at [556, 477] on div "Standard" at bounding box center [656, 482] width 264 height 21
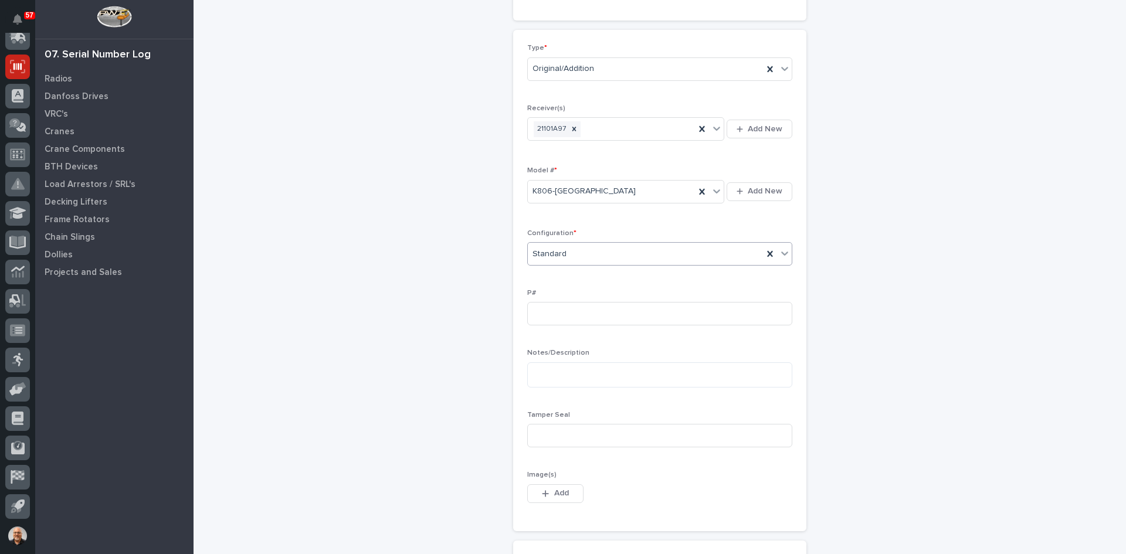
scroll to position [293, 0]
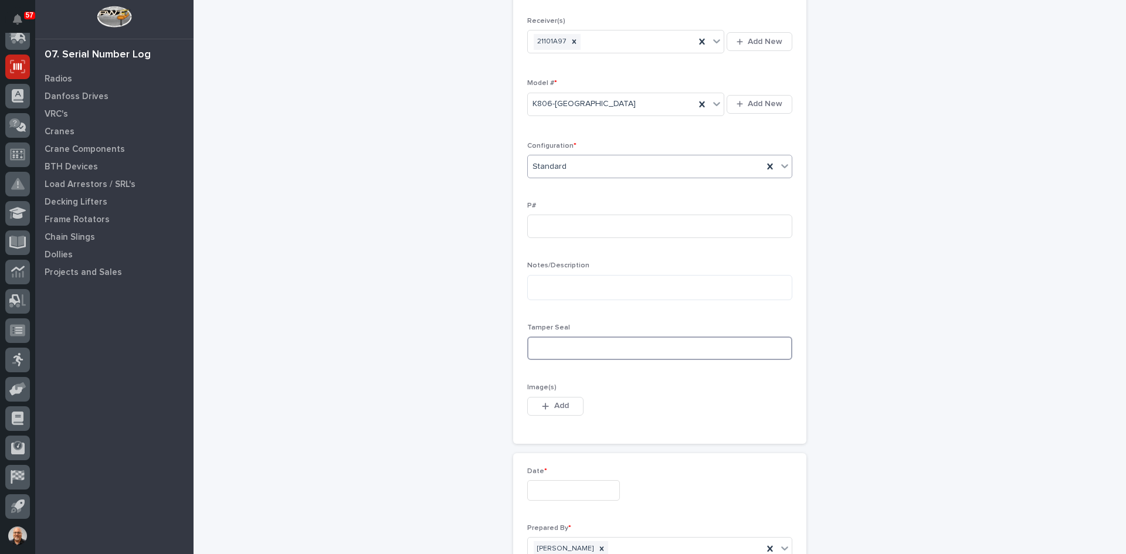
click at [550, 349] on input at bounding box center [659, 348] width 265 height 23
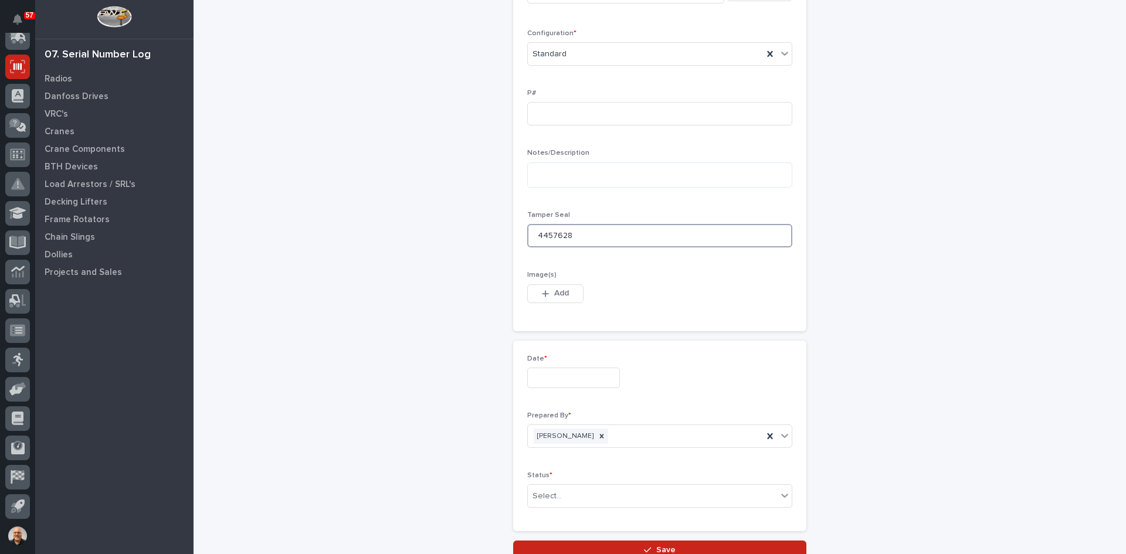
scroll to position [411, 0]
type input "4457628"
click at [557, 370] on input "text" at bounding box center [573, 373] width 93 height 21
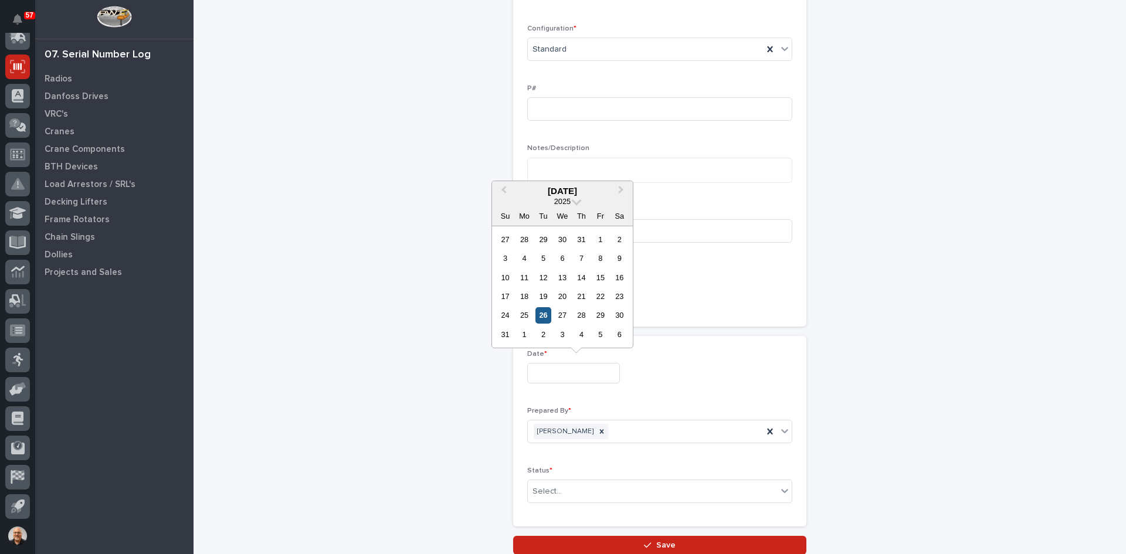
click at [543, 317] on div "26" at bounding box center [544, 315] width 16 height 16
type input "**********"
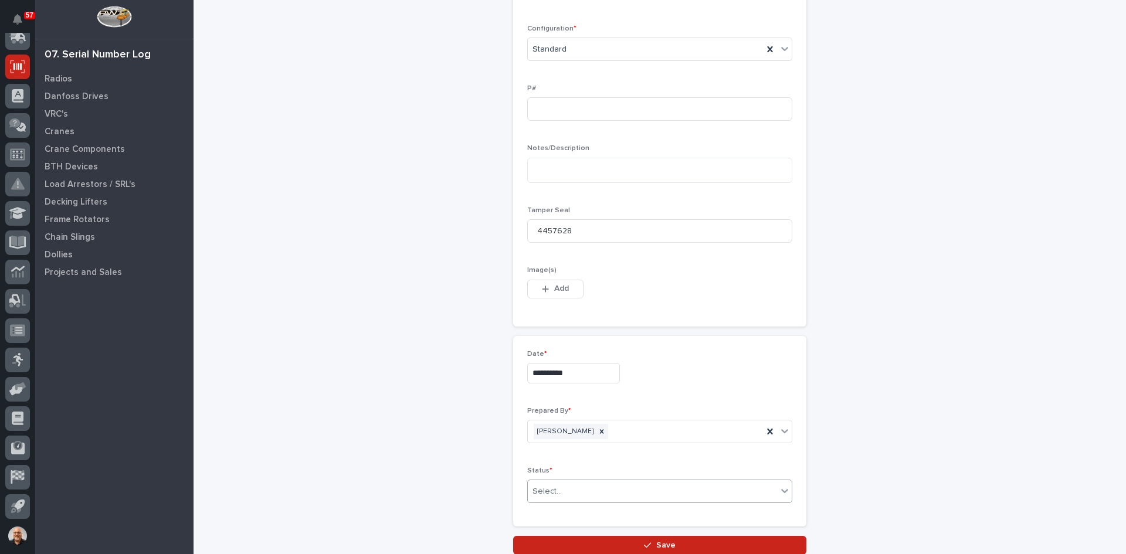
click at [568, 486] on div "Select..." at bounding box center [652, 491] width 249 height 19
click at [548, 466] on div "Complete" at bounding box center [656, 469] width 264 height 21
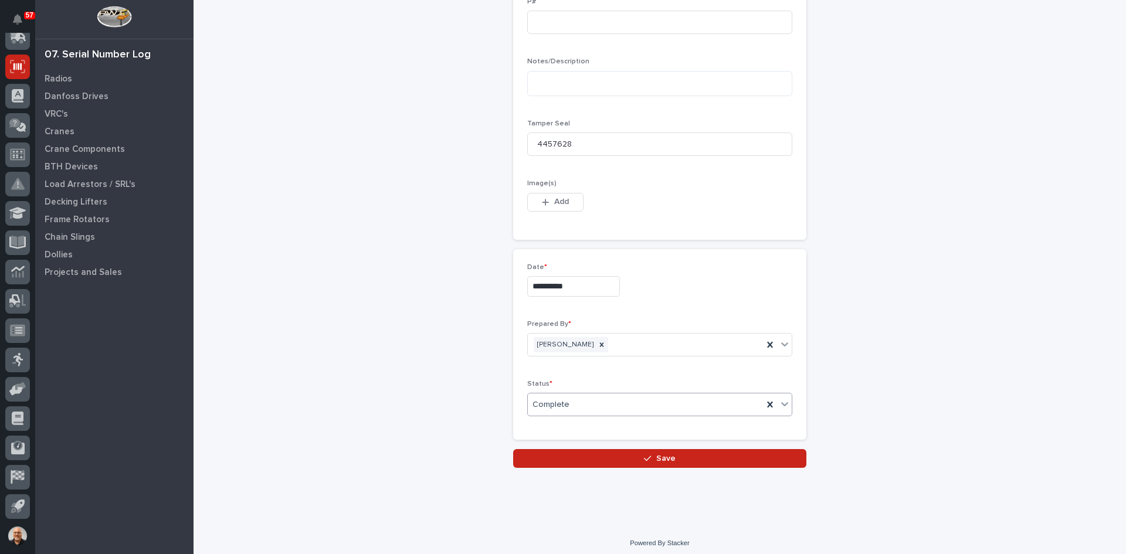
scroll to position [503, 0]
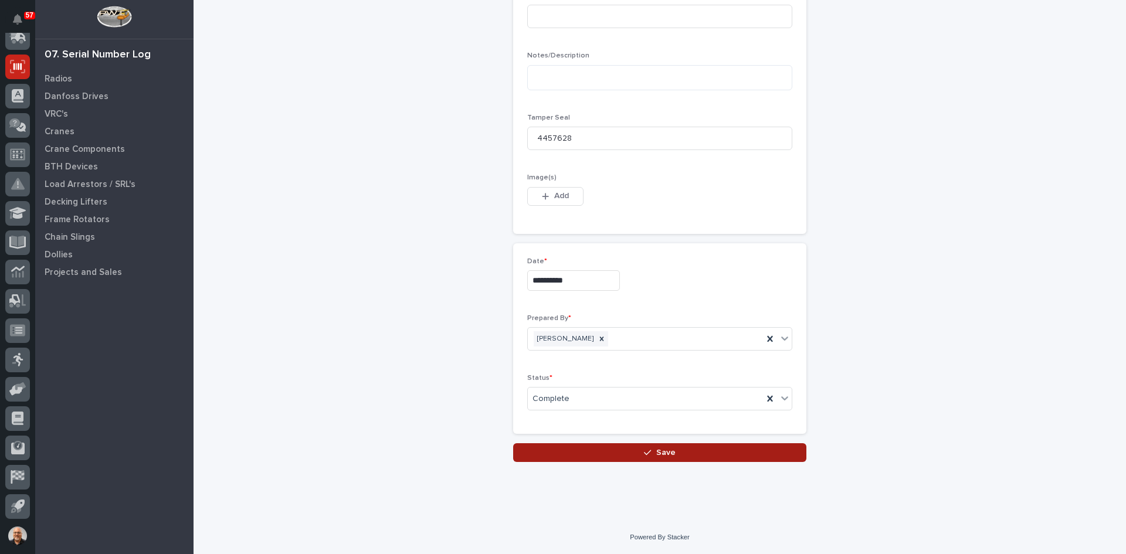
click at [656, 453] on span "Save" at bounding box center [665, 453] width 19 height 11
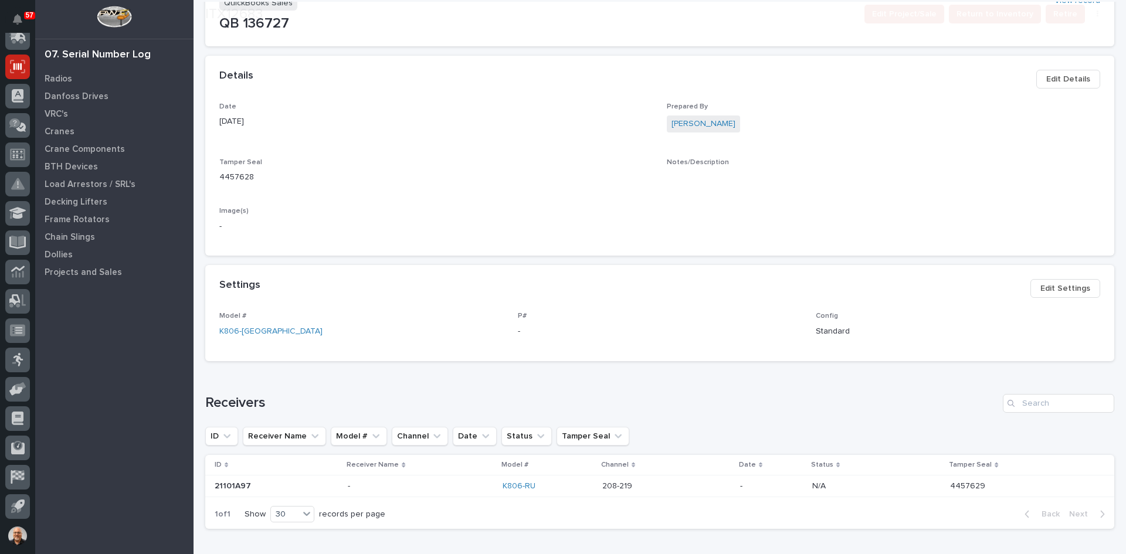
scroll to position [293, 0]
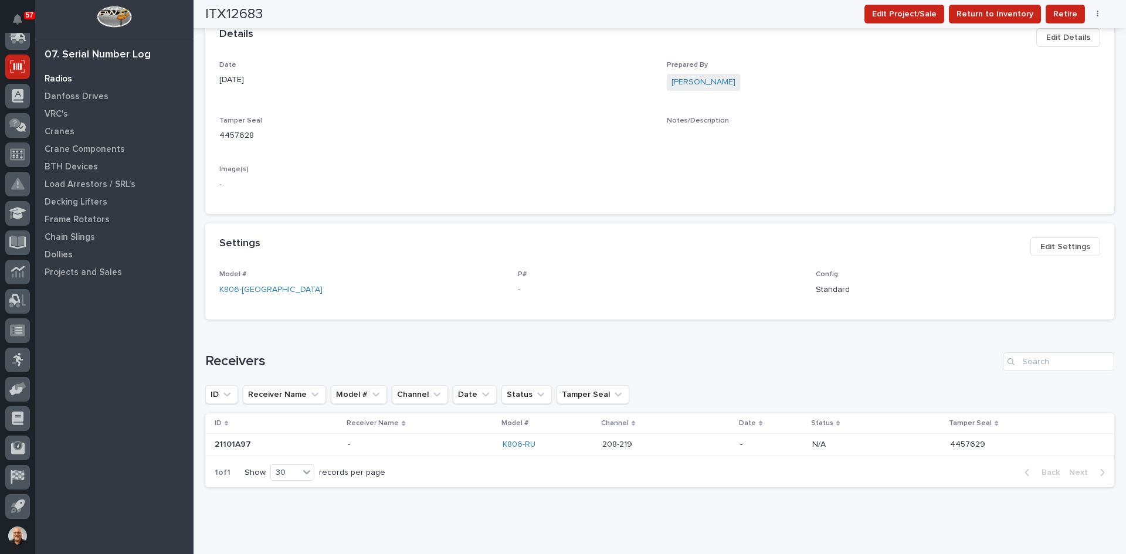
click at [61, 76] on p "Radios" at bounding box center [59, 79] width 28 height 11
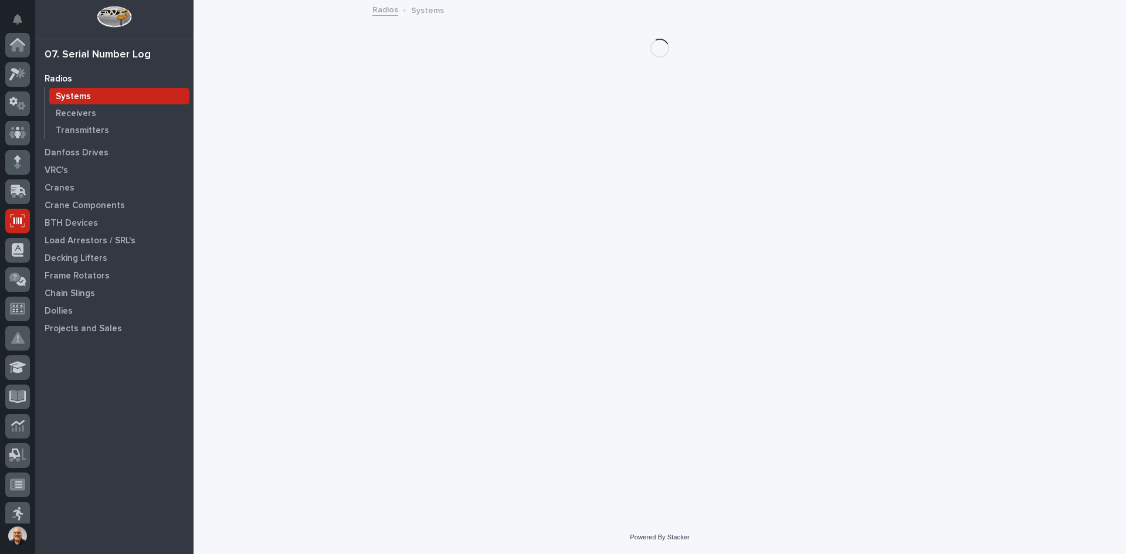
scroll to position [154, 0]
